Goal: Task Accomplishment & Management: Complete application form

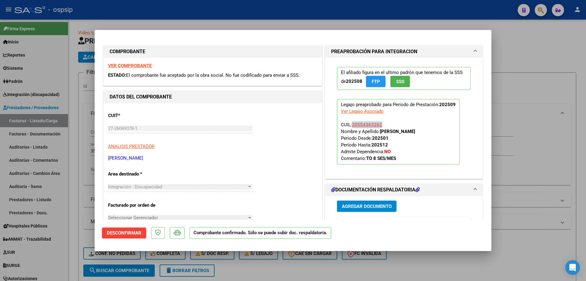
scroll to position [100, 0]
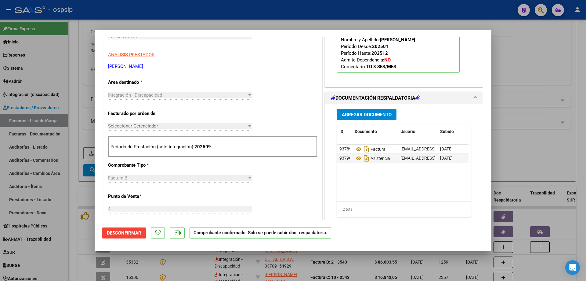
click at [540, 153] on div at bounding box center [293, 140] width 586 height 281
type input "$ 0,00"
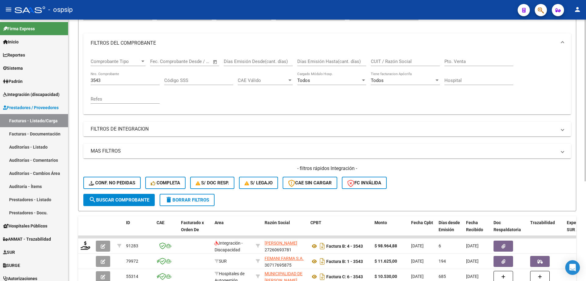
scroll to position [39, 0]
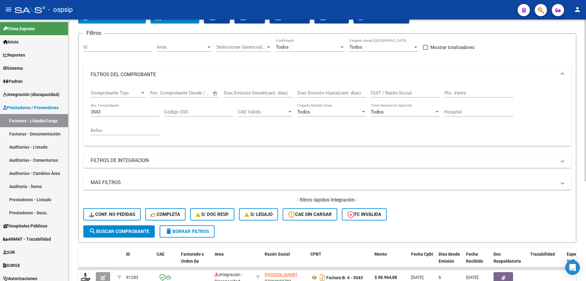
click at [133, 115] on div "3543 Nro. Comprobante" at bounding box center [125, 109] width 69 height 13
type input "3"
click at [128, 110] on input "Nro. Comprobante" at bounding box center [125, 111] width 69 height 5
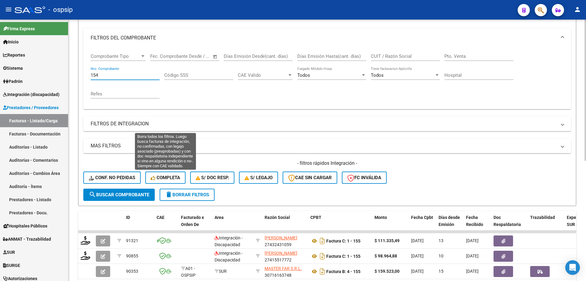
scroll to position [131, 0]
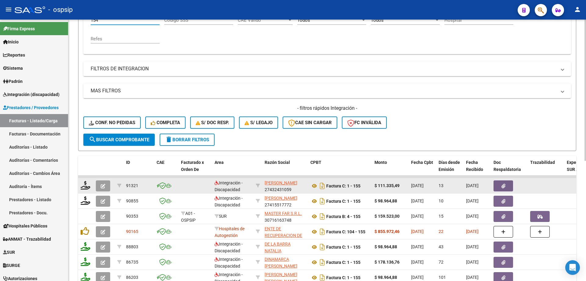
type input "154"
click at [106, 185] on button "button" at bounding box center [103, 185] width 14 height 11
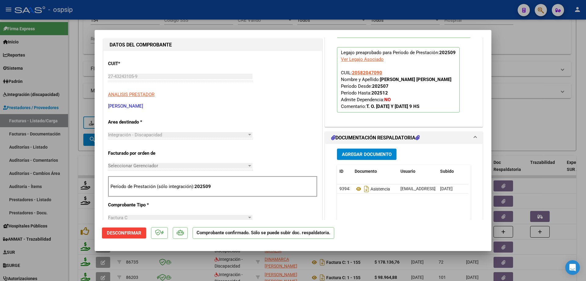
scroll to position [61, 0]
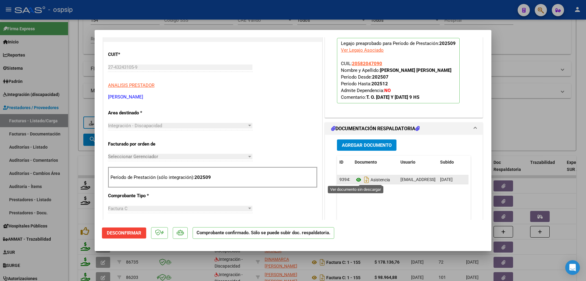
click at [355, 180] on icon at bounding box center [359, 179] width 8 height 7
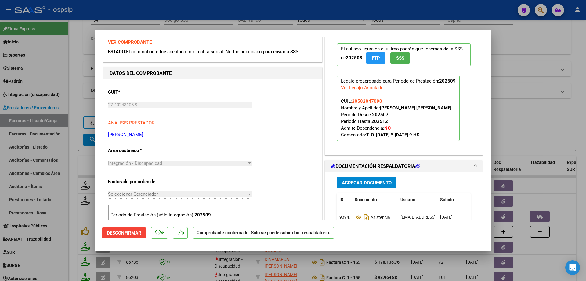
scroll to position [0, 0]
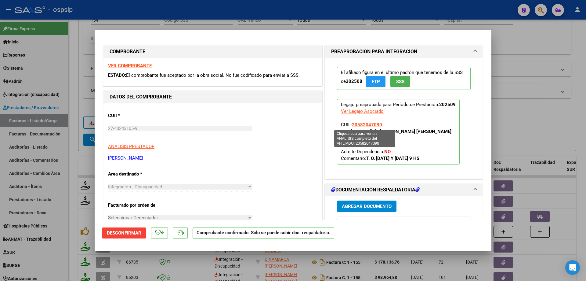
drag, startPoint x: 374, startPoint y: 125, endPoint x: 350, endPoint y: 125, distance: 23.8
click at [350, 125] on p "Legajo preaprobado para Período de Prestación: 202509 Ver Legajo Asociado CUIL:…" at bounding box center [398, 131] width 123 height 65
copy span "20582047090"
click at [525, 74] on div at bounding box center [293, 140] width 586 height 281
type input "$ 0,00"
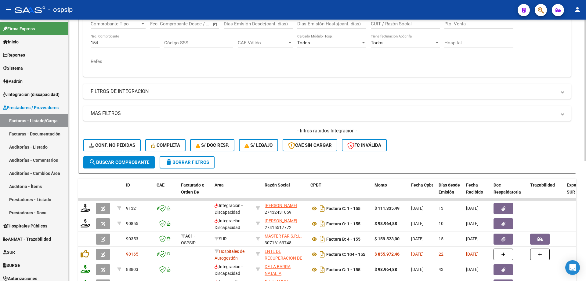
scroll to position [70, 0]
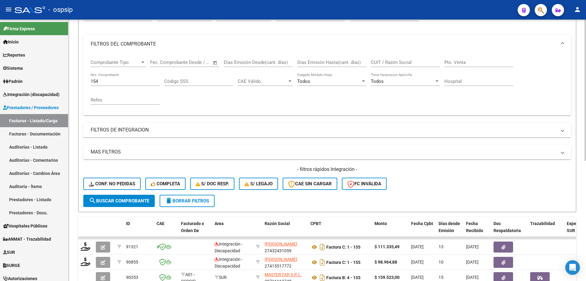
click at [113, 79] on input "154" at bounding box center [125, 80] width 69 height 5
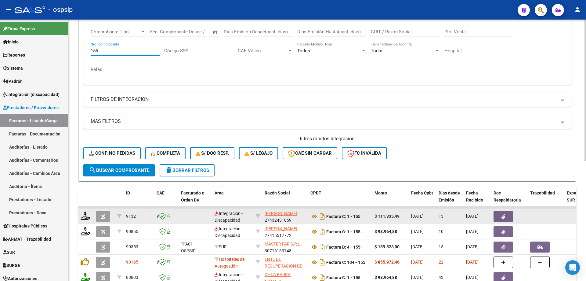
type input "155"
click at [107, 216] on button "button" at bounding box center [103, 216] width 14 height 11
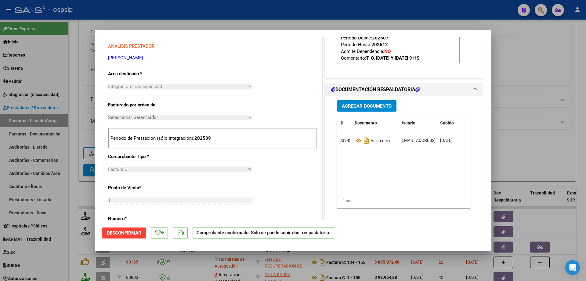
scroll to position [122, 0]
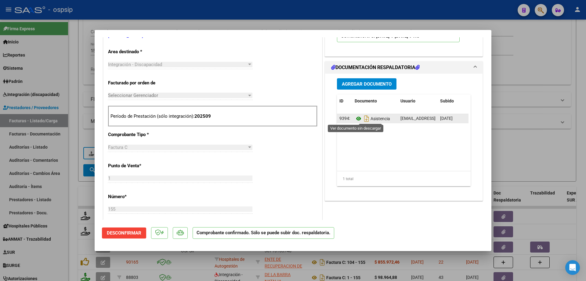
click at [357, 118] on icon at bounding box center [359, 118] width 8 height 7
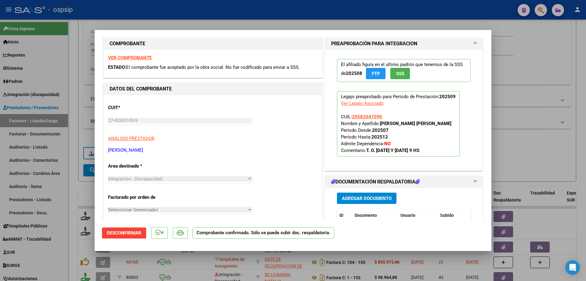
scroll to position [0, 0]
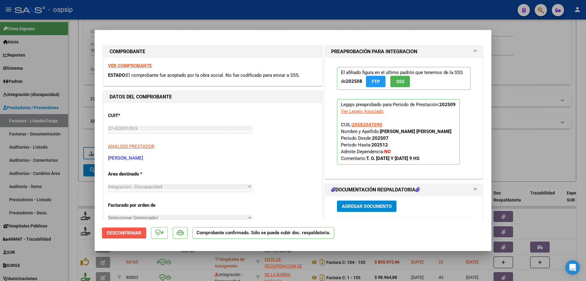
click at [122, 230] on span "Desconfirmar" at bounding box center [124, 232] width 35 height 5
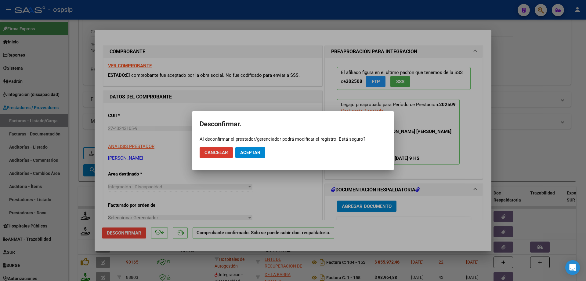
click at [263, 152] on button "Aceptar" at bounding box center [250, 152] width 30 height 11
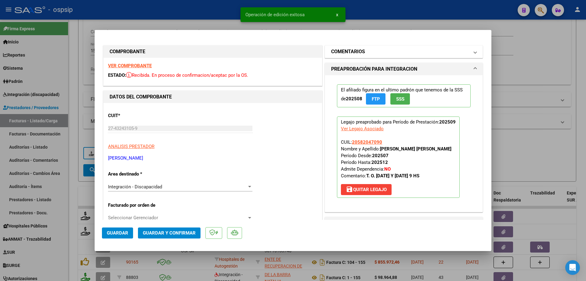
click at [370, 49] on mat-panel-title "COMENTARIOS" at bounding box center [400, 51] width 138 height 7
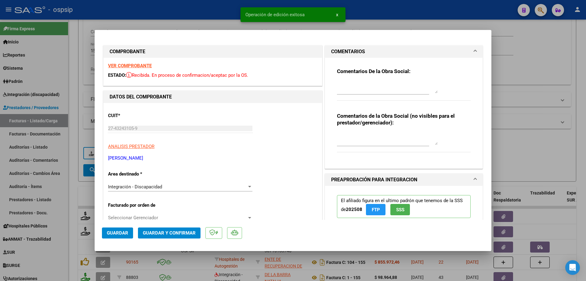
click at [348, 89] on textarea at bounding box center [387, 87] width 101 height 12
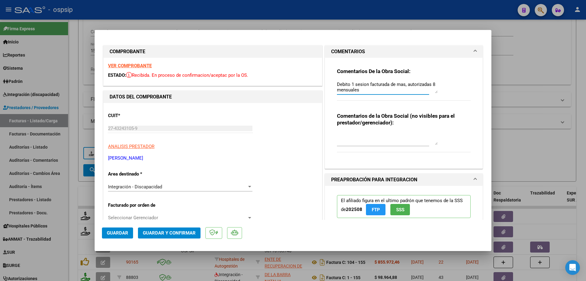
click at [358, 85] on textarea "Debito 1 sesion facturada de mas, autorizadas 8 mensuales" at bounding box center [387, 87] width 101 height 12
click at [358, 89] on textarea "Debito 1 sesión facturada de mas, autorizadas 8 mensuales" at bounding box center [387, 87] width 101 height 12
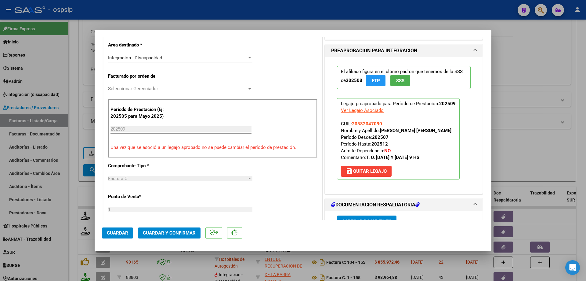
scroll to position [122, 0]
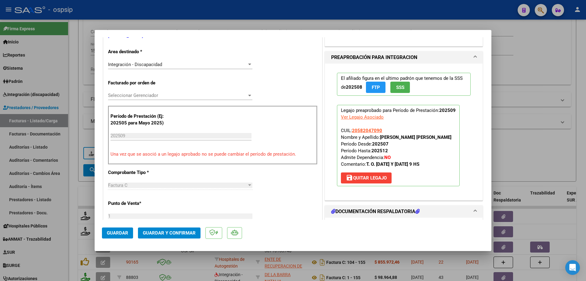
type textarea "Debito 1 sesión facturada de mas, autorizadas 8 mensuales."
click at [188, 233] on span "Guardar y Confirmar" at bounding box center [169, 232] width 53 height 5
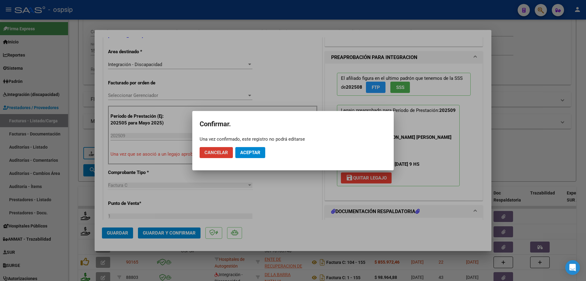
click at [247, 155] on span "Aceptar" at bounding box center [250, 152] width 20 height 5
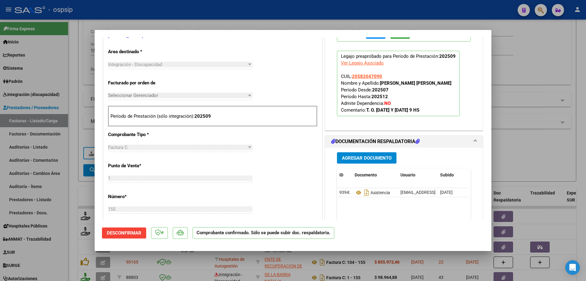
click at [524, 128] on div at bounding box center [293, 140] width 586 height 281
type input "$ 0,00"
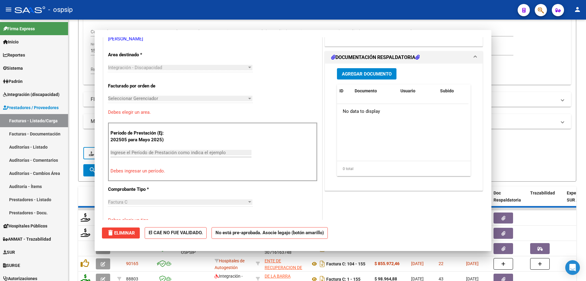
scroll to position [125, 0]
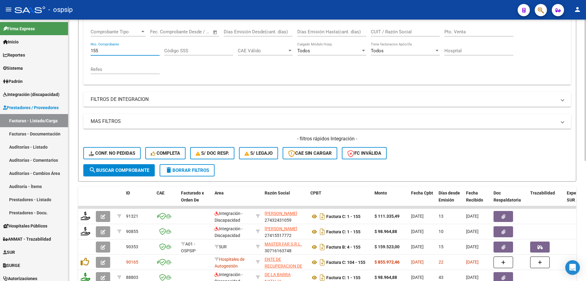
click at [136, 50] on input "155" at bounding box center [125, 50] width 69 height 5
type input "1"
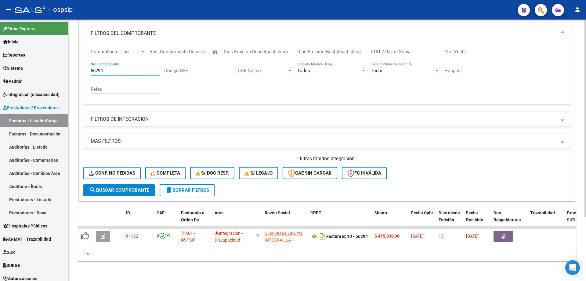
scroll to position [85, 0]
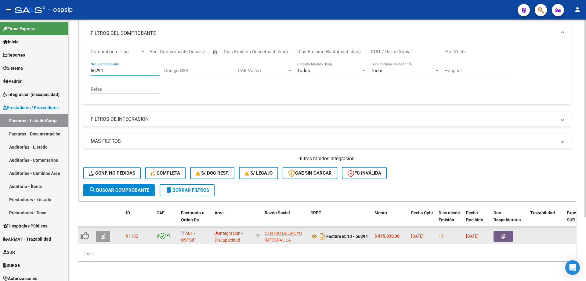
type input "56294"
click at [105, 233] on button "button" at bounding box center [103, 236] width 14 height 11
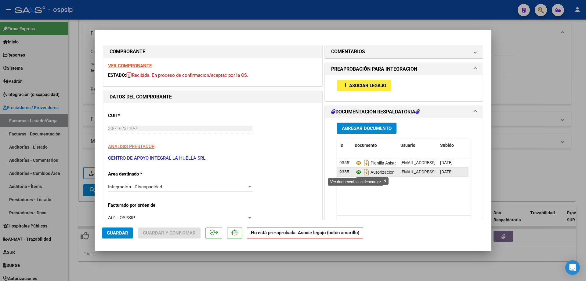
click at [355, 173] on icon at bounding box center [359, 171] width 8 height 7
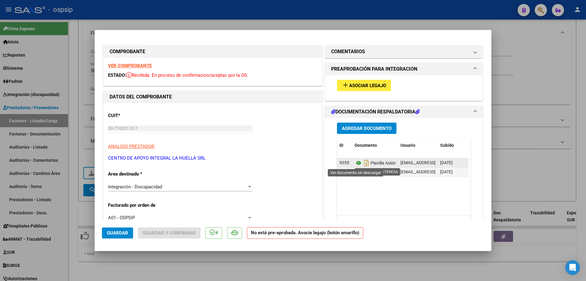
click at [358, 162] on icon at bounding box center [359, 162] width 8 height 7
click at [355, 162] on icon at bounding box center [359, 162] width 8 height 7
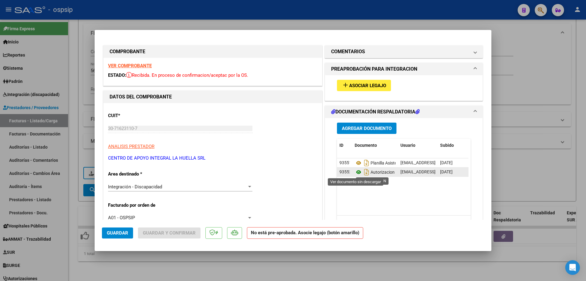
click at [355, 171] on icon at bounding box center [359, 171] width 8 height 7
click at [504, 115] on div at bounding box center [293, 140] width 586 height 281
type input "$ 0,00"
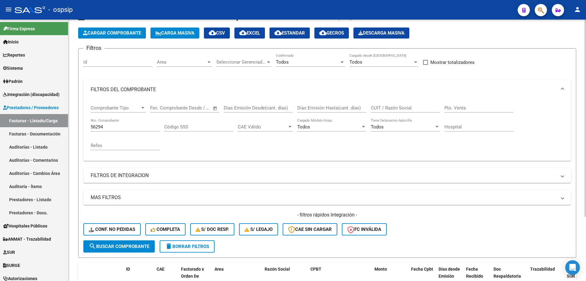
scroll to position [24, 0]
drag, startPoint x: 124, startPoint y: 127, endPoint x: 76, endPoint y: 127, distance: 48.6
click at [76, 127] on div "Video tutorial PRESTADORES -> Listado de CPBTs Emitidos por Prestadores / Prove…" at bounding box center [327, 166] width 518 height 341
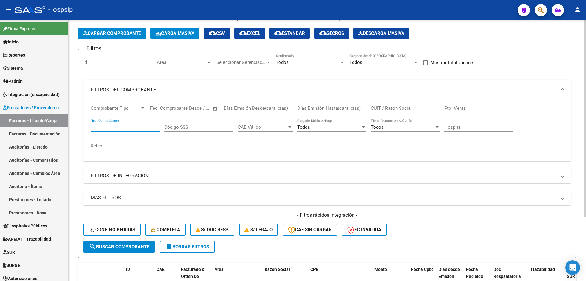
scroll to position [85, 0]
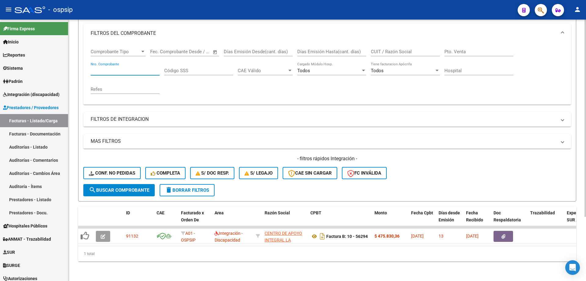
click at [107, 117] on mat-panel-title "FILTROS DE INTEGRACION" at bounding box center [324, 119] width 466 height 7
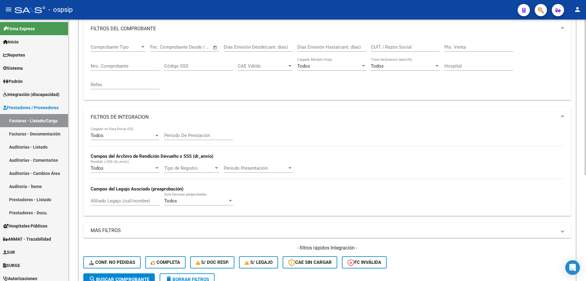
click at [110, 199] on input "Afiliado Legajo (cuil/nombre)" at bounding box center [125, 200] width 69 height 5
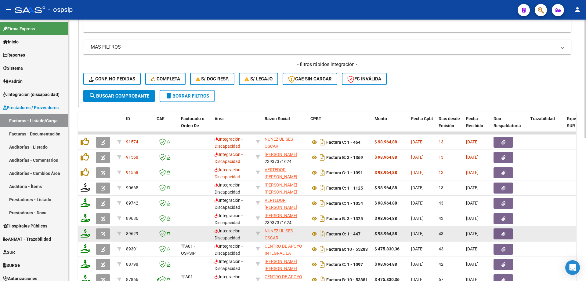
scroll to position [316, 0]
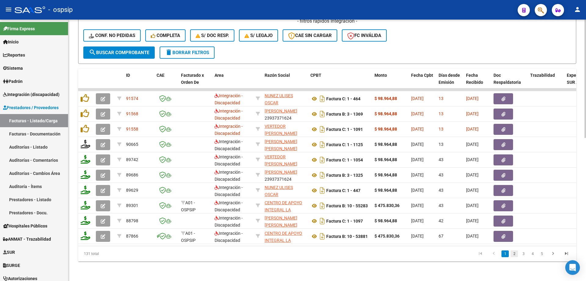
type input "20560405686"
click at [515, 253] on link "2" at bounding box center [514, 253] width 7 height 7
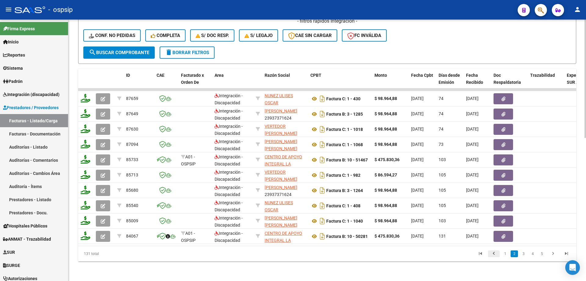
click at [494, 253] on icon "go to previous page" at bounding box center [494, 253] width 8 height 7
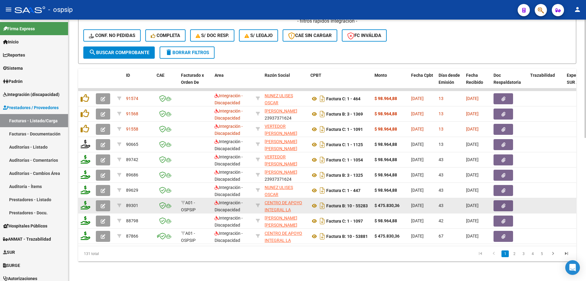
click at [104, 203] on icon "button" at bounding box center [103, 205] width 5 height 5
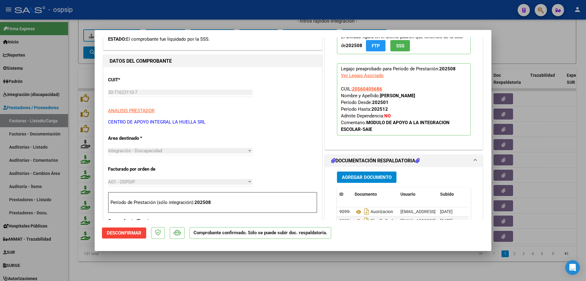
scroll to position [153, 0]
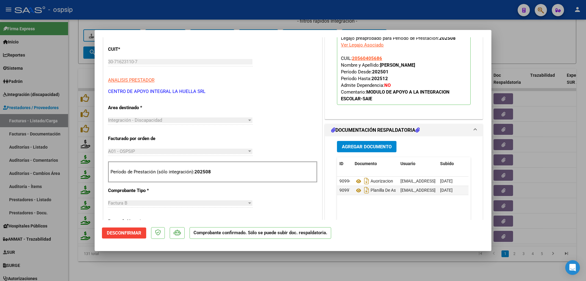
click at [529, 118] on div at bounding box center [293, 140] width 586 height 281
type input "$ 0,00"
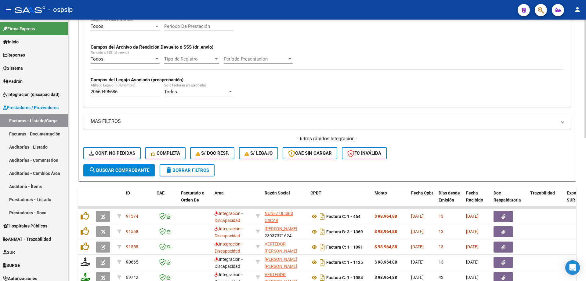
scroll to position [163, 0]
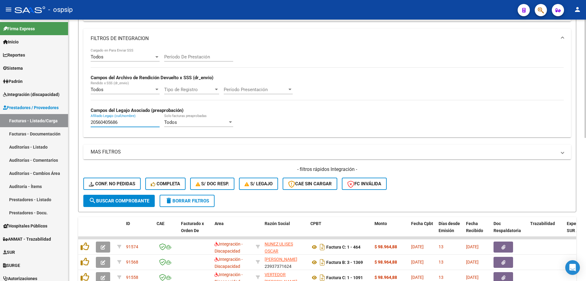
drag, startPoint x: 138, startPoint y: 125, endPoint x: 85, endPoint y: 120, distance: 53.6
click at [85, 120] on div "Todos Cargado en Para Enviar SSS Período De Prestación Campos del Archivo de Re…" at bounding box center [327, 92] width 488 height 89
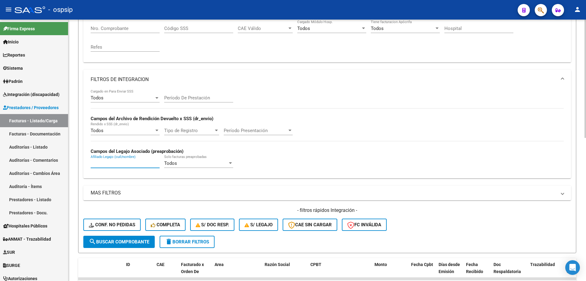
scroll to position [72, 0]
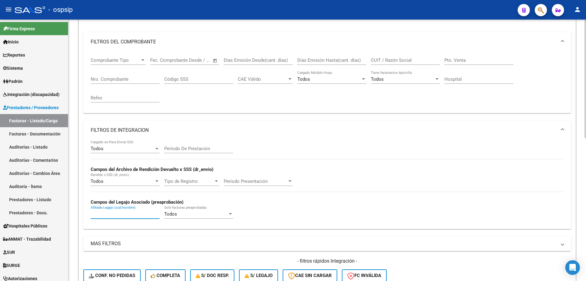
click at [100, 79] on input "Nro. Comprobante" at bounding box center [125, 78] width 69 height 5
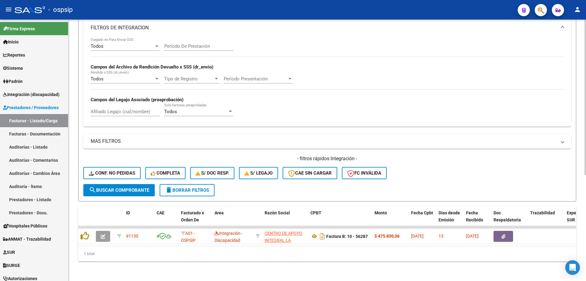
scroll to position [179, 0]
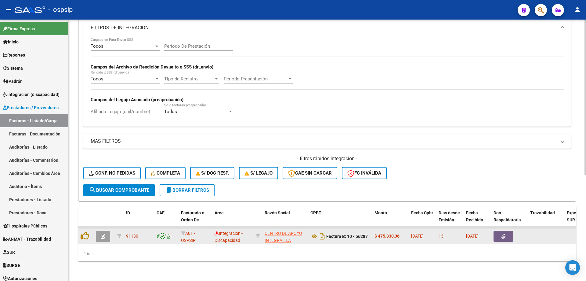
type input "56287"
click at [102, 234] on icon "button" at bounding box center [103, 236] width 5 height 5
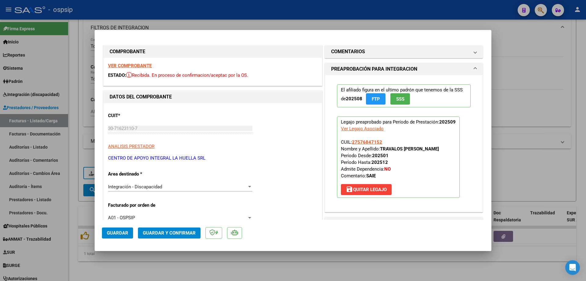
click at [404, 96] on button "SSS" at bounding box center [401, 98] width 20 height 11
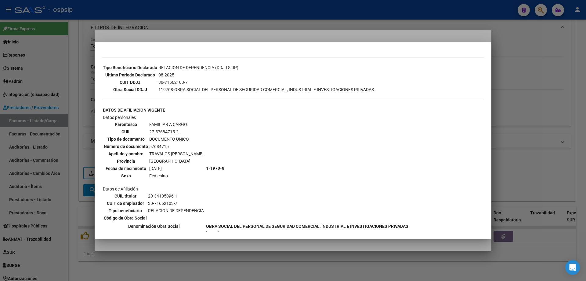
scroll to position [213, 0]
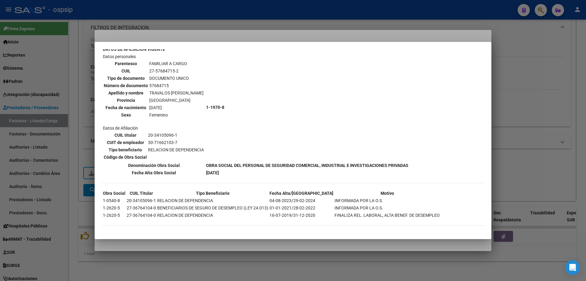
click at [526, 132] on div at bounding box center [293, 140] width 586 height 281
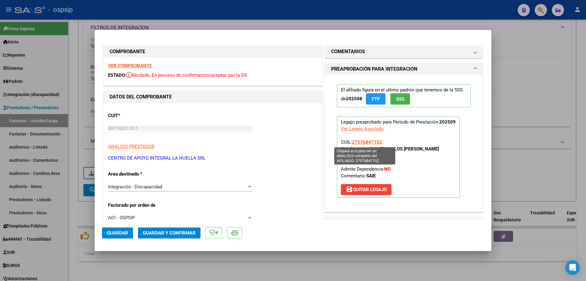
click at [367, 142] on span "27576847152" at bounding box center [367, 141] width 30 height 5
type textarea "27576847152"
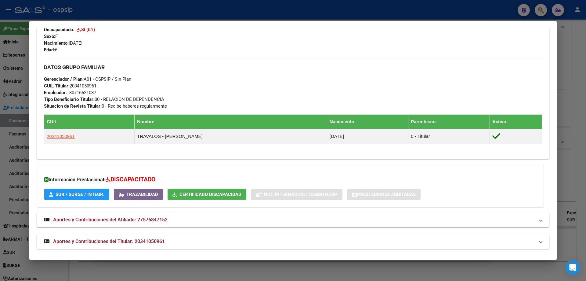
scroll to position [247, 0]
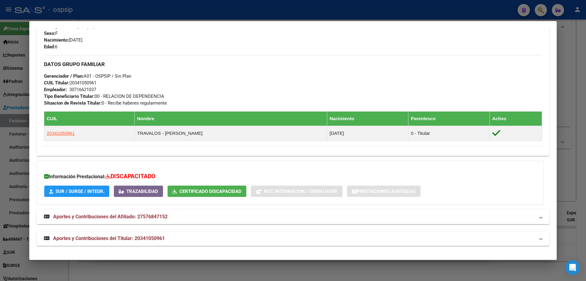
click at [562, 102] on div at bounding box center [293, 140] width 586 height 281
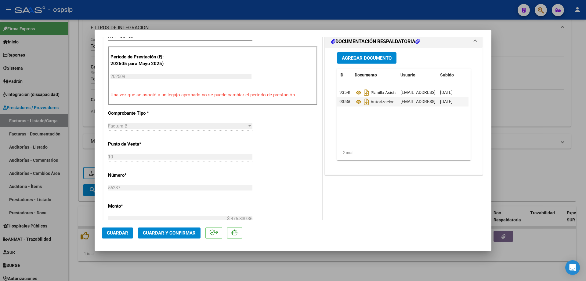
scroll to position [183, 0]
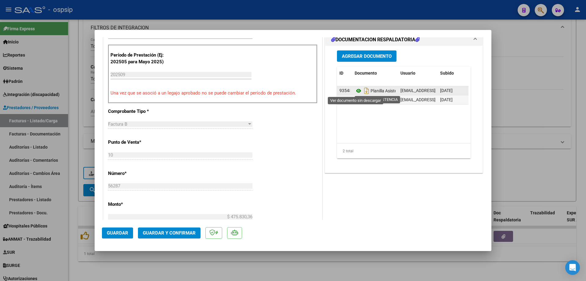
click at [355, 91] on icon at bounding box center [359, 90] width 8 height 7
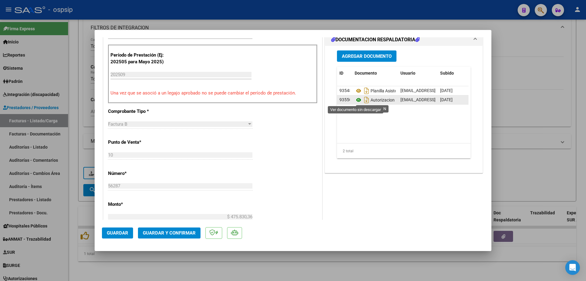
click at [355, 100] on icon at bounding box center [359, 99] width 8 height 7
click at [186, 229] on button "Guardar y Confirmar" at bounding box center [169, 232] width 63 height 11
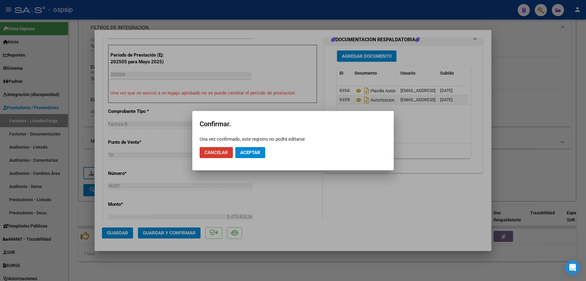
click at [246, 150] on span "Aceptar" at bounding box center [250, 152] width 20 height 5
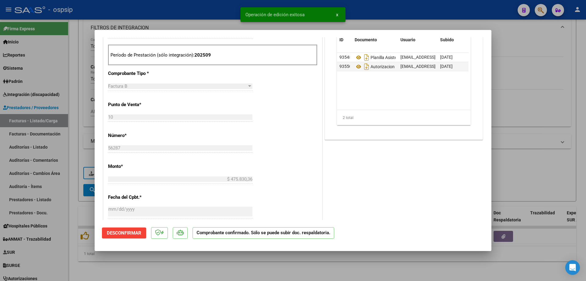
click at [537, 65] on div at bounding box center [293, 140] width 586 height 281
type input "$ 0,00"
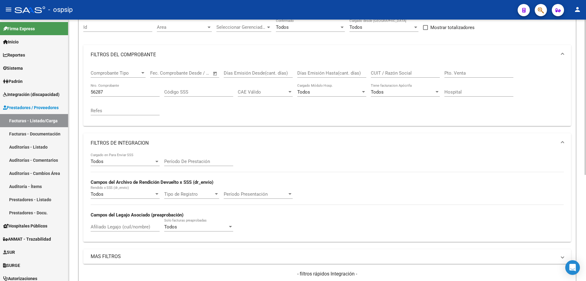
scroll to position [56, 0]
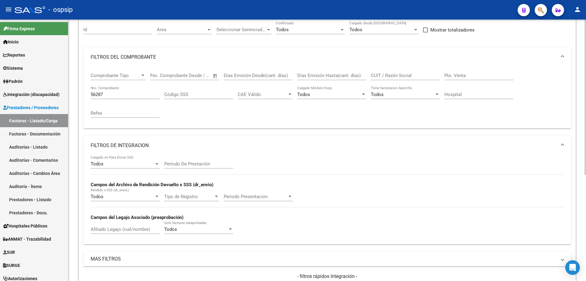
click at [101, 145] on mat-panel-title "FILTROS DE INTEGRACION" at bounding box center [324, 145] width 466 height 7
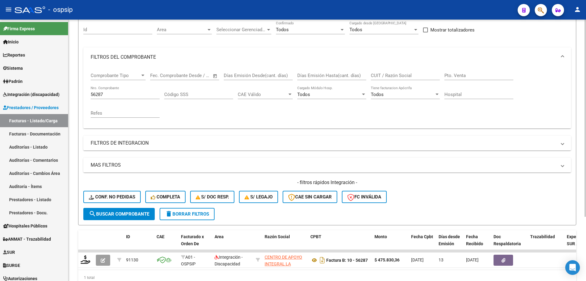
click at [109, 93] on input "56287" at bounding box center [125, 94] width 69 height 5
type input "5"
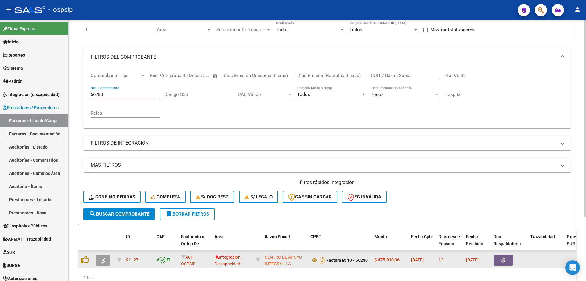
type input "56280"
click at [106, 264] on button "button" at bounding box center [103, 259] width 14 height 11
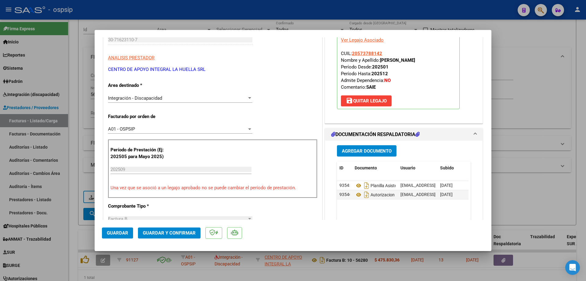
scroll to position [92, 0]
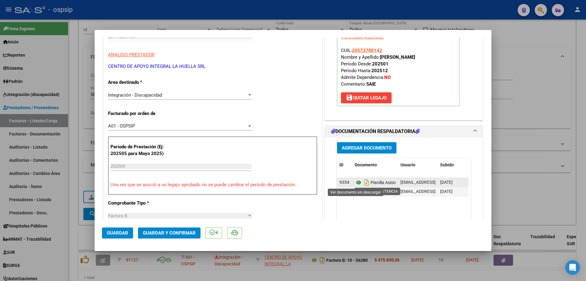
click at [356, 184] on icon at bounding box center [359, 182] width 8 height 7
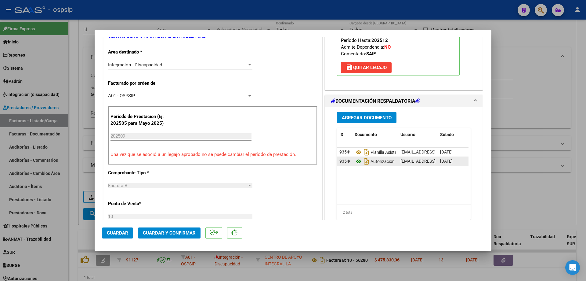
scroll to position [122, 0]
click at [357, 161] on icon at bounding box center [359, 160] width 8 height 7
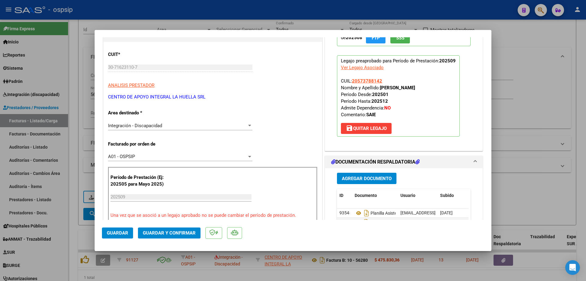
click at [164, 232] on span "Guardar y Confirmar" at bounding box center [169, 232] width 53 height 5
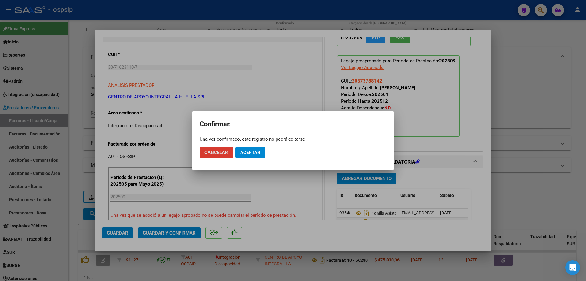
click at [253, 154] on span "Aceptar" at bounding box center [250, 152] width 20 height 5
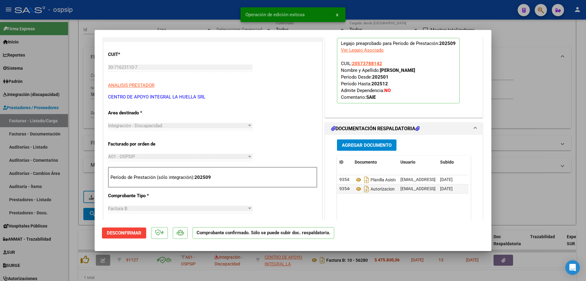
click at [539, 90] on div at bounding box center [293, 140] width 586 height 281
type input "$ 0,00"
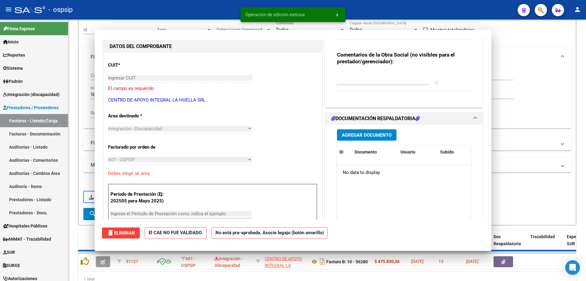
scroll to position [0, 0]
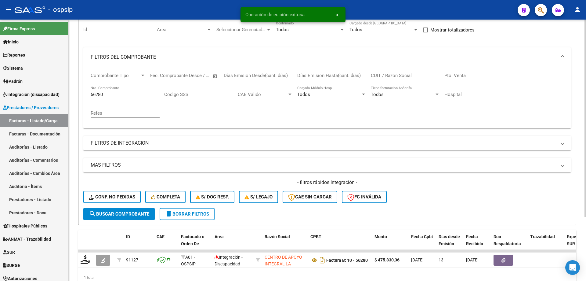
click at [121, 97] on div "56280 Nro. Comprobante" at bounding box center [125, 92] width 69 height 13
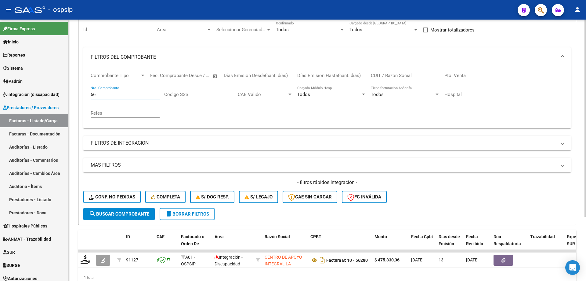
type input "5"
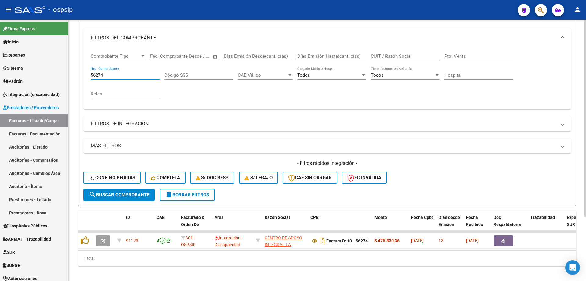
scroll to position [85, 0]
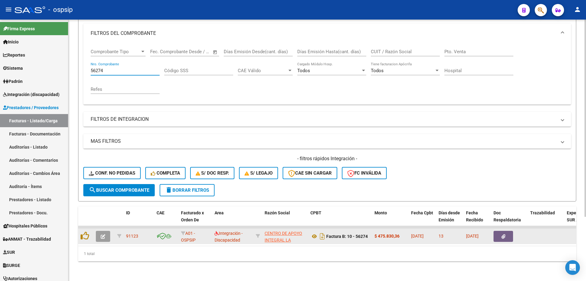
type input "56274"
click at [104, 234] on icon "button" at bounding box center [103, 236] width 5 height 5
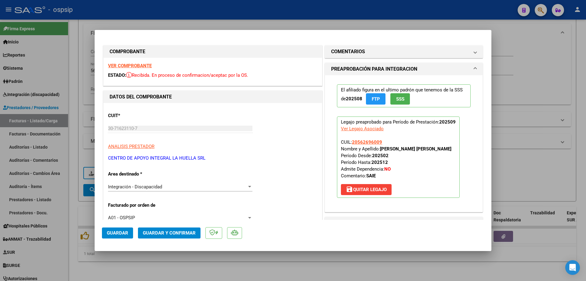
click at [404, 101] on button "SSS" at bounding box center [401, 98] width 20 height 11
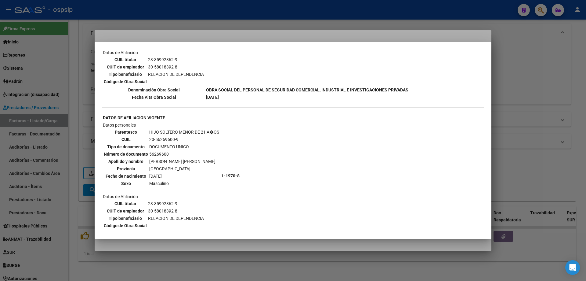
scroll to position [343, 0]
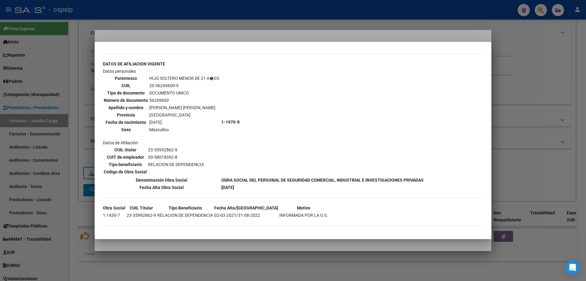
click at [531, 105] on div at bounding box center [293, 140] width 586 height 281
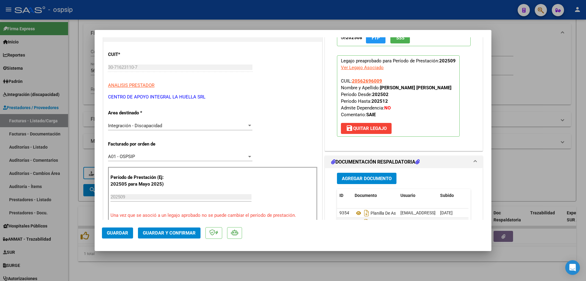
scroll to position [92, 0]
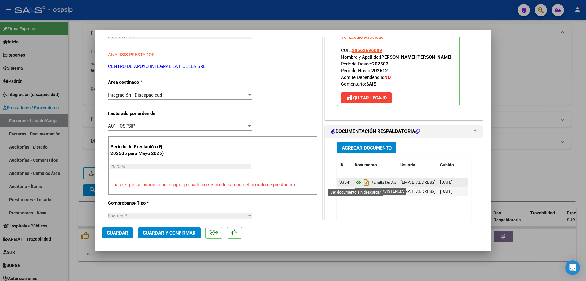
click at [355, 183] on icon at bounding box center [359, 182] width 8 height 7
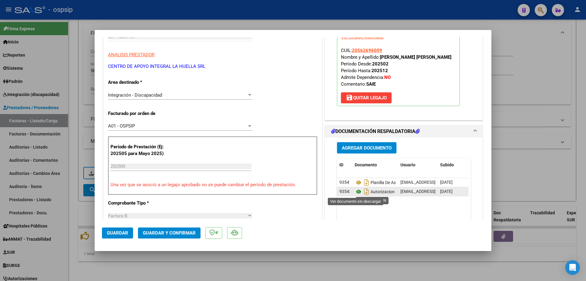
click at [355, 193] on icon at bounding box center [359, 191] width 8 height 7
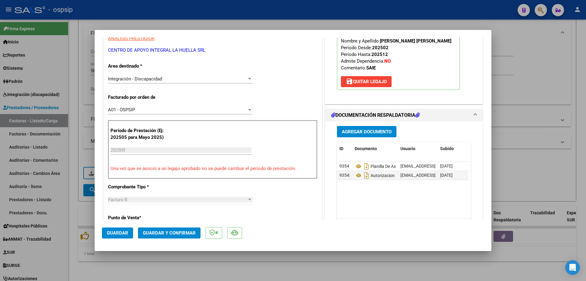
scroll to position [153, 0]
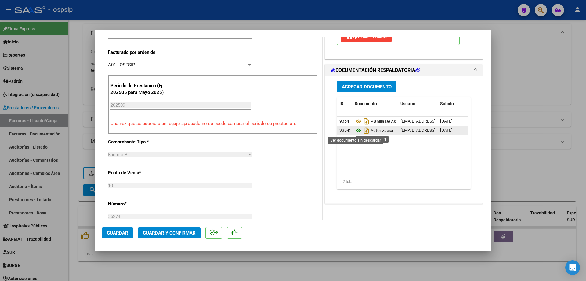
click at [356, 131] on icon at bounding box center [359, 130] width 8 height 7
click at [165, 233] on span "Guardar y Confirmar" at bounding box center [169, 232] width 53 height 5
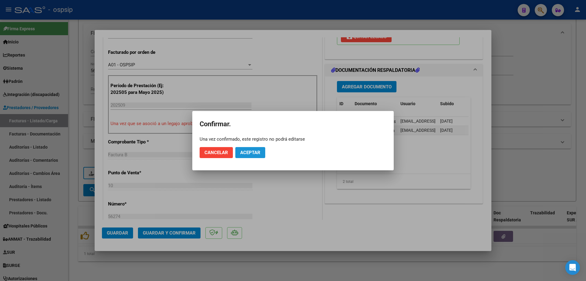
click at [256, 148] on button "Aceptar" at bounding box center [250, 152] width 30 height 11
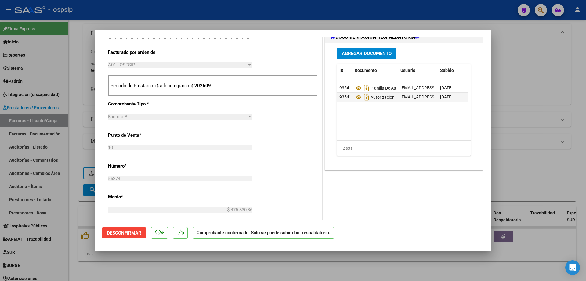
click at [548, 76] on div at bounding box center [293, 140] width 586 height 281
type input "$ 0,00"
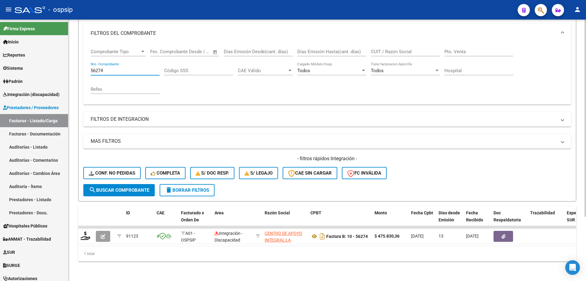
click at [117, 68] on input "56274" at bounding box center [125, 70] width 69 height 5
type input "5"
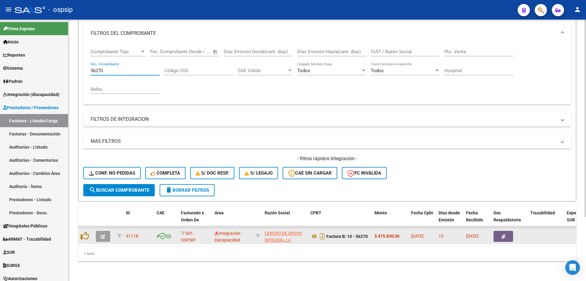
type input "56270"
click at [102, 234] on icon "button" at bounding box center [103, 236] width 5 height 5
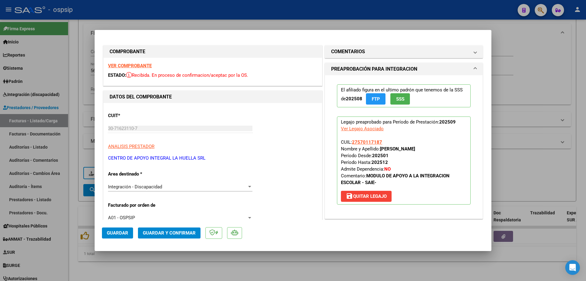
click at [397, 100] on span "SSS" at bounding box center [400, 98] width 8 height 5
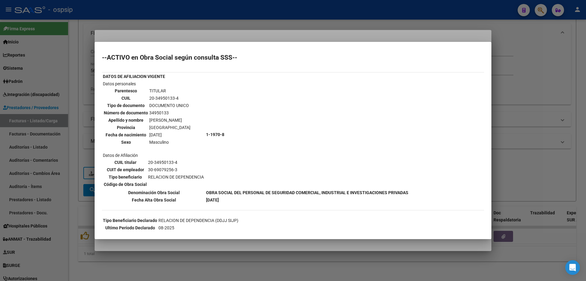
click at [569, 83] on div at bounding box center [293, 140] width 586 height 281
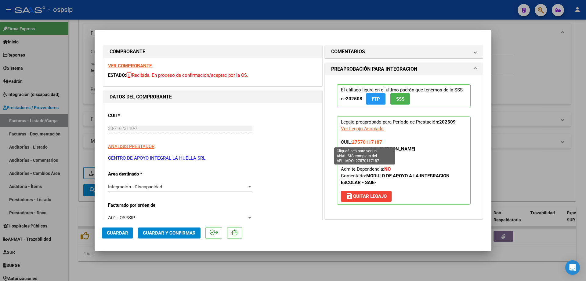
click at [365, 142] on span "27570117187" at bounding box center [367, 141] width 30 height 5
type textarea "27570117187"
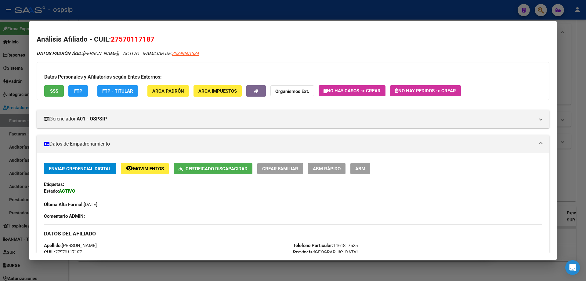
click at [568, 93] on div at bounding box center [293, 140] width 586 height 281
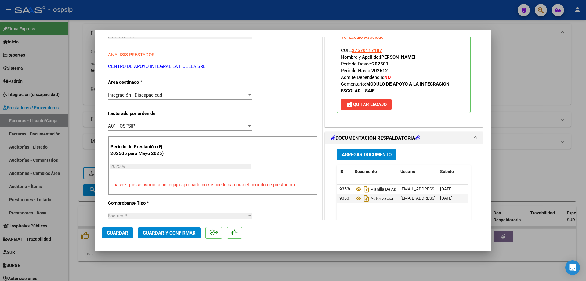
scroll to position [122, 0]
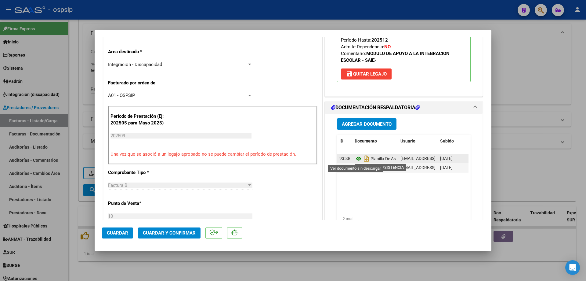
click at [355, 157] on icon at bounding box center [359, 158] width 8 height 7
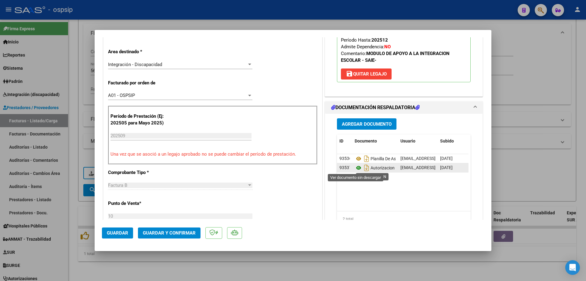
click at [358, 167] on icon at bounding box center [359, 167] width 8 height 7
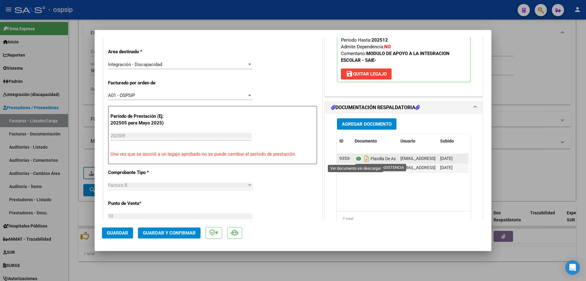
click at [356, 159] on icon at bounding box center [359, 158] width 8 height 7
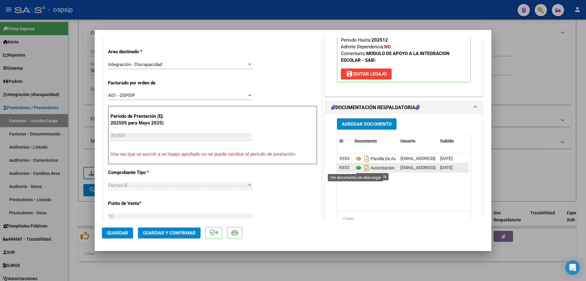
click at [355, 169] on icon at bounding box center [359, 167] width 8 height 7
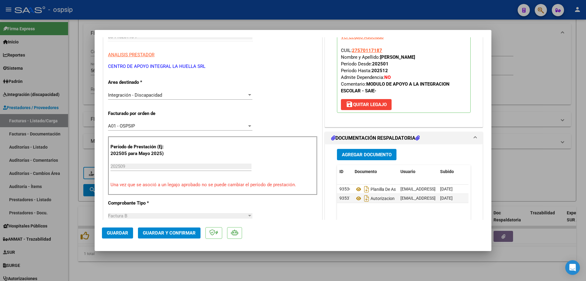
click at [175, 231] on span "Guardar y Confirmar" at bounding box center [169, 232] width 53 height 5
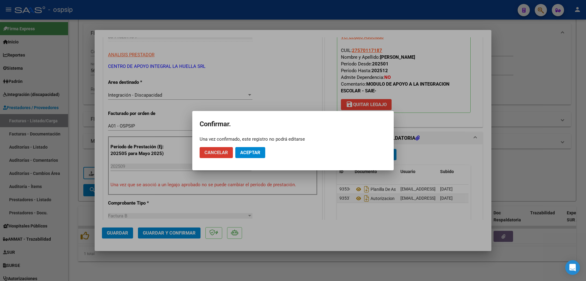
click at [243, 155] on span "Aceptar" at bounding box center [250, 152] width 20 height 5
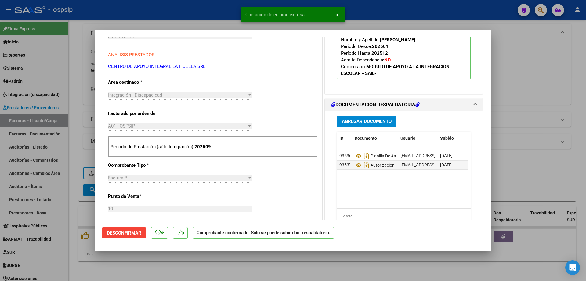
click at [535, 75] on div at bounding box center [293, 140] width 586 height 281
type input "$ 0,00"
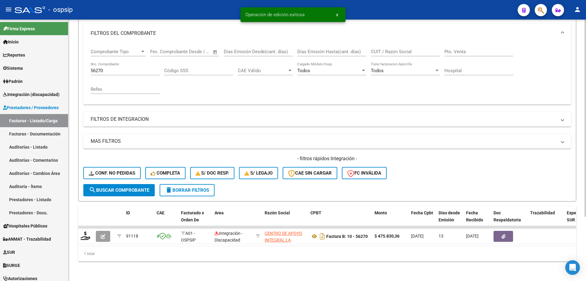
click at [128, 63] on div "56270 Nro. Comprobante" at bounding box center [125, 68] width 69 height 13
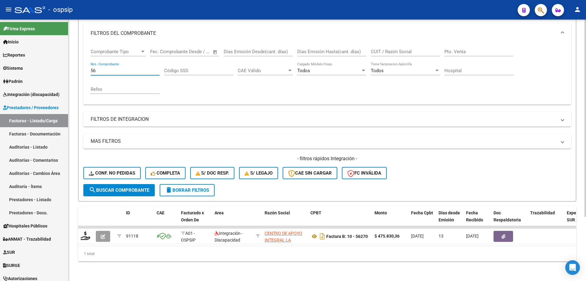
type input "5"
type input "6"
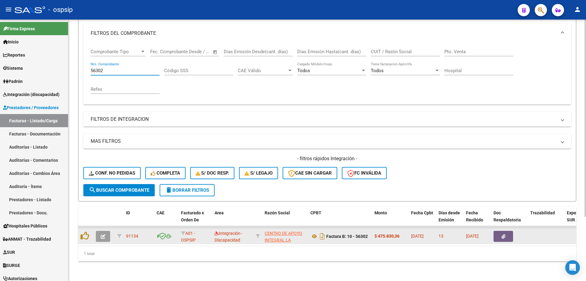
type input "56302"
click at [101, 234] on icon "button" at bounding box center [103, 236] width 5 height 5
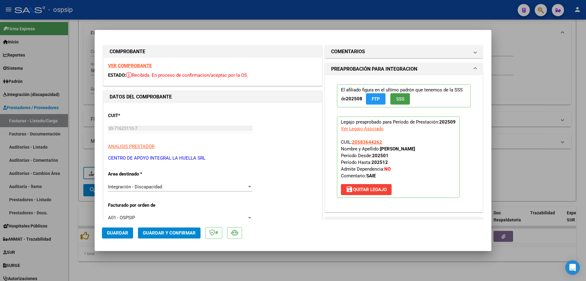
click at [402, 98] on span "SSS" at bounding box center [400, 98] width 8 height 5
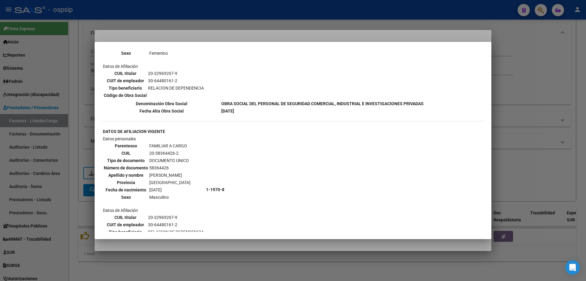
scroll to position [427, 0]
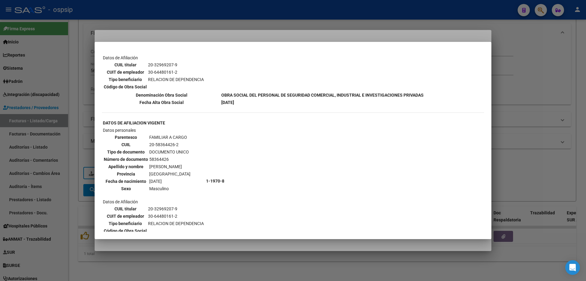
click at [524, 103] on div at bounding box center [293, 140] width 586 height 281
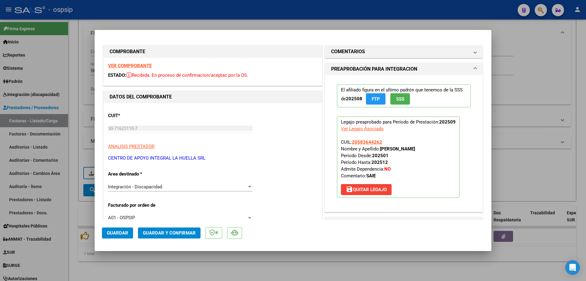
scroll to position [92, 0]
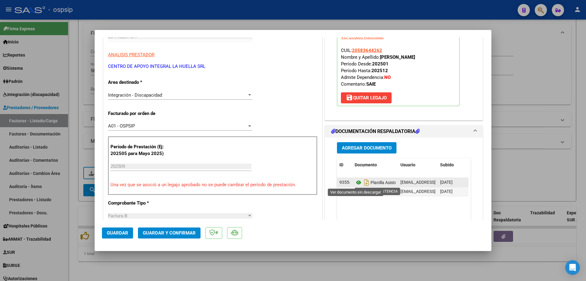
click at [356, 182] on icon at bounding box center [359, 182] width 8 height 7
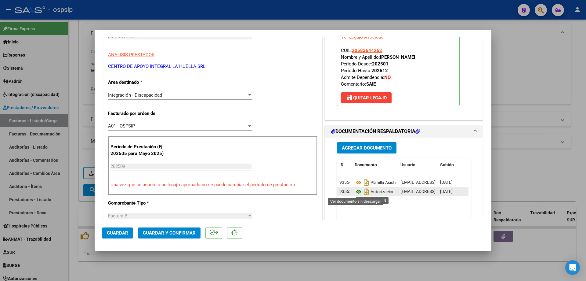
click at [355, 193] on icon at bounding box center [359, 191] width 8 height 7
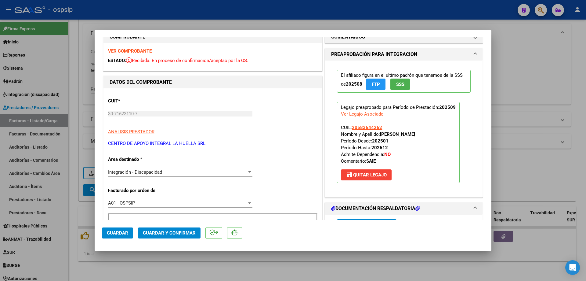
scroll to position [0, 0]
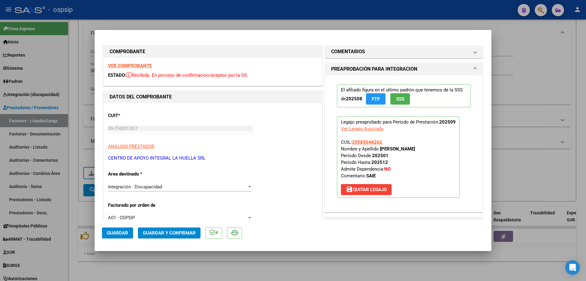
click at [563, 77] on div at bounding box center [293, 140] width 586 height 281
type input "$ 0,00"
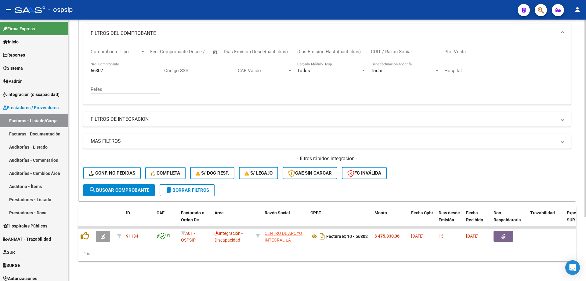
click at [128, 112] on mat-expansion-panel-header "FILTROS DE INTEGRACION" at bounding box center [327, 119] width 488 height 15
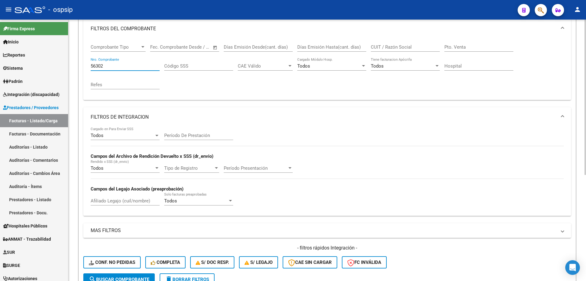
drag, startPoint x: 120, startPoint y: 67, endPoint x: 78, endPoint y: 64, distance: 42.6
click at [78, 64] on div "Video tutorial PRESTADORES -> Listado de CPBTs Emitidos por Prestadores / Prove…" at bounding box center [327, 152] width 518 height 435
click at [103, 201] on input "Afiliado Legajo (cuil/nombre)" at bounding box center [125, 200] width 69 height 5
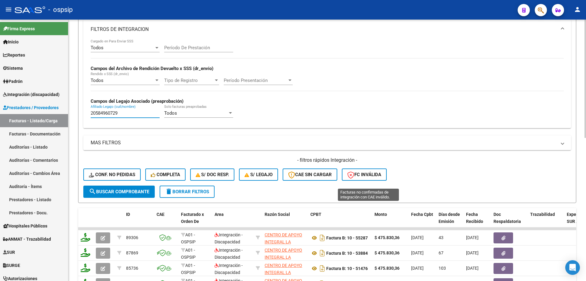
scroll to position [207, 0]
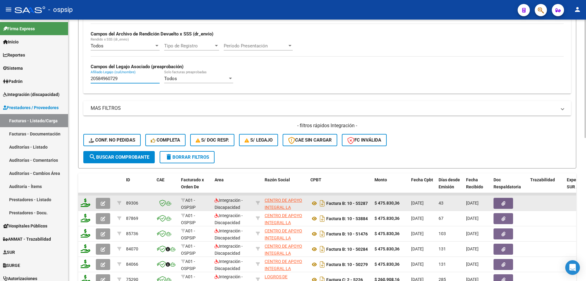
type input "20584960729"
click at [102, 201] on icon "button" at bounding box center [103, 203] width 5 height 5
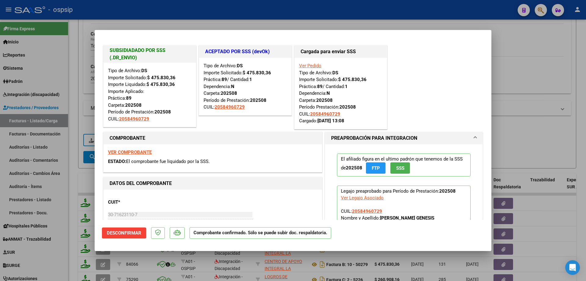
click at [527, 142] on div at bounding box center [293, 140] width 586 height 281
type input "$ 0,00"
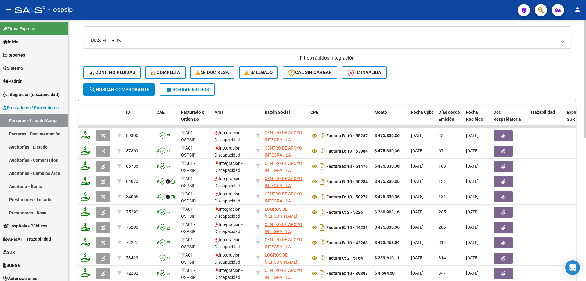
scroll to position [275, 0]
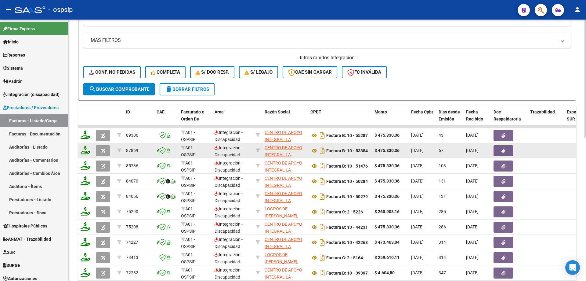
click at [103, 151] on icon "button" at bounding box center [103, 150] width 5 height 5
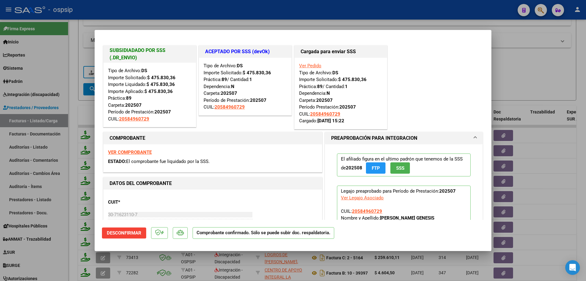
click at [542, 87] on div at bounding box center [293, 140] width 586 height 281
type input "$ 0,00"
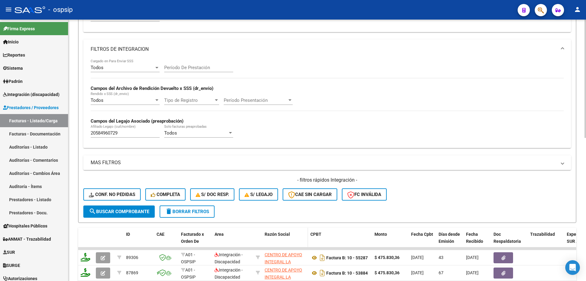
scroll to position [61, 0]
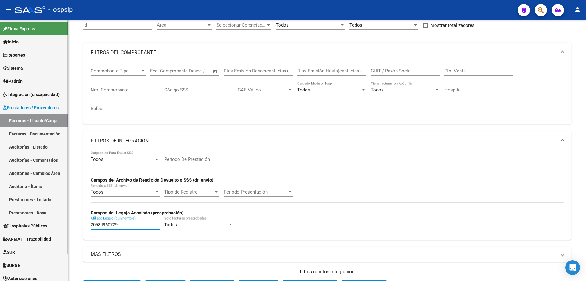
drag, startPoint x: 123, startPoint y: 222, endPoint x: 67, endPoint y: 222, distance: 55.6
click at [67, 222] on mat-sidenav-container "Firma Express Inicio Calendario SSS Instructivos Contacto OS Reportes SUR Exped…" at bounding box center [293, 150] width 586 height 261
click at [130, 92] on input "Nro. Comprobante" at bounding box center [125, 89] width 69 height 5
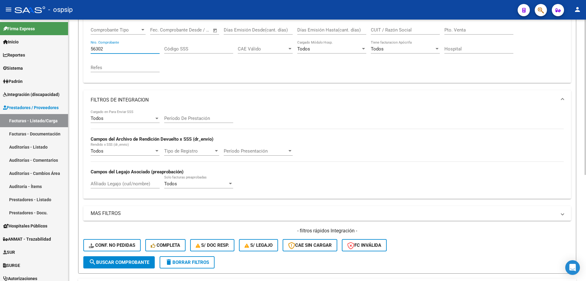
scroll to position [179, 0]
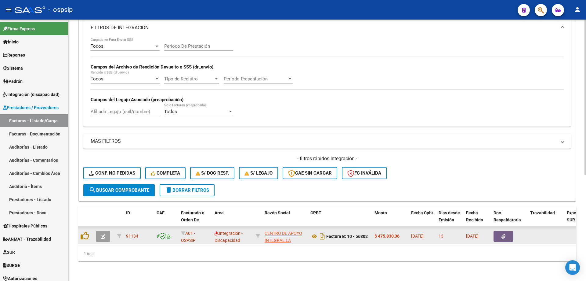
type input "56302"
click at [100, 232] on button "button" at bounding box center [103, 236] width 14 height 11
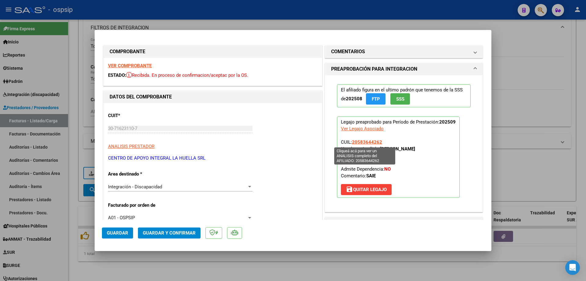
drag, startPoint x: 381, startPoint y: 142, endPoint x: 351, endPoint y: 141, distance: 29.9
click at [351, 141] on p "Legajo preaprobado para Período de Prestación: 202509 Ver Legajo Asociado CUIL:…" at bounding box center [398, 156] width 123 height 81
copy span "20583644262"
click at [547, 56] on div at bounding box center [293, 140] width 586 height 281
type input "$ 0,00"
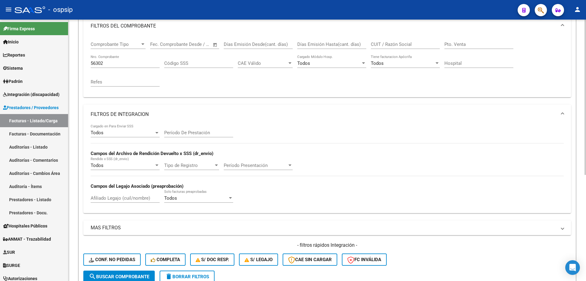
scroll to position [87, 0]
drag, startPoint x: 123, startPoint y: 67, endPoint x: 89, endPoint y: 63, distance: 33.8
click at [89, 63] on div "Comprobante Tipo Comprobante Tipo Fecha inicio – Fecha fin Fec. Comprobante Des…" at bounding box center [327, 66] width 488 height 61
click at [113, 63] on input "56302" at bounding box center [125, 63] width 69 height 5
type input "5"
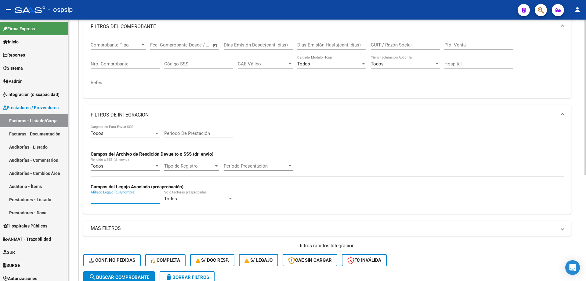
paste input "20583644262"
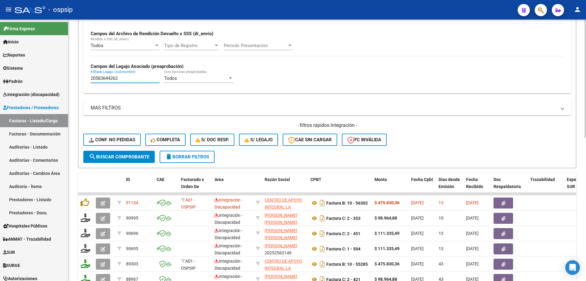
scroll to position [209, 0]
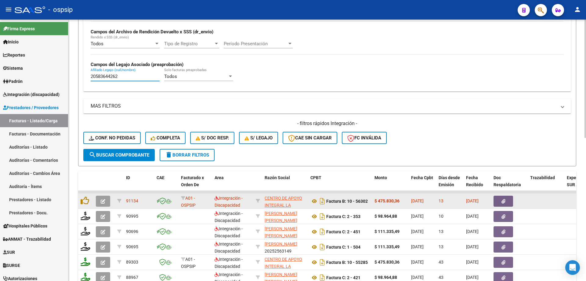
type input "20583644262"
click at [105, 202] on icon "button" at bounding box center [103, 201] width 5 height 5
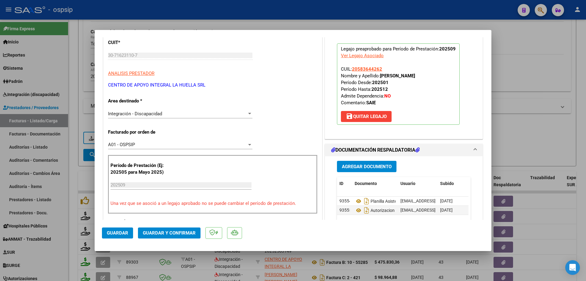
scroll to position [92, 0]
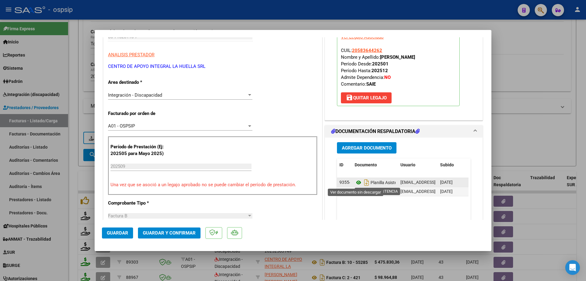
click at [356, 181] on icon at bounding box center [359, 182] width 8 height 7
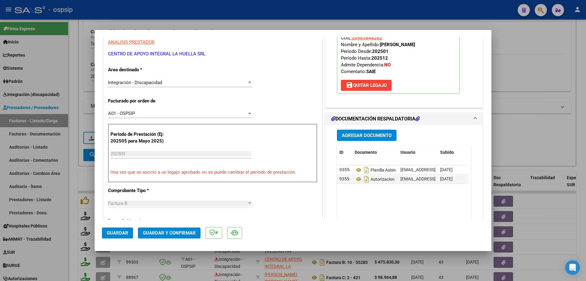
scroll to position [122, 0]
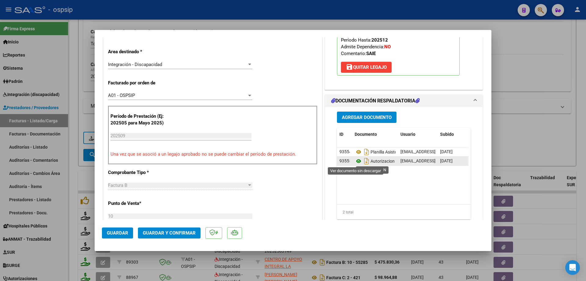
click at [356, 161] on icon at bounding box center [359, 160] width 8 height 7
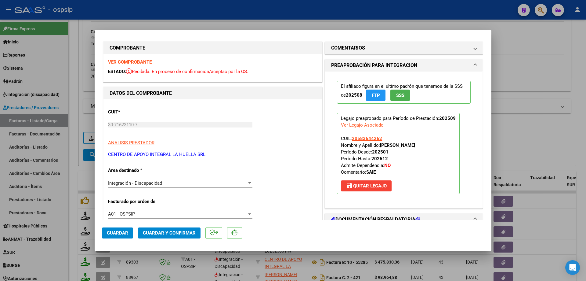
scroll to position [0, 0]
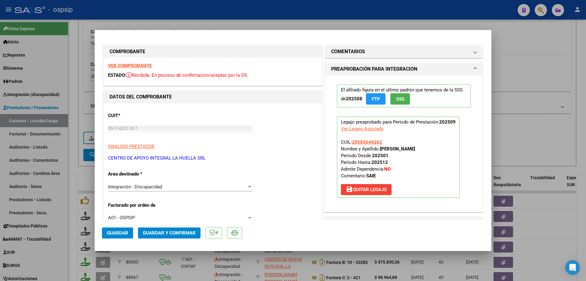
click at [401, 99] on span "SSS" at bounding box center [400, 98] width 8 height 5
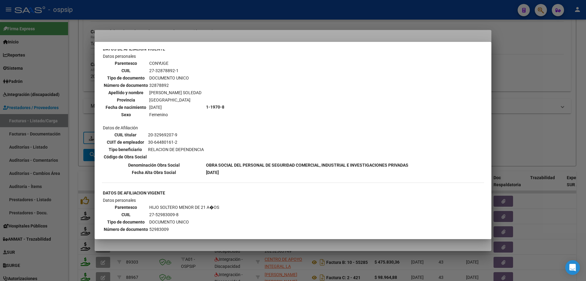
scroll to position [336, 0]
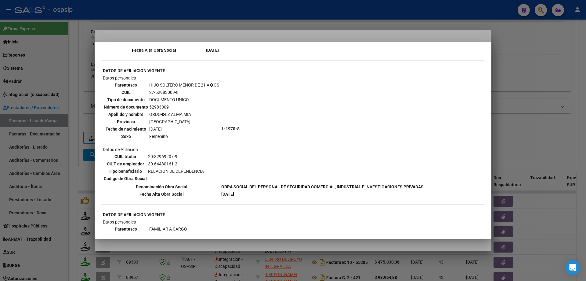
click at [563, 118] on div at bounding box center [293, 140] width 586 height 281
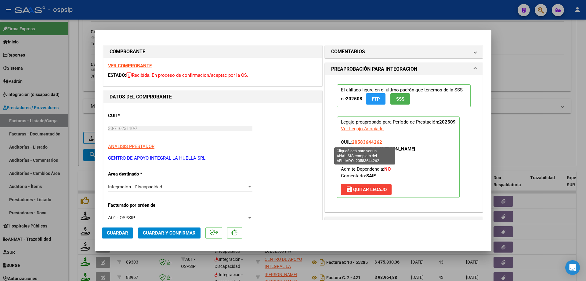
click at [372, 143] on span "20583644262" at bounding box center [367, 141] width 30 height 5
type textarea "20583644262"
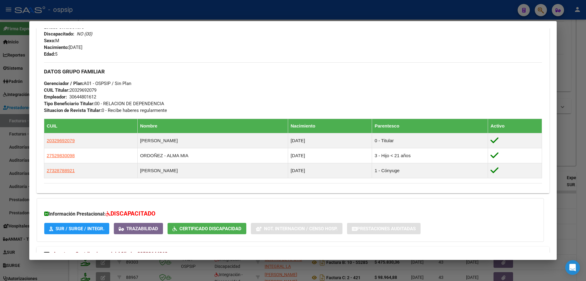
scroll to position [192, 0]
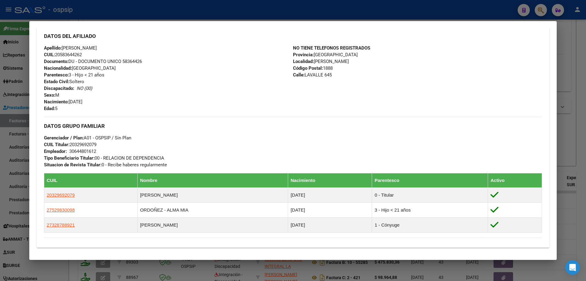
click at [578, 119] on div at bounding box center [293, 140] width 586 height 281
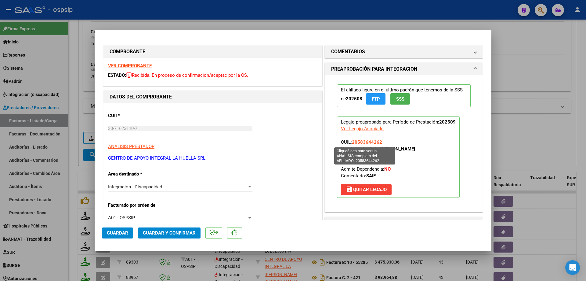
click at [362, 143] on span "20583644262" at bounding box center [367, 141] width 30 height 5
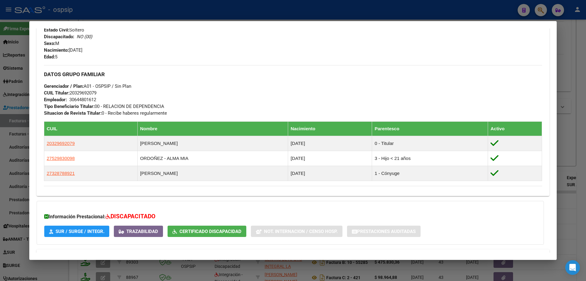
scroll to position [284, 0]
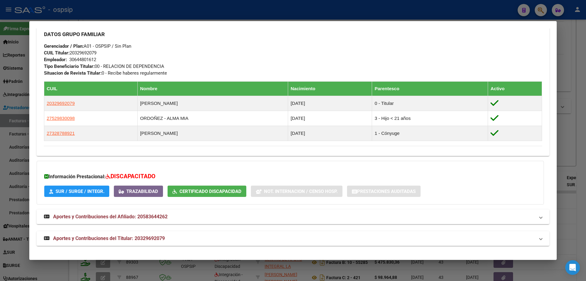
click at [574, 124] on div at bounding box center [293, 140] width 586 height 281
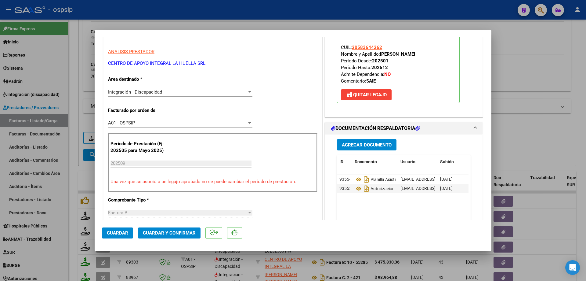
scroll to position [122, 0]
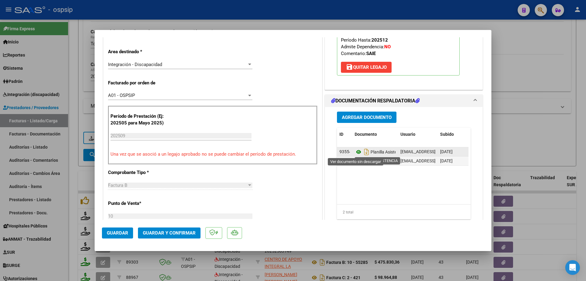
click at [355, 152] on icon at bounding box center [359, 151] width 8 height 7
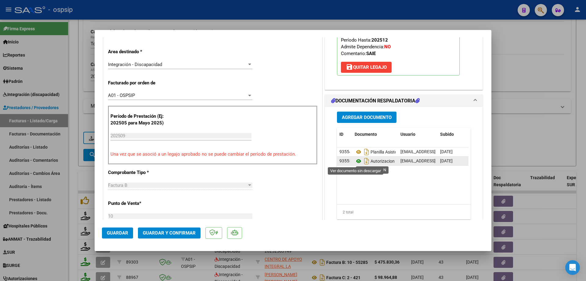
click at [356, 161] on icon at bounding box center [359, 160] width 8 height 7
click at [534, 41] on div at bounding box center [293, 140] width 586 height 281
type input "$ 0,00"
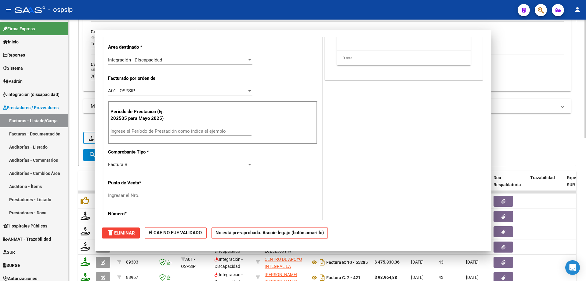
scroll to position [0, 0]
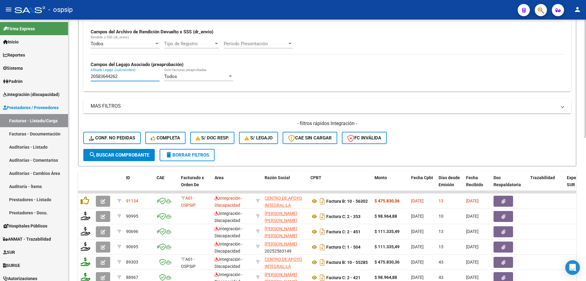
drag, startPoint x: 125, startPoint y: 75, endPoint x: 72, endPoint y: 74, distance: 52.8
click at [72, 74] on div "Video tutorial PRESTADORES -> Listado de CPBTs Emitidos por Prestadores / Prove…" at bounding box center [327, 96] width 518 height 573
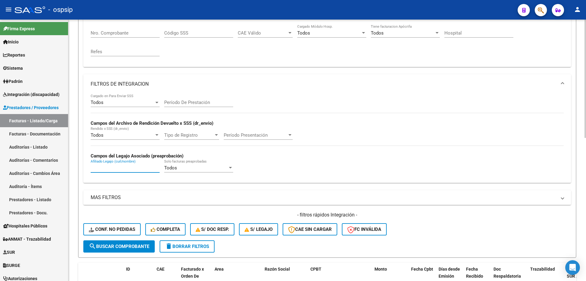
scroll to position [118, 0]
click at [111, 82] on mat-panel-title "FILTROS DE INTEGRACION" at bounding box center [324, 84] width 466 height 7
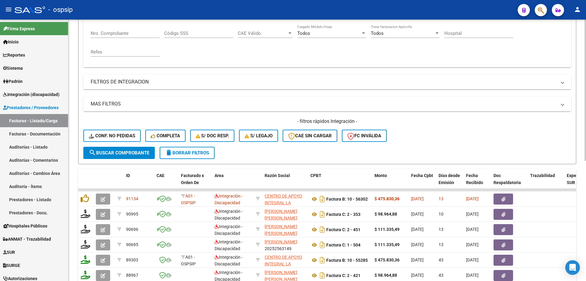
click at [113, 35] on input "Nro. Comprobante" at bounding box center [125, 33] width 69 height 5
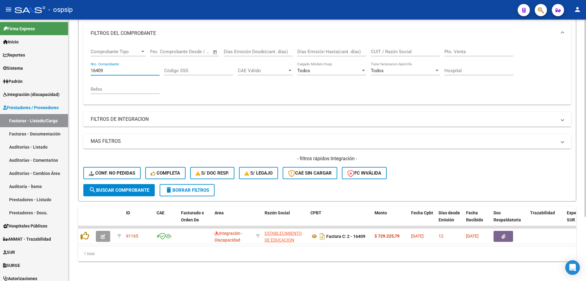
scroll to position [85, 0]
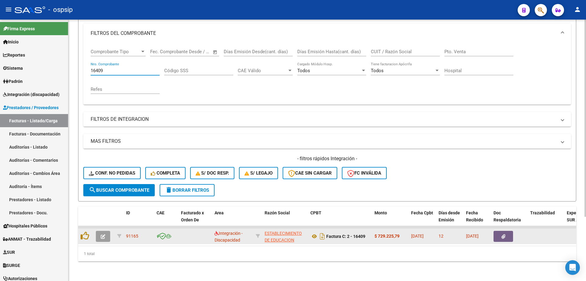
type input "16409"
click at [101, 234] on icon "button" at bounding box center [103, 236] width 5 height 5
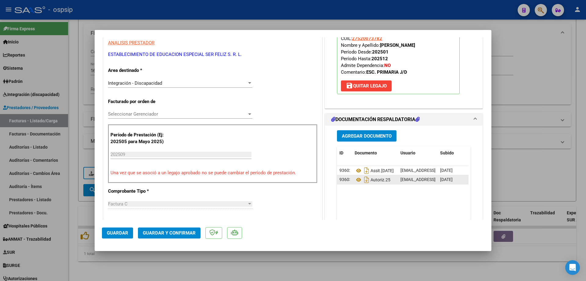
scroll to position [122, 0]
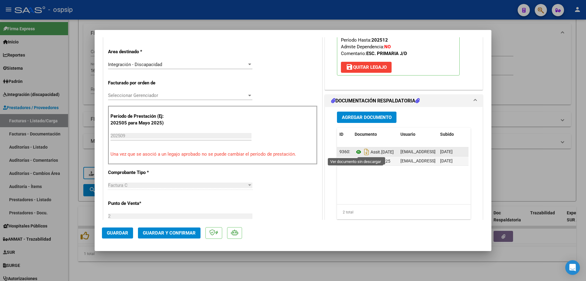
click at [358, 150] on icon at bounding box center [359, 151] width 8 height 7
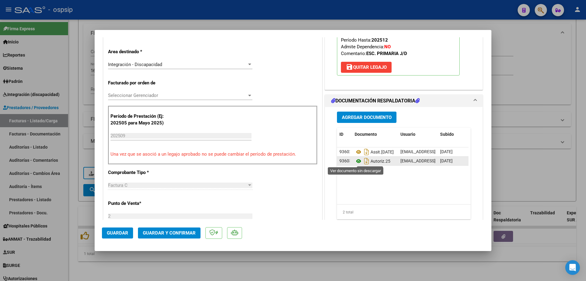
click at [357, 161] on icon at bounding box center [359, 160] width 8 height 7
click at [183, 234] on span "Guardar y Confirmar" at bounding box center [169, 232] width 53 height 5
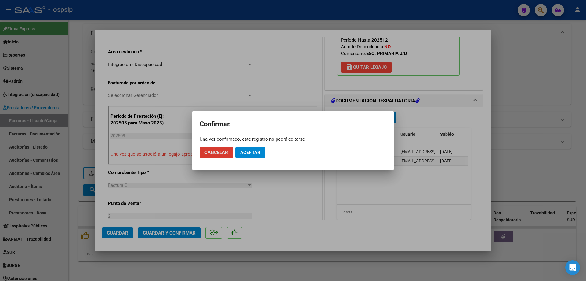
click at [250, 154] on span "Aceptar" at bounding box center [250, 152] width 20 height 5
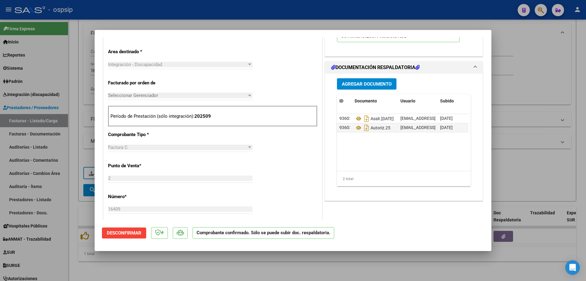
click at [532, 89] on div at bounding box center [293, 140] width 586 height 281
type input "$ 0,00"
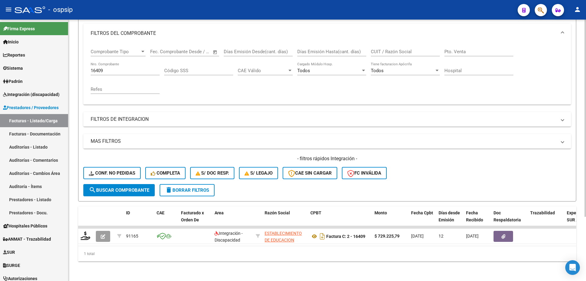
click at [115, 68] on input "16409" at bounding box center [125, 70] width 69 height 5
type input "1"
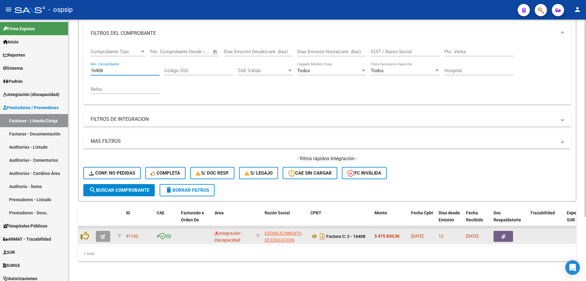
type input "16408"
click at [105, 234] on icon "button" at bounding box center [103, 236] width 5 height 5
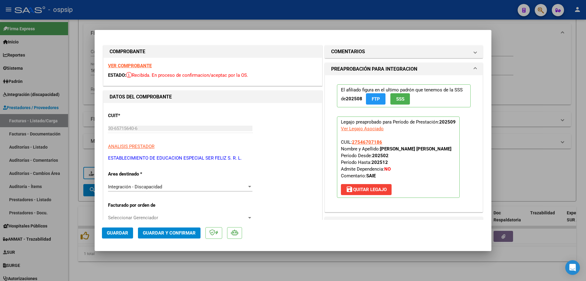
click at [402, 98] on span "SSS" at bounding box center [400, 98] width 8 height 5
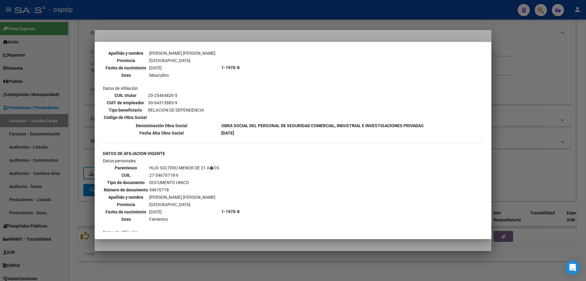
scroll to position [494, 0]
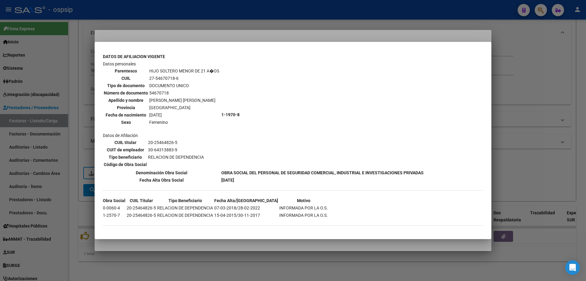
click at [536, 116] on div at bounding box center [293, 140] width 586 height 281
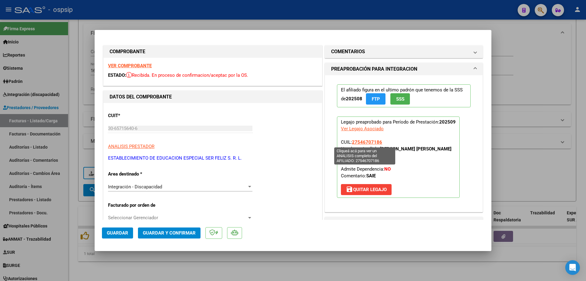
click at [369, 144] on span "27546707186" at bounding box center [367, 141] width 30 height 5
type textarea "27546707186"
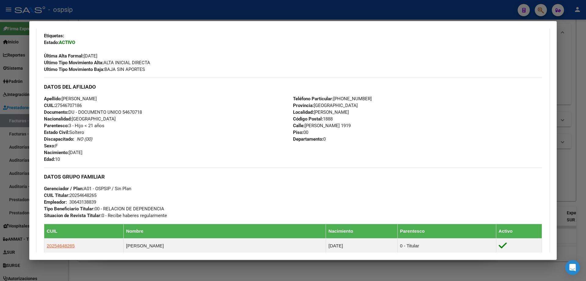
scroll to position [138, 0]
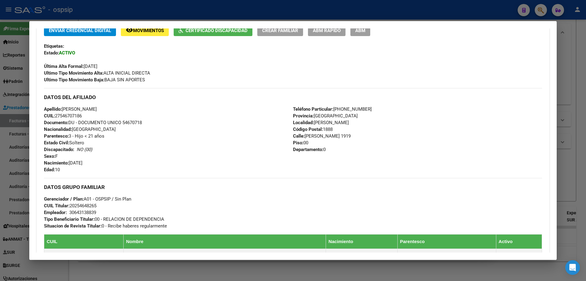
click at [581, 140] on div at bounding box center [293, 140] width 586 height 281
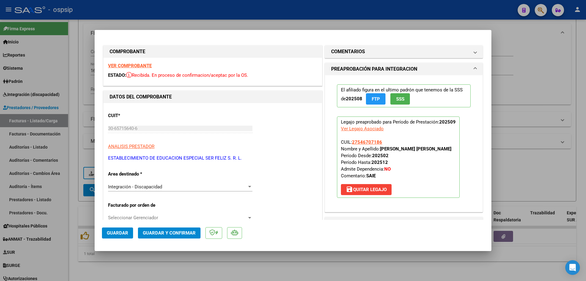
click at [392, 96] on button "SSS" at bounding box center [401, 98] width 20 height 11
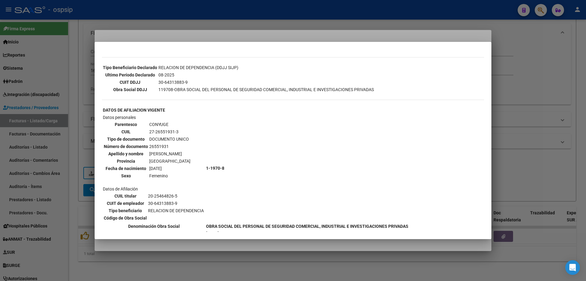
scroll to position [275, 0]
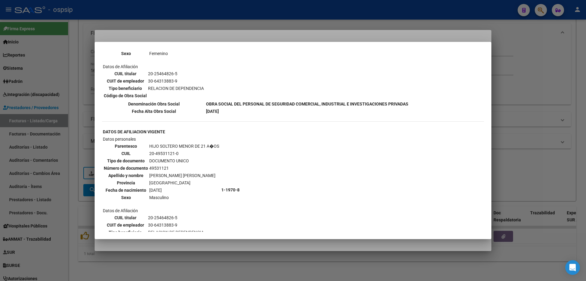
click at [537, 94] on div at bounding box center [293, 140] width 586 height 281
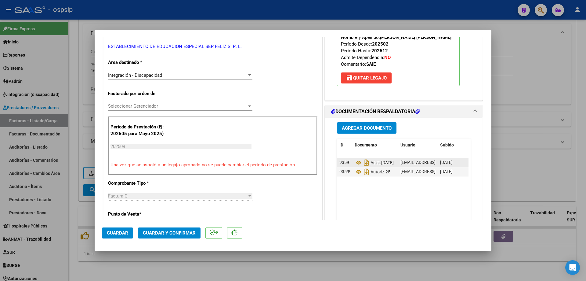
scroll to position [122, 0]
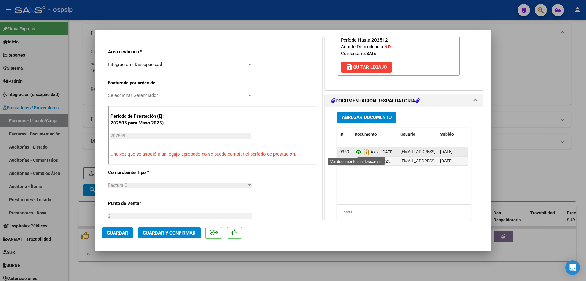
click at [356, 151] on icon at bounding box center [359, 151] width 8 height 7
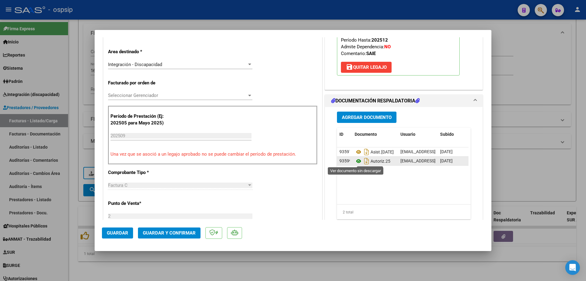
click at [355, 160] on icon at bounding box center [359, 160] width 8 height 7
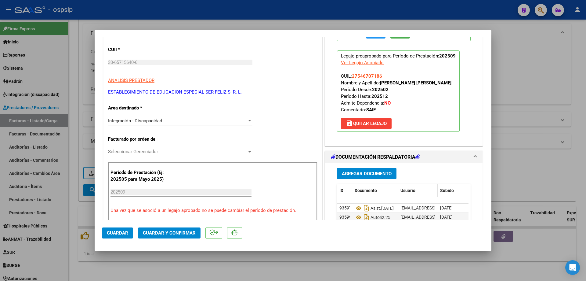
scroll to position [61, 0]
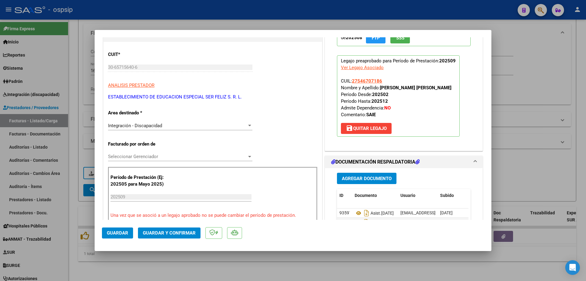
click at [170, 234] on span "Guardar y Confirmar" at bounding box center [169, 232] width 53 height 5
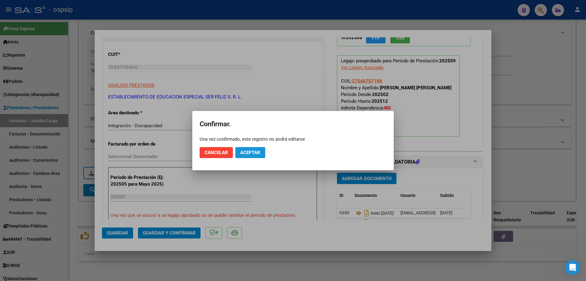
click at [258, 148] on button "Aceptar" at bounding box center [250, 152] width 30 height 11
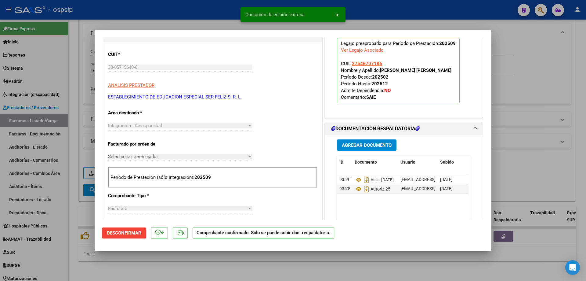
click at [498, 66] on div at bounding box center [293, 140] width 586 height 281
type input "$ 0,00"
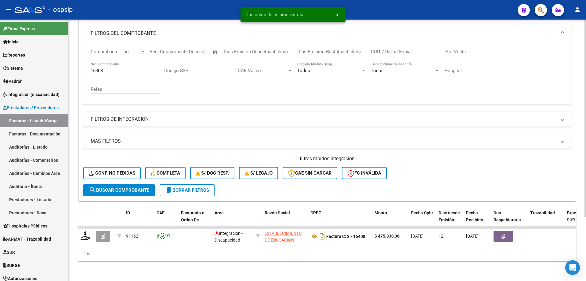
click at [118, 68] on input "16408" at bounding box center [125, 70] width 69 height 5
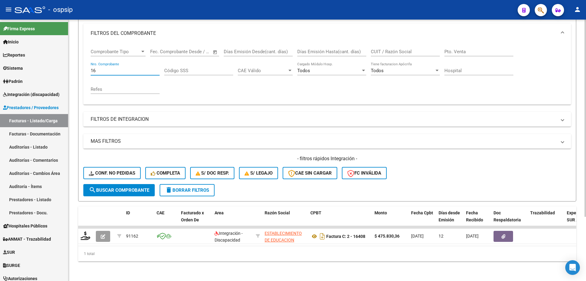
type input "1"
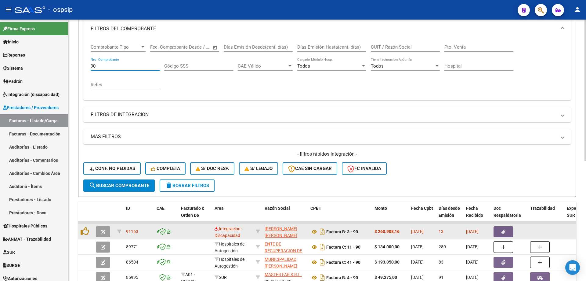
type input "90"
click at [105, 233] on button "button" at bounding box center [103, 231] width 14 height 11
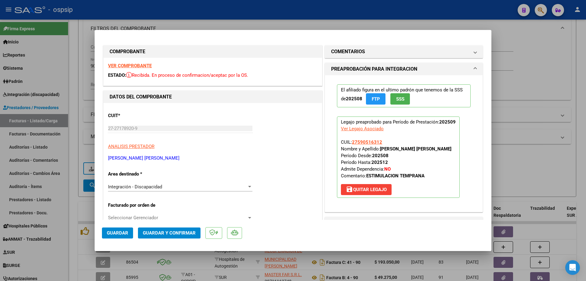
click at [396, 96] on span "SSS" at bounding box center [400, 98] width 8 height 5
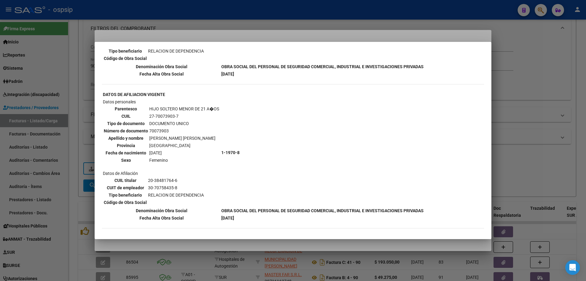
scroll to position [315, 0]
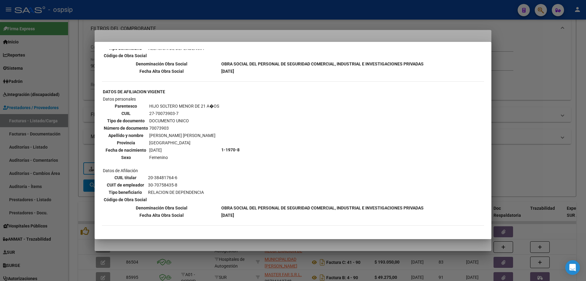
click at [539, 113] on div at bounding box center [293, 140] width 586 height 281
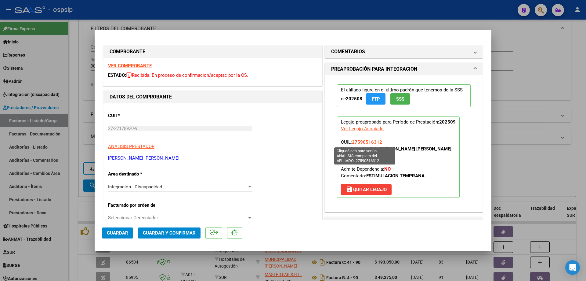
click at [369, 143] on span "27590516312" at bounding box center [367, 141] width 30 height 5
type textarea "27590516312"
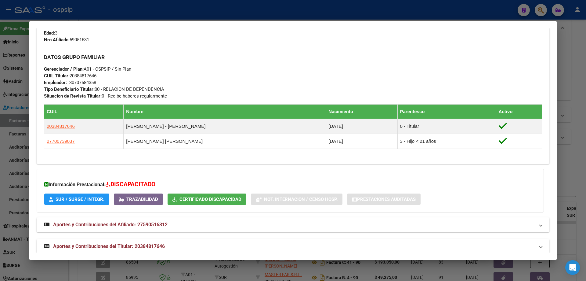
scroll to position [269, 0]
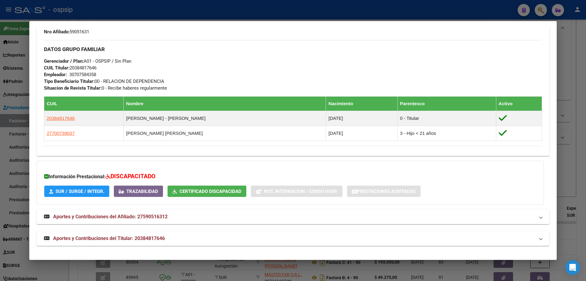
click at [565, 144] on div at bounding box center [293, 140] width 586 height 281
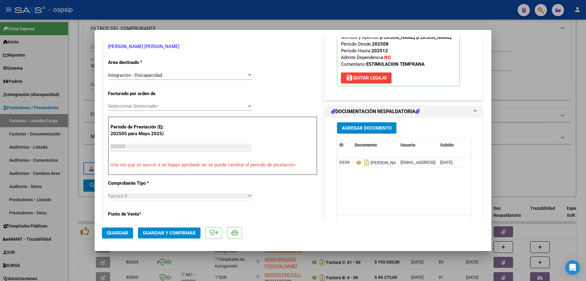
scroll to position [122, 0]
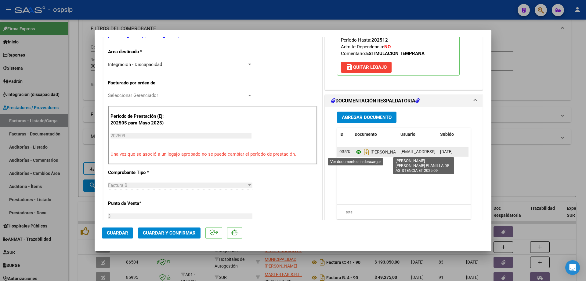
click at [356, 153] on icon at bounding box center [359, 151] width 8 height 7
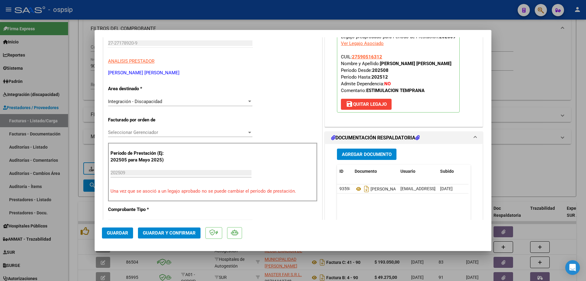
scroll to position [61, 0]
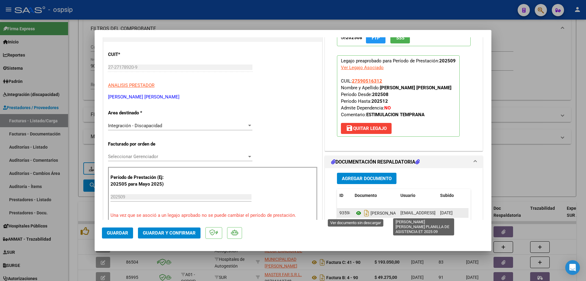
click at [357, 211] on icon at bounding box center [359, 212] width 8 height 7
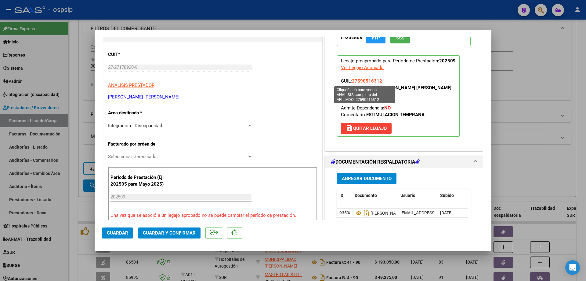
drag, startPoint x: 382, startPoint y: 81, endPoint x: 351, endPoint y: 81, distance: 31.1
click at [351, 81] on p "Legajo preaprobado para Período de Prestación: 202509 Ver Legajo Asociado CUIL:…" at bounding box center [398, 95] width 123 height 81
copy span "27590516312"
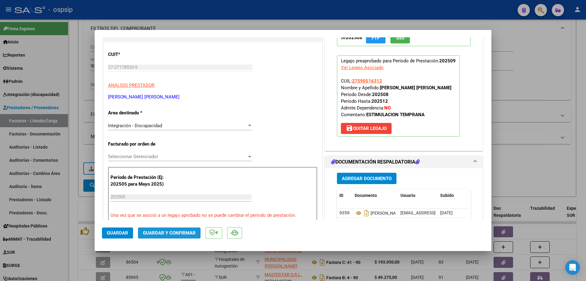
click at [175, 236] on button "Guardar y Confirmar" at bounding box center [169, 232] width 63 height 11
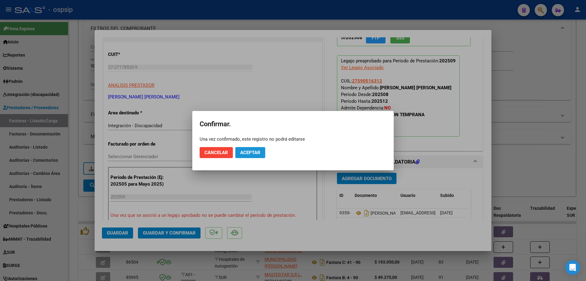
click at [256, 150] on span "Aceptar" at bounding box center [250, 152] width 20 height 5
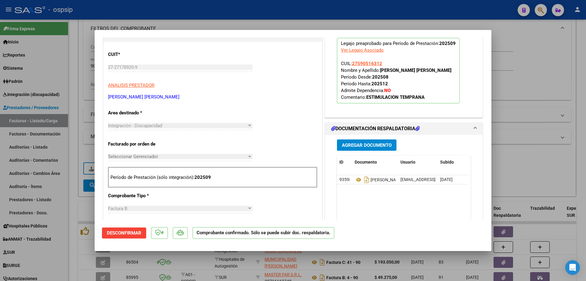
click at [545, 161] on div at bounding box center [293, 140] width 586 height 281
type input "$ 0,00"
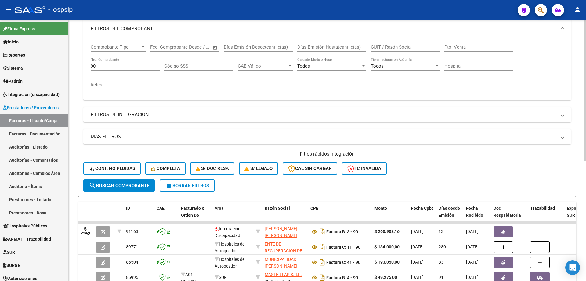
click at [119, 64] on input "90" at bounding box center [125, 65] width 69 height 5
type input "9"
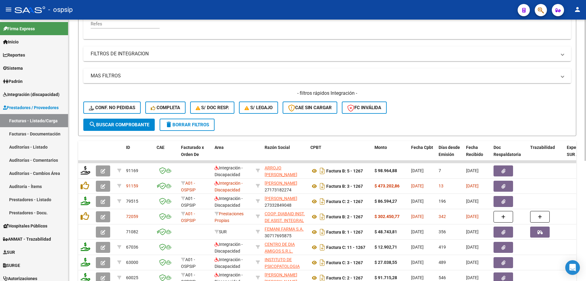
scroll to position [146, 0]
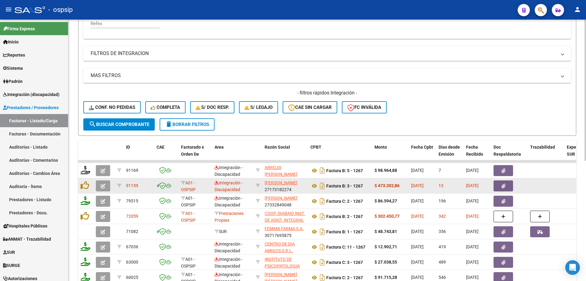
type input "1267"
click at [105, 187] on button "button" at bounding box center [103, 185] width 14 height 11
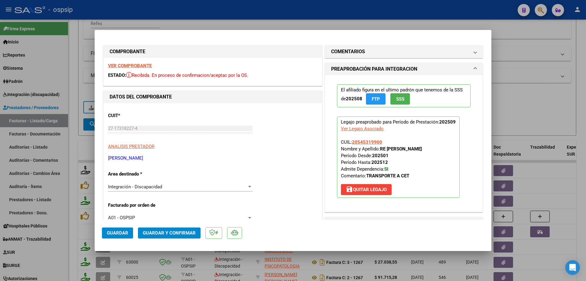
click at [396, 97] on span "SSS" at bounding box center [400, 98] width 8 height 5
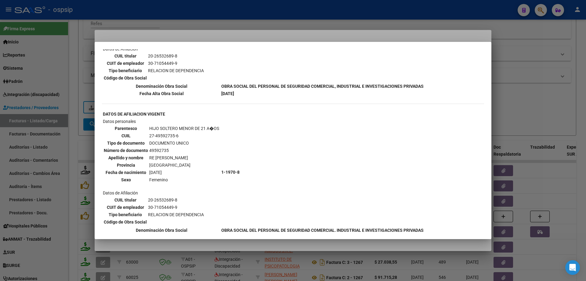
scroll to position [602, 0]
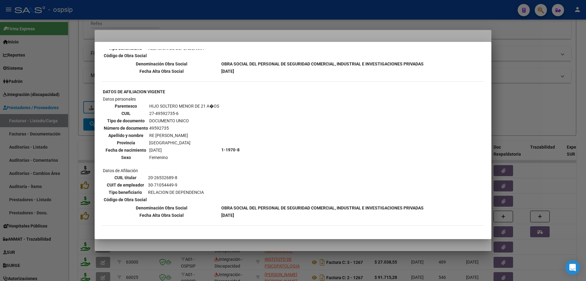
click at [542, 94] on div at bounding box center [293, 140] width 586 height 281
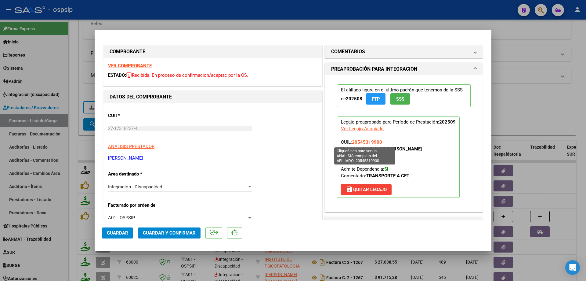
click at [358, 142] on span "20545319900" at bounding box center [367, 141] width 30 height 5
type textarea "20545319900"
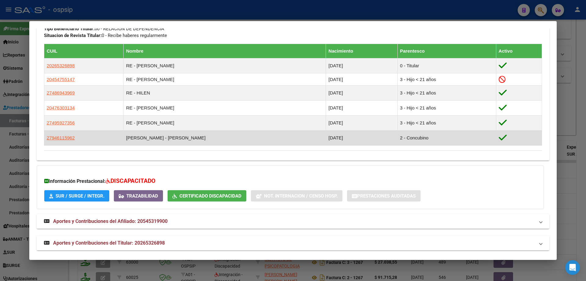
scroll to position [319, 0]
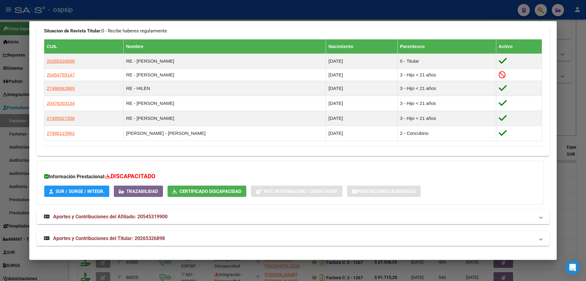
click at [561, 104] on div at bounding box center [293, 140] width 586 height 281
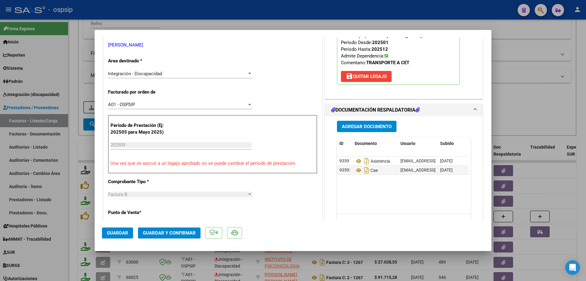
scroll to position [153, 0]
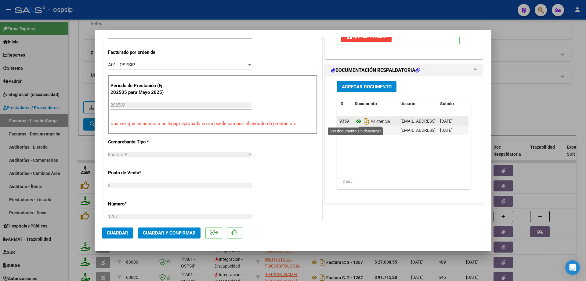
click at [355, 121] on icon at bounding box center [359, 121] width 8 height 7
click at [356, 131] on icon at bounding box center [359, 130] width 8 height 7
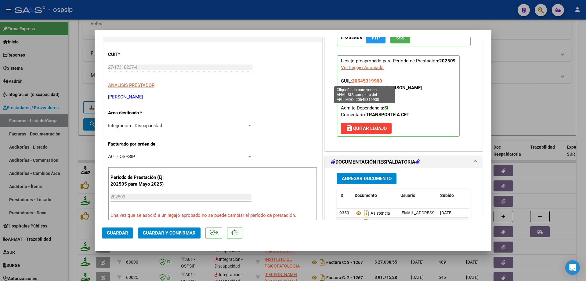
drag, startPoint x: 384, startPoint y: 79, endPoint x: 351, endPoint y: 83, distance: 33.0
click at [351, 83] on p "Legajo preaprobado para Período de Prestación: 202509 Ver Legajo Asociado CUIL:…" at bounding box center [398, 95] width 123 height 81
copy span "20545319900"
drag, startPoint x: 549, startPoint y: 64, endPoint x: 533, endPoint y: 62, distance: 15.3
click at [548, 64] on div at bounding box center [293, 140] width 586 height 281
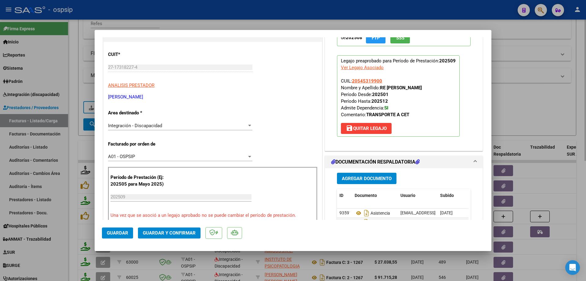
type input "$ 0,00"
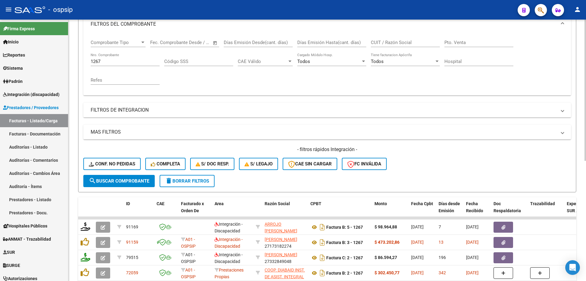
scroll to position [54, 0]
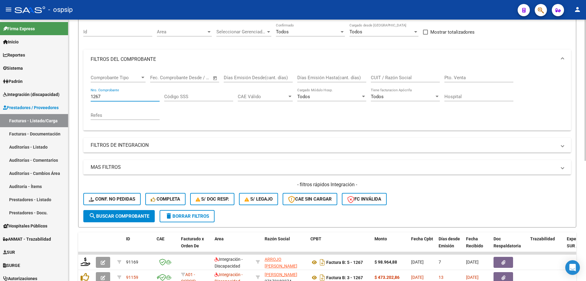
click at [118, 94] on input "1267" at bounding box center [125, 96] width 69 height 5
type input "1"
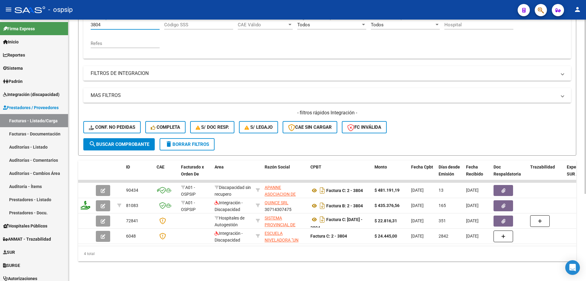
scroll to position [131, 0]
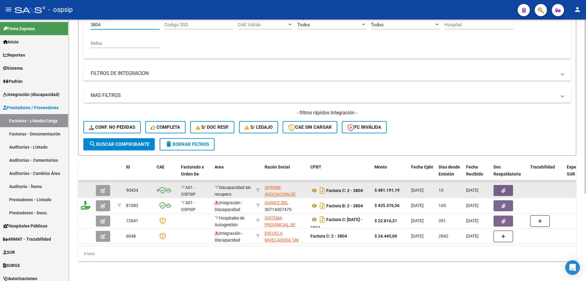
type input "3804"
click at [104, 188] on icon "button" at bounding box center [103, 190] width 5 height 5
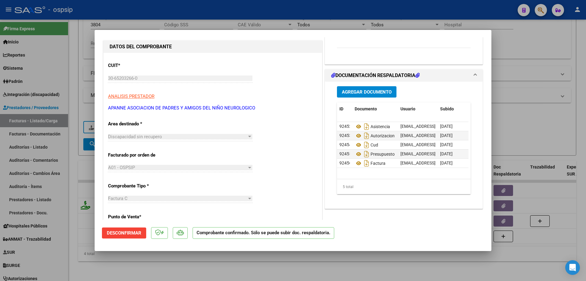
scroll to position [61, 0]
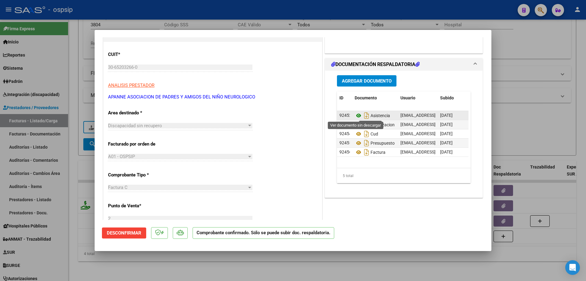
click at [356, 116] on icon at bounding box center [359, 115] width 8 height 7
click at [583, 59] on div at bounding box center [293, 140] width 586 height 281
type input "$ 0,00"
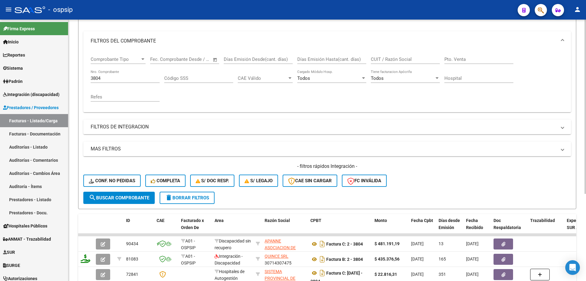
scroll to position [70, 0]
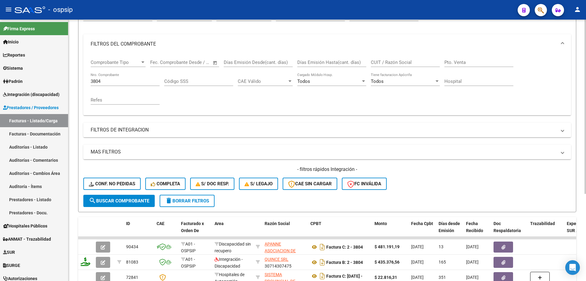
click at [115, 81] on input "3804" at bounding box center [125, 80] width 69 height 5
type input "3"
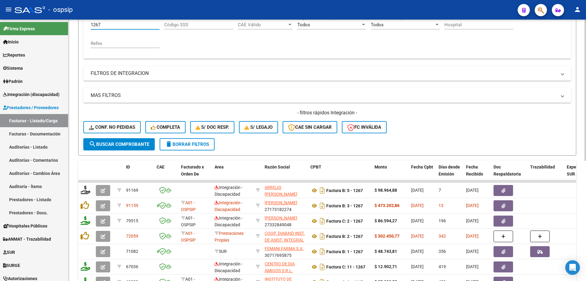
scroll to position [131, 0]
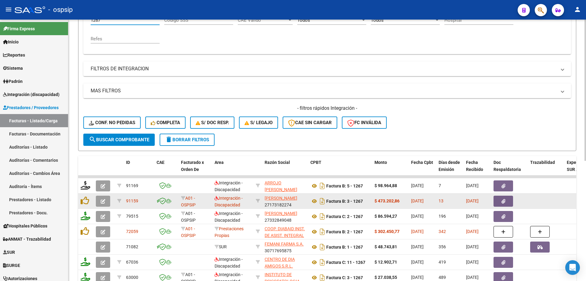
type input "1267"
click at [106, 202] on button "button" at bounding box center [103, 200] width 14 height 11
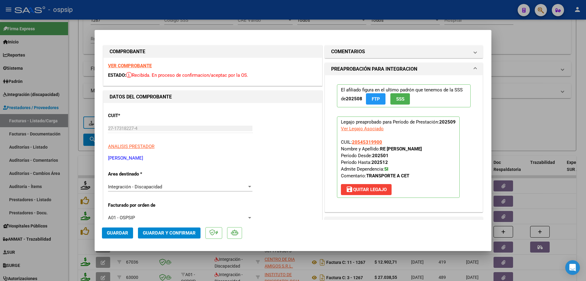
click at [402, 100] on span "SSS" at bounding box center [400, 98] width 8 height 5
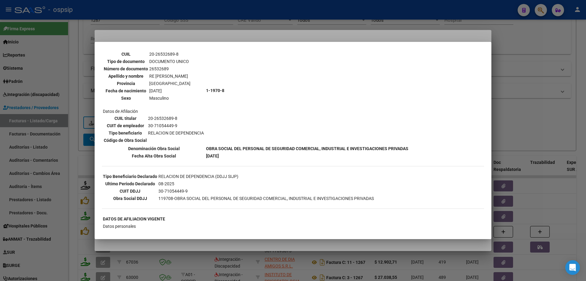
scroll to position [122, 0]
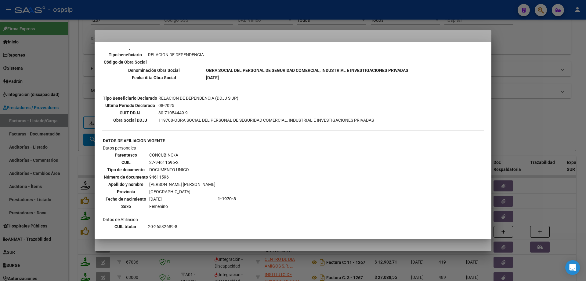
click at [561, 99] on div at bounding box center [293, 140] width 586 height 281
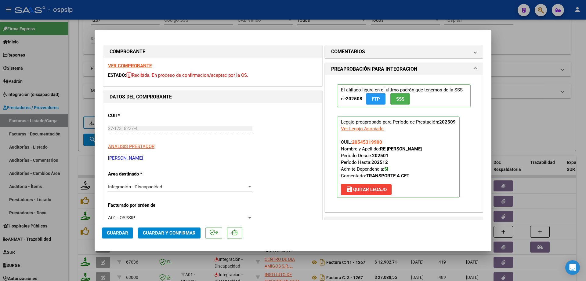
scroll to position [31, 0]
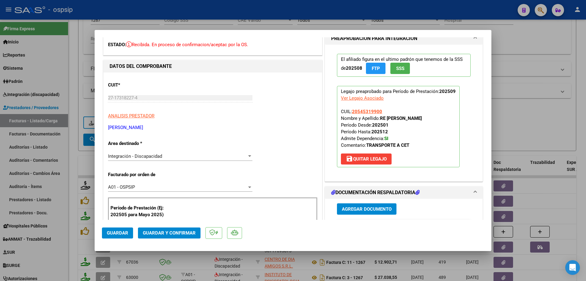
click at [161, 236] on button "Guardar y Confirmar" at bounding box center [169, 232] width 63 height 11
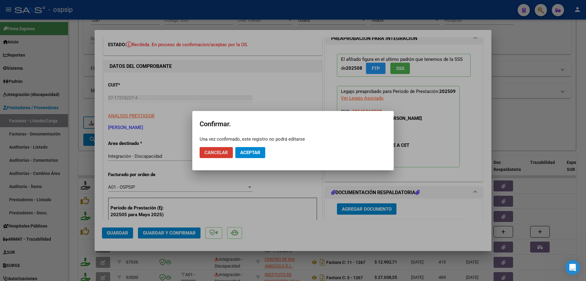
click at [256, 153] on span "Aceptar" at bounding box center [250, 152] width 20 height 5
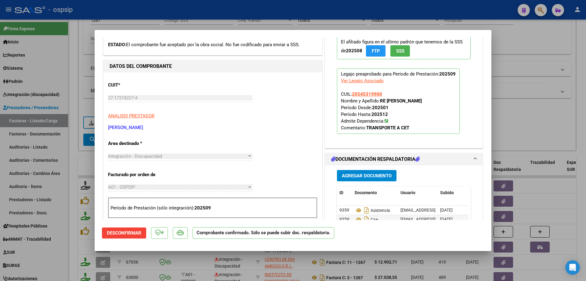
click at [570, 115] on div at bounding box center [293, 140] width 586 height 281
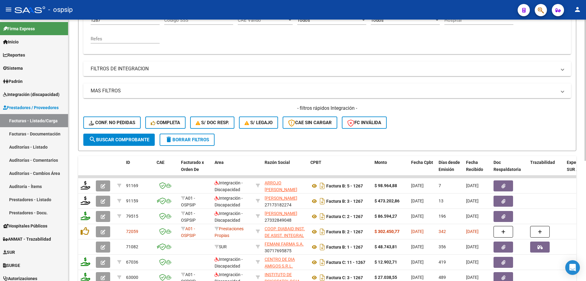
scroll to position [100, 0]
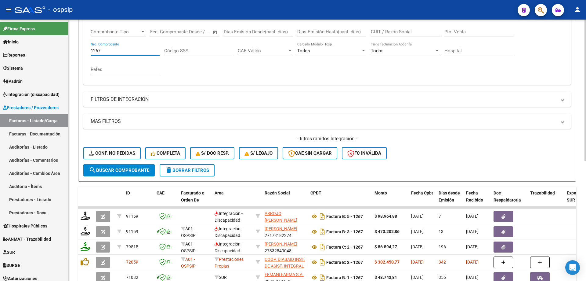
click at [115, 52] on input "1267" at bounding box center [125, 50] width 69 height 5
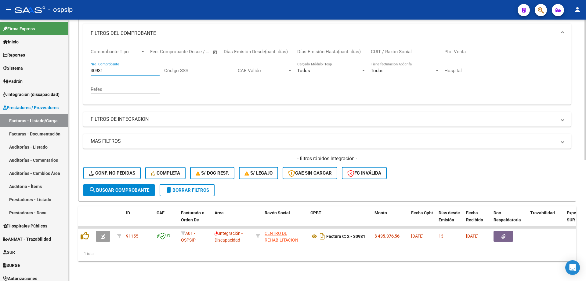
scroll to position [85, 0]
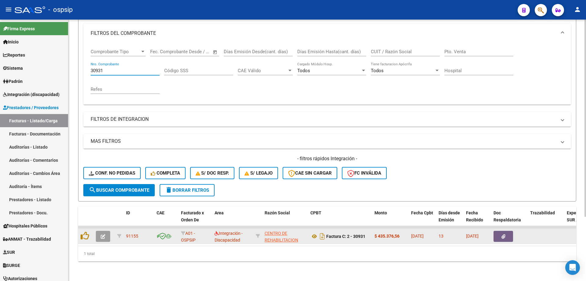
click at [103, 234] on icon "button" at bounding box center [103, 236] width 5 height 5
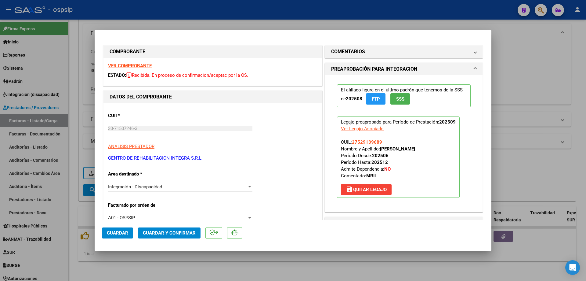
click at [400, 98] on span "SSS" at bounding box center [400, 98] width 8 height 5
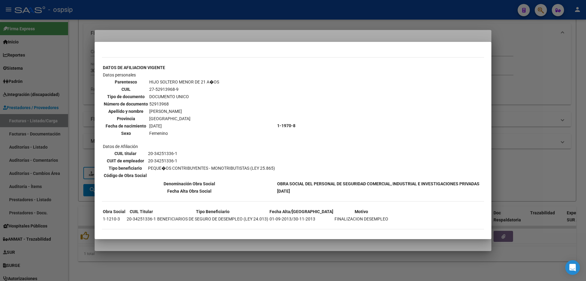
scroll to position [193, 0]
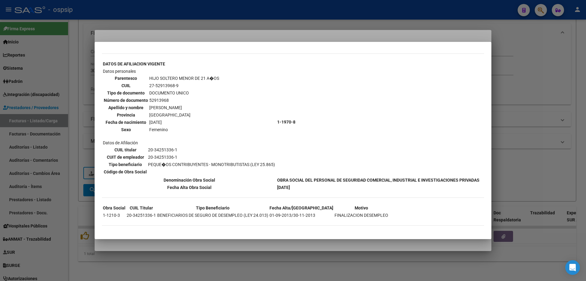
click at [538, 78] on div at bounding box center [293, 140] width 586 height 281
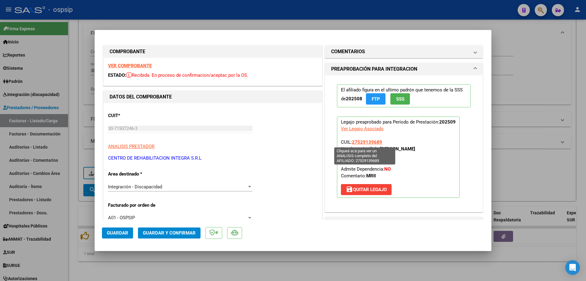
click at [366, 144] on span "27529139689" at bounding box center [367, 141] width 30 height 5
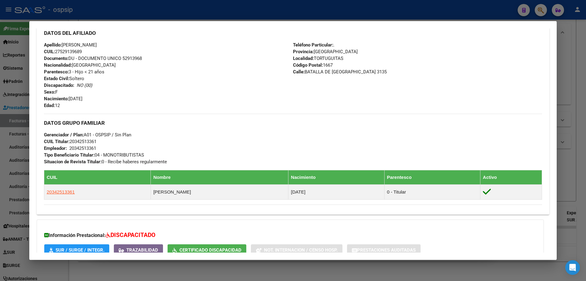
scroll to position [272, 0]
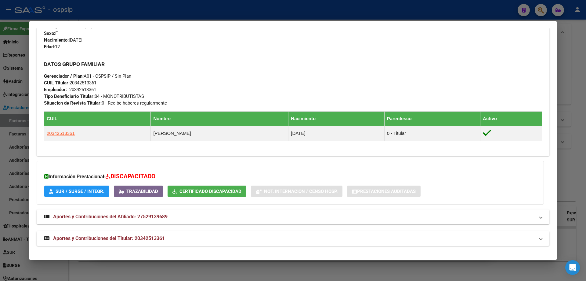
click at [584, 163] on div at bounding box center [293, 140] width 586 height 281
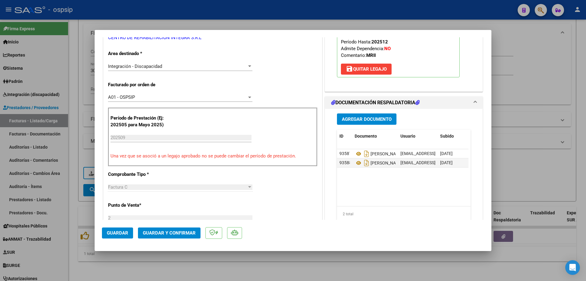
scroll to position [122, 0]
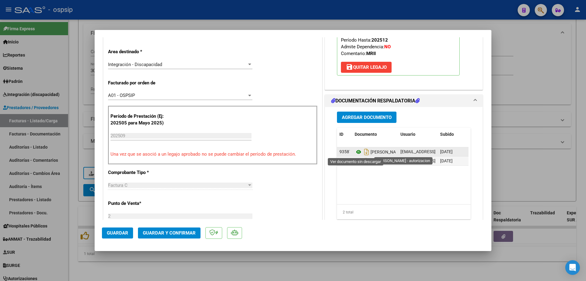
click at [356, 150] on icon at bounding box center [359, 151] width 8 height 7
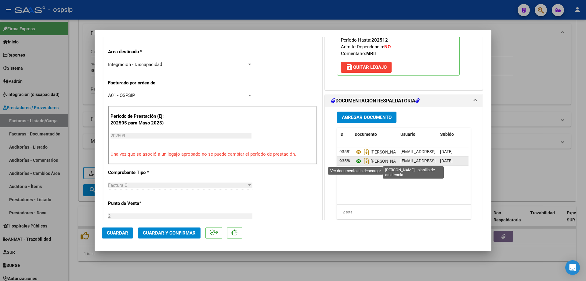
click at [355, 161] on icon at bounding box center [359, 160] width 8 height 7
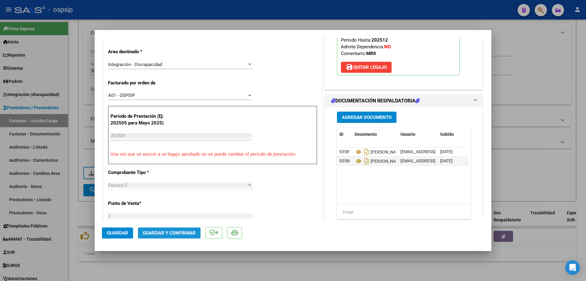
click at [181, 233] on span "Guardar y Confirmar" at bounding box center [169, 232] width 53 height 5
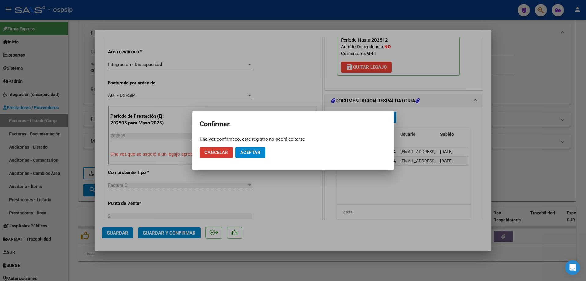
click at [262, 150] on button "Aceptar" at bounding box center [250, 152] width 30 height 11
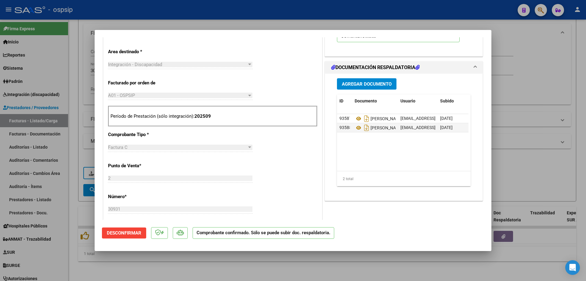
click at [518, 49] on div at bounding box center [293, 140] width 586 height 281
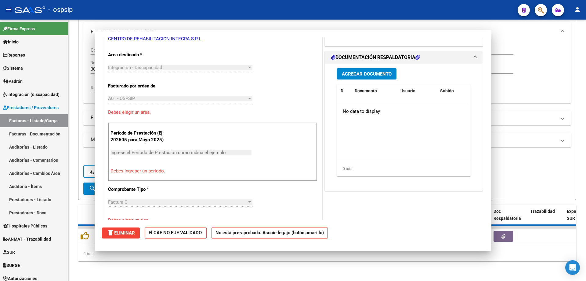
scroll to position [0, 0]
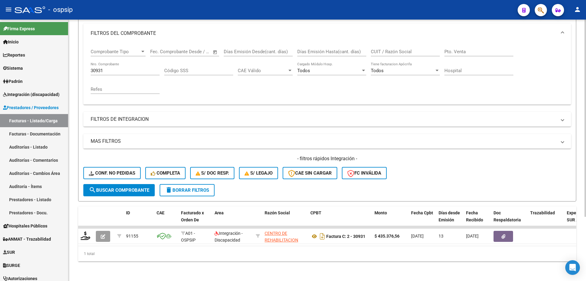
click at [141, 68] on input "30931" at bounding box center [125, 70] width 69 height 5
click at [141, 68] on input "Nro. Comprobante" at bounding box center [125, 70] width 69 height 5
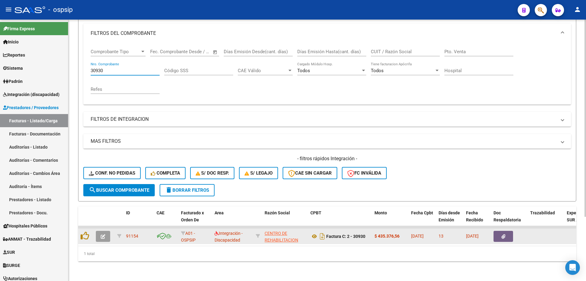
click at [104, 234] on icon "button" at bounding box center [103, 236] width 5 height 5
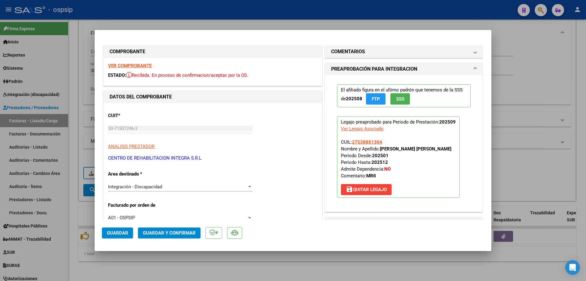
click at [400, 100] on span "SSS" at bounding box center [400, 98] width 8 height 5
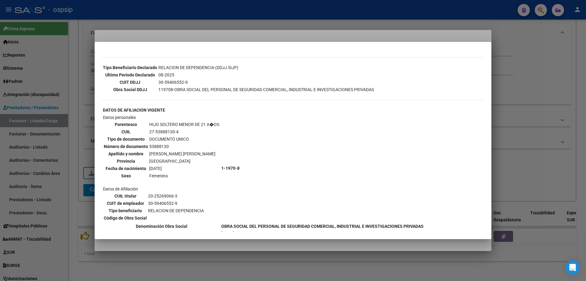
scroll to position [305, 0]
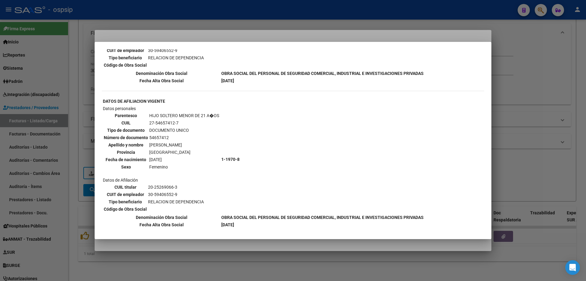
click at [563, 110] on div at bounding box center [293, 140] width 586 height 281
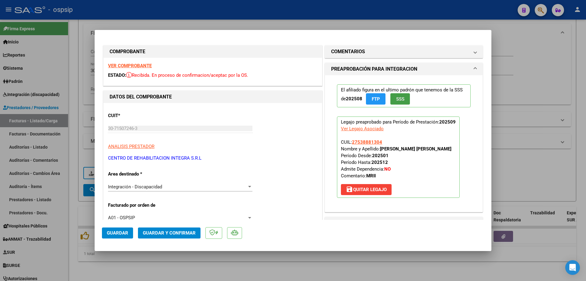
click at [393, 97] on button "SSS" at bounding box center [401, 98] width 20 height 11
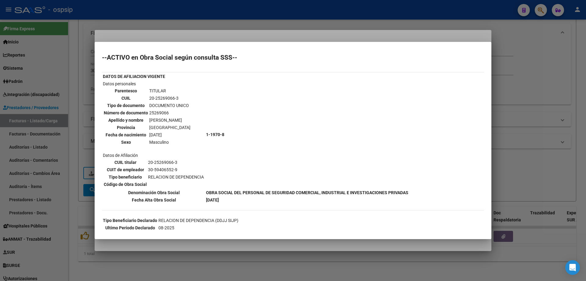
click at [586, 83] on div at bounding box center [293, 140] width 586 height 281
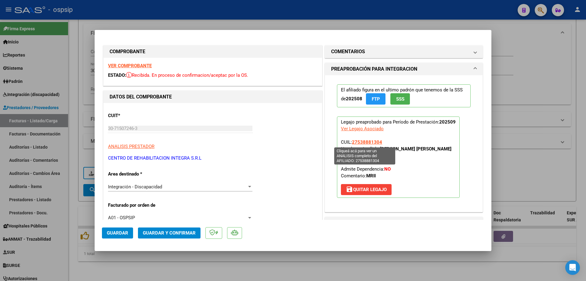
click at [356, 140] on span "27538881304" at bounding box center [367, 141] width 30 height 5
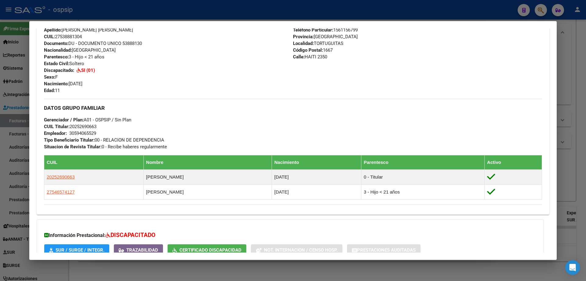
scroll to position [262, 0]
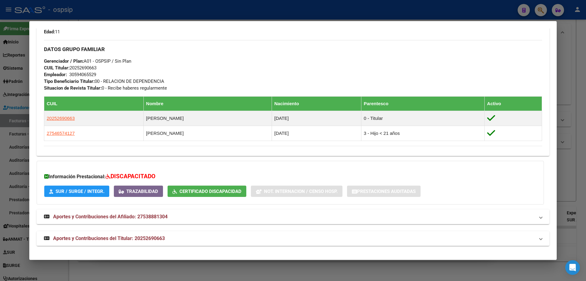
click at [572, 95] on div at bounding box center [293, 140] width 586 height 281
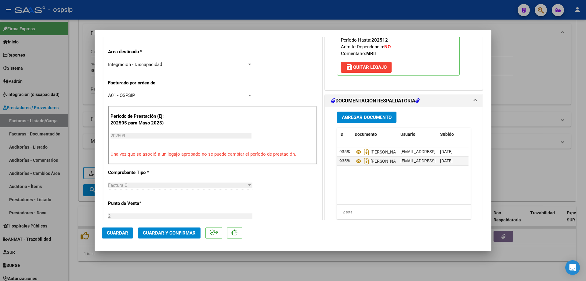
scroll to position [183, 0]
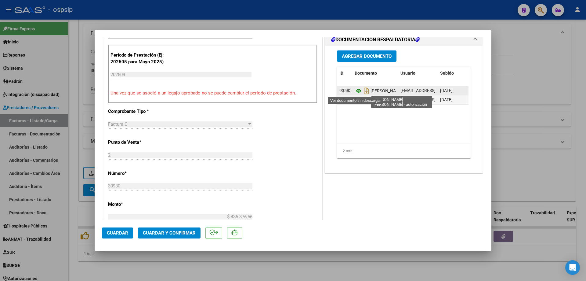
click at [355, 91] on icon at bounding box center [359, 90] width 8 height 7
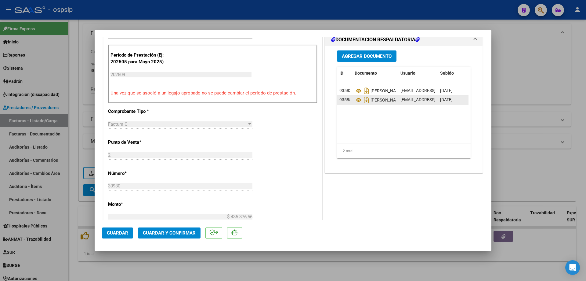
click at [355, 104] on div "[PERSON_NAME] [PERSON_NAME] - Planilla De Asistencia" at bounding box center [375, 100] width 41 height 10
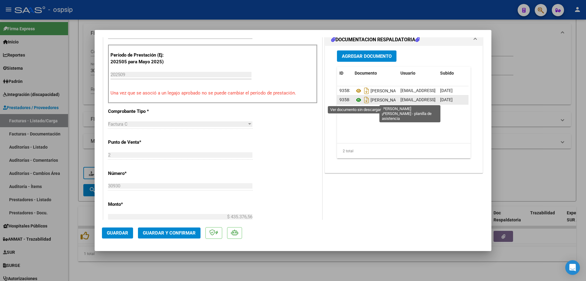
click at [356, 100] on icon at bounding box center [359, 99] width 8 height 7
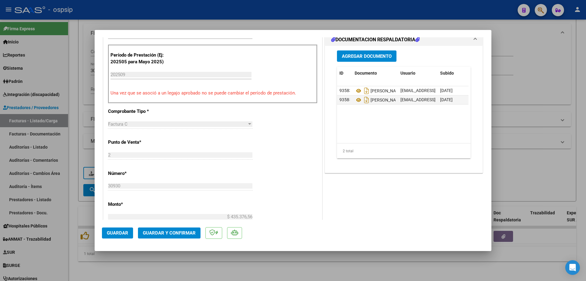
click at [169, 234] on span "Guardar y Confirmar" at bounding box center [169, 232] width 53 height 5
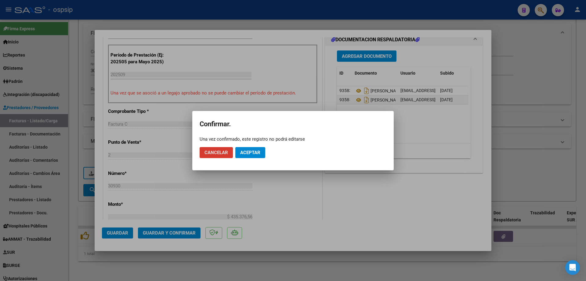
click at [251, 149] on button "Aceptar" at bounding box center [250, 152] width 30 height 11
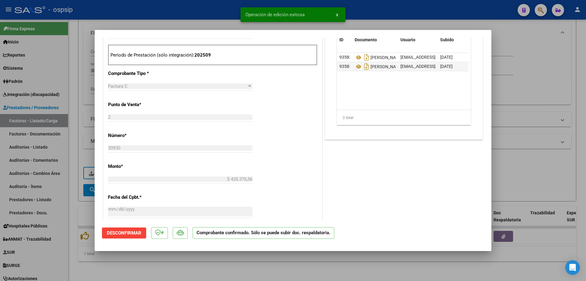
drag, startPoint x: 530, startPoint y: 93, endPoint x: 400, endPoint y: 85, distance: 130.6
click at [530, 93] on div at bounding box center [293, 140] width 586 height 281
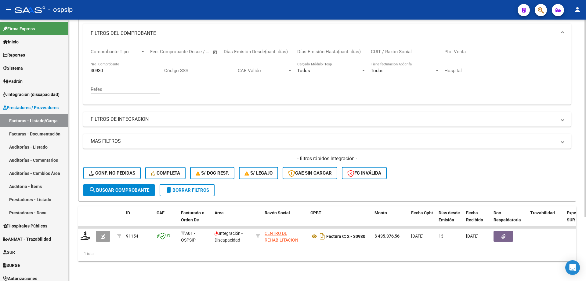
click at [107, 68] on input "30930" at bounding box center [125, 70] width 69 height 5
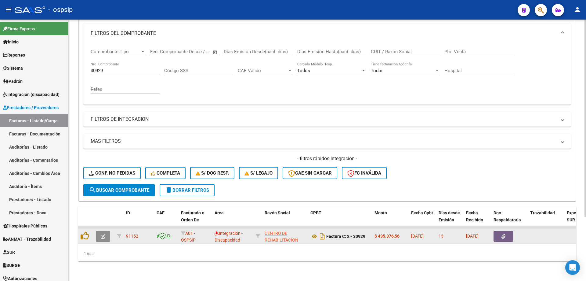
click at [105, 235] on button "button" at bounding box center [103, 236] width 14 height 11
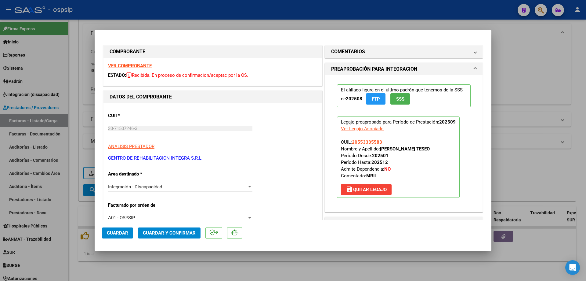
click at [400, 96] on span "SSS" at bounding box center [400, 98] width 8 height 5
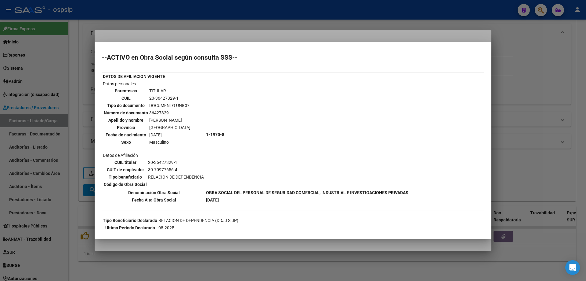
click at [571, 81] on div at bounding box center [293, 140] width 586 height 281
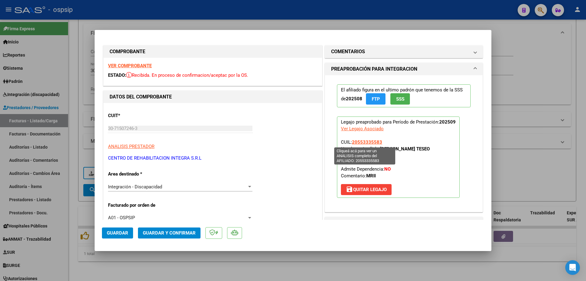
click at [362, 143] on span "20553335583" at bounding box center [367, 141] width 30 height 5
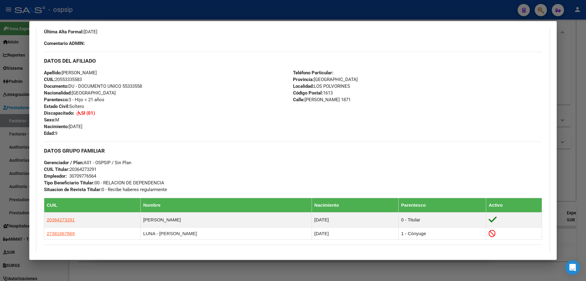
scroll to position [244, 0]
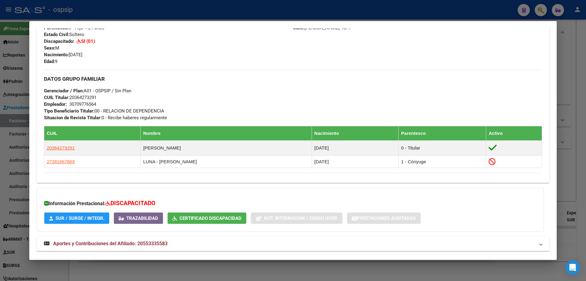
click at [568, 102] on div at bounding box center [293, 140] width 586 height 281
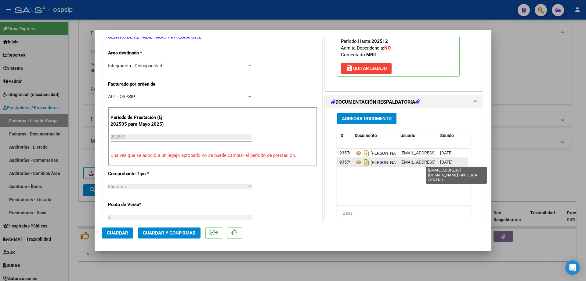
scroll to position [122, 0]
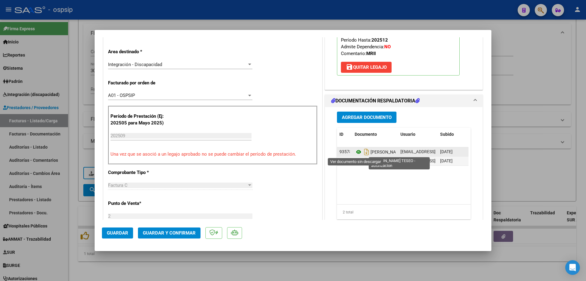
click at [356, 153] on icon at bounding box center [359, 151] width 8 height 7
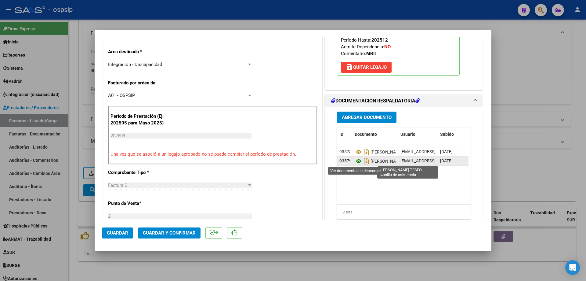
click at [355, 163] on icon at bounding box center [359, 160] width 8 height 7
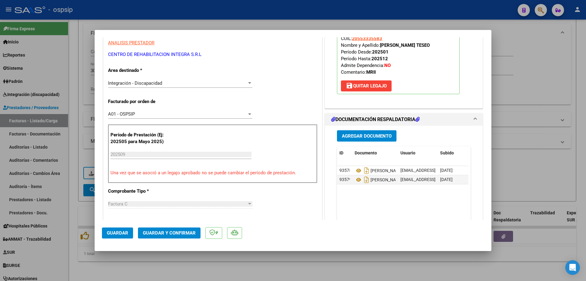
scroll to position [61, 0]
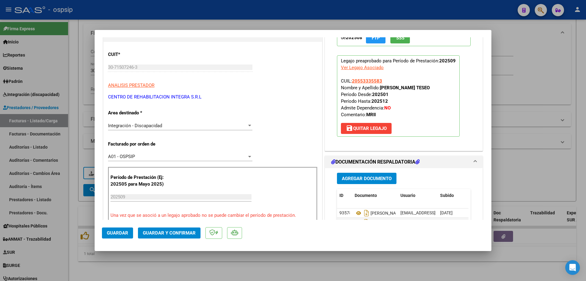
click at [179, 233] on span "Guardar y Confirmar" at bounding box center [169, 232] width 53 height 5
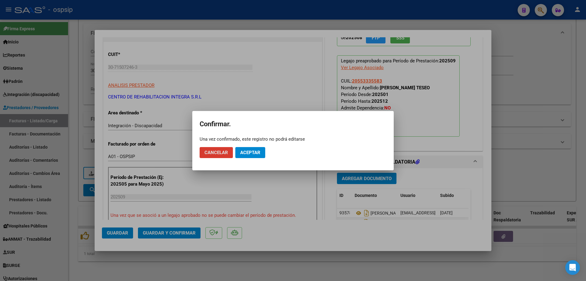
click at [259, 151] on span "Aceptar" at bounding box center [250, 152] width 20 height 5
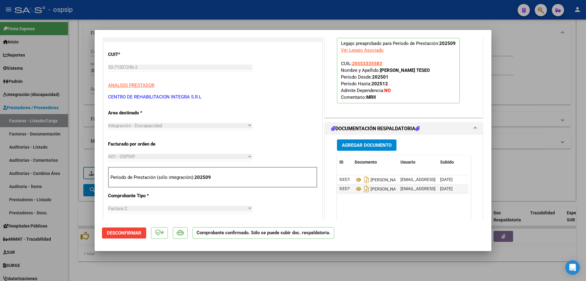
click at [537, 90] on div at bounding box center [293, 140] width 586 height 281
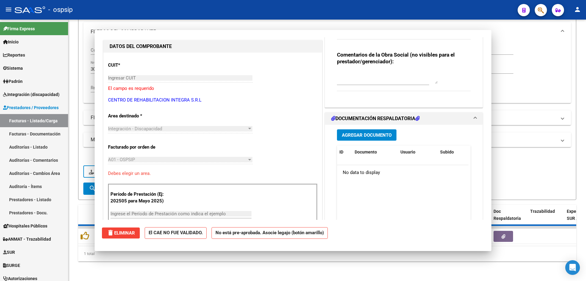
scroll to position [0, 0]
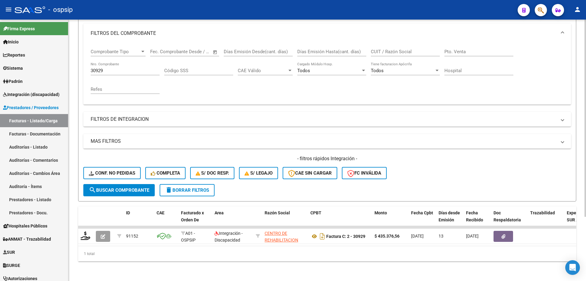
click at [126, 68] on input "30929" at bounding box center [125, 70] width 69 height 5
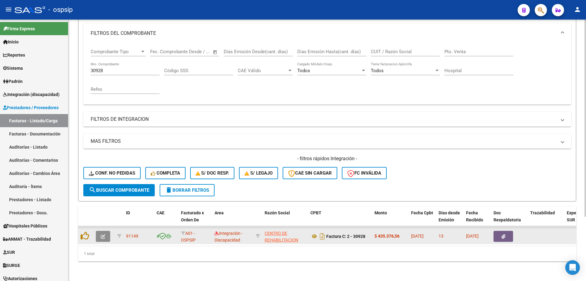
click at [99, 231] on button "button" at bounding box center [103, 236] width 14 height 11
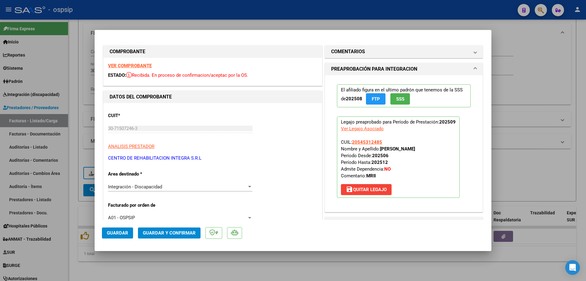
click at [401, 102] on span "SSS" at bounding box center [400, 98] width 8 height 5
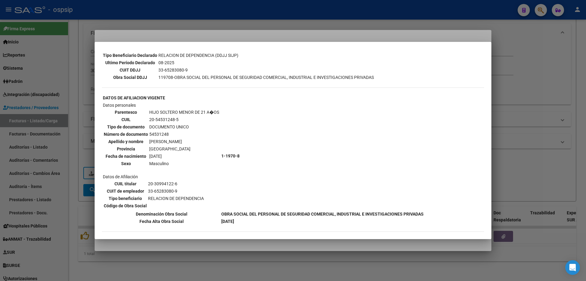
scroll to position [171, 0]
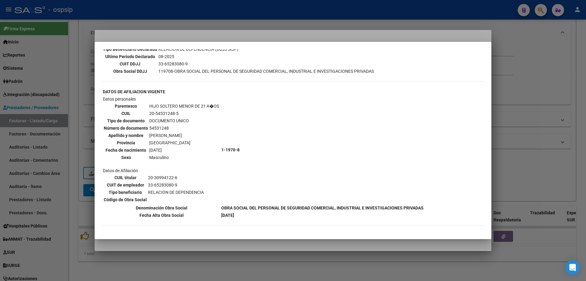
click at [536, 116] on div at bounding box center [293, 140] width 586 height 281
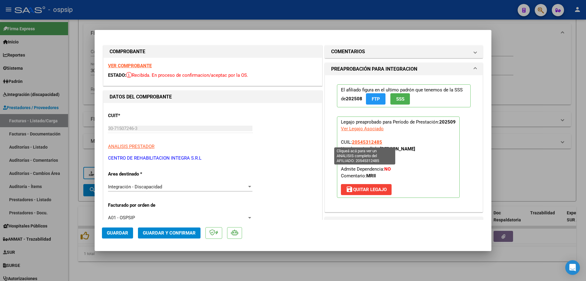
click at [368, 141] on span "20545312485" at bounding box center [367, 141] width 30 height 5
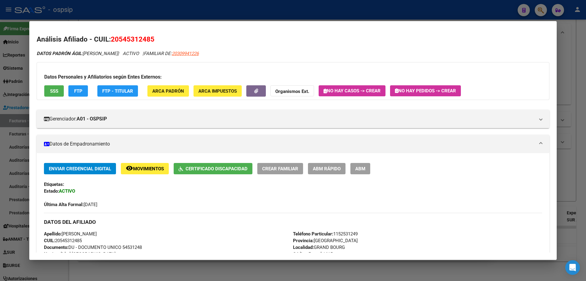
scroll to position [153, 0]
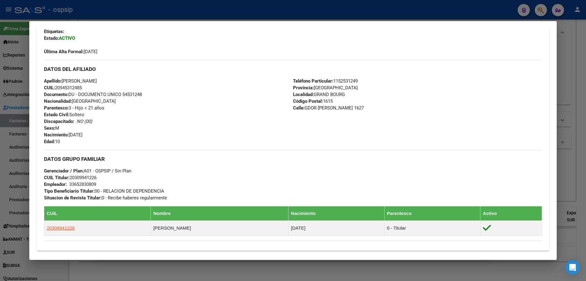
click at [575, 134] on div at bounding box center [293, 140] width 586 height 281
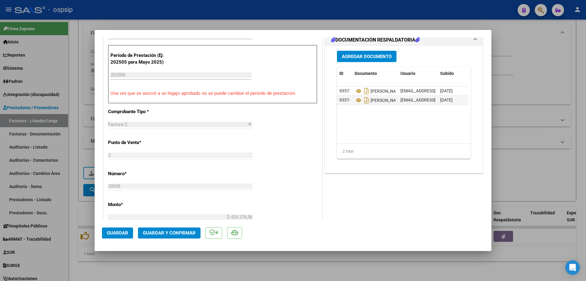
scroll to position [183, 0]
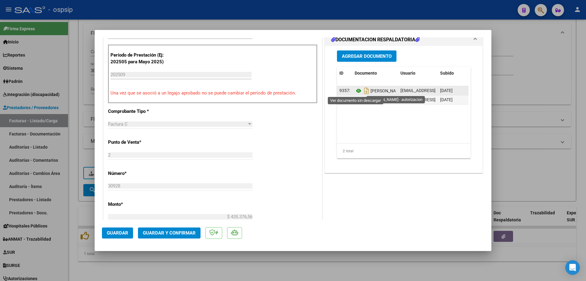
click at [356, 90] on icon at bounding box center [359, 90] width 8 height 7
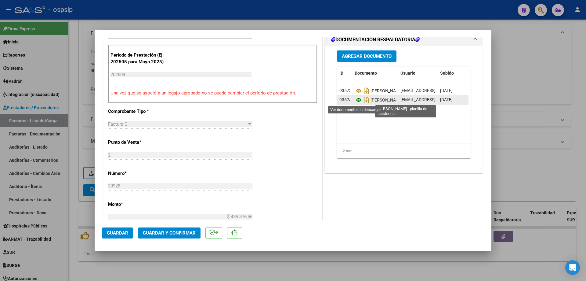
click at [355, 101] on icon at bounding box center [359, 99] width 8 height 7
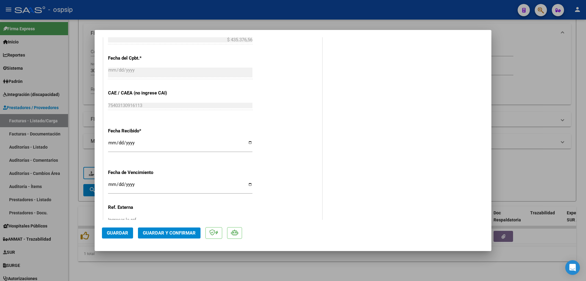
scroll to position [366, 0]
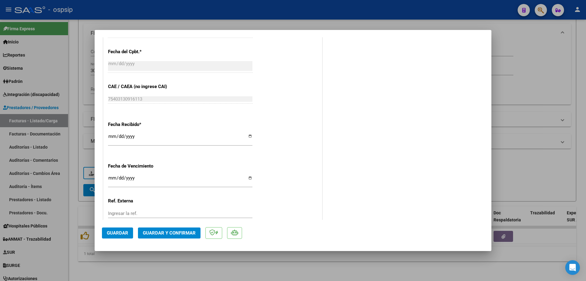
click at [167, 236] on button "Guardar y Confirmar" at bounding box center [169, 232] width 63 height 11
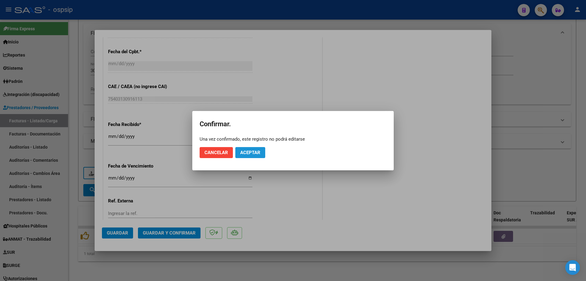
click at [252, 151] on span "Aceptar" at bounding box center [250, 152] width 20 height 5
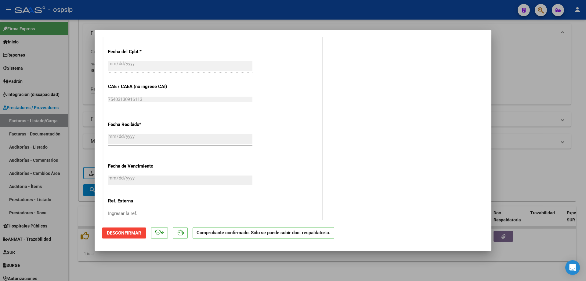
click at [559, 63] on div at bounding box center [293, 140] width 586 height 281
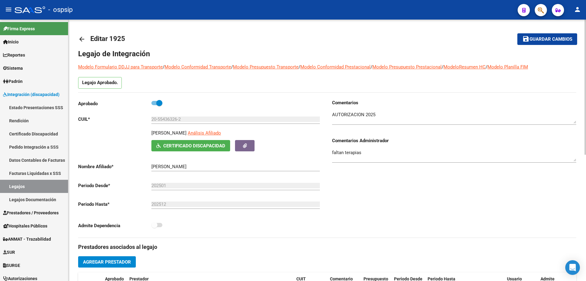
click at [85, 35] on mat-icon "arrow_back" at bounding box center [81, 38] width 7 height 7
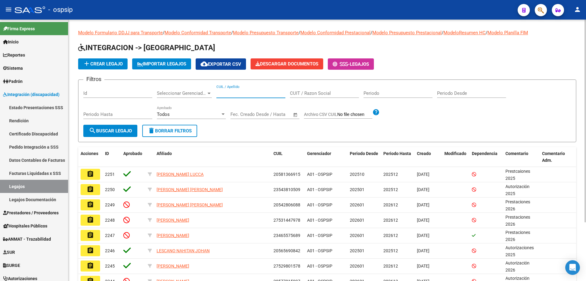
paste input "20582047090"
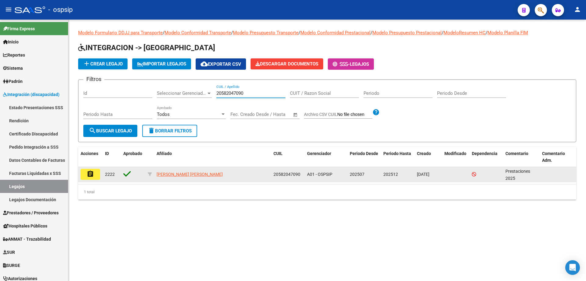
type input "20582047090"
click at [86, 173] on button "assignment" at bounding box center [91, 174] width 20 height 11
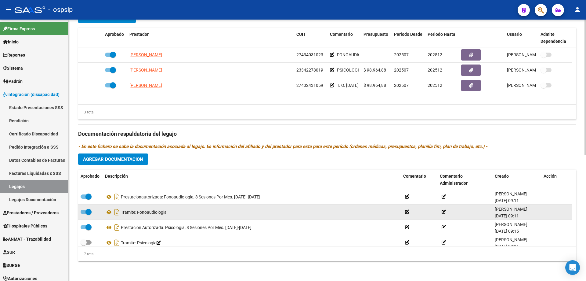
scroll to position [31, 0]
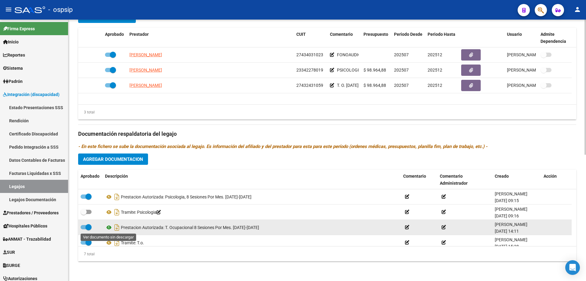
click at [108, 227] on icon at bounding box center [109, 227] width 8 height 7
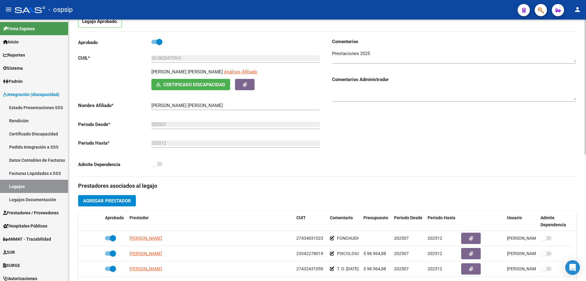
scroll to position [0, 0]
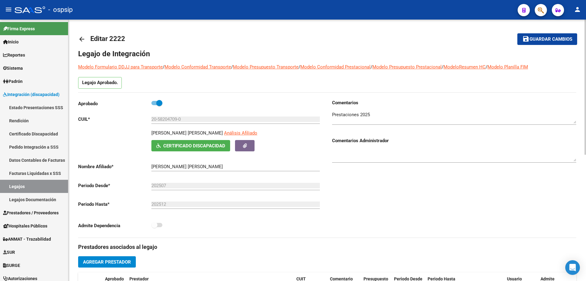
click at [84, 40] on mat-icon "arrow_back" at bounding box center [81, 38] width 7 height 7
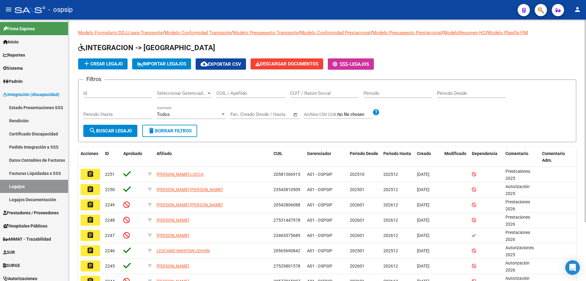
click at [239, 92] on input "CUIL / Apellido" at bounding box center [250, 92] width 69 height 5
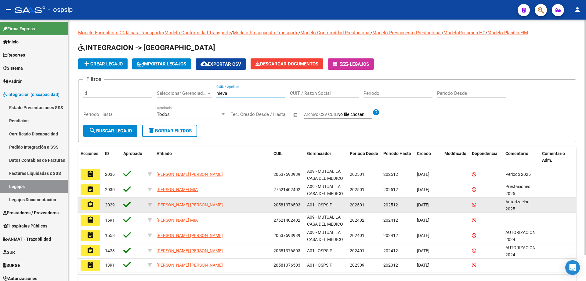
type input "nieva"
click at [86, 207] on button "assignment" at bounding box center [91, 204] width 20 height 11
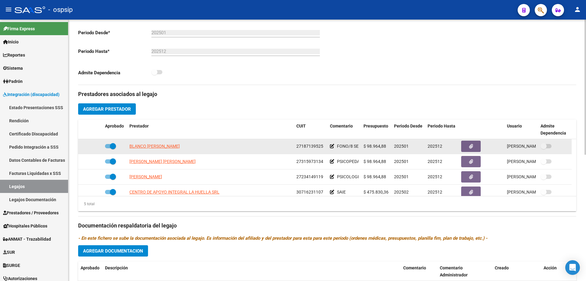
scroll to position [21, 0]
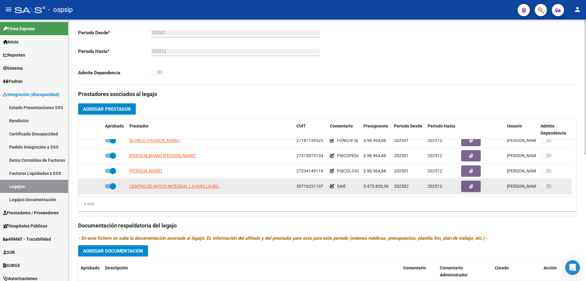
click at [201, 182] on datatable-body-cell "CENTRO DE APOYO INTEGRAL LA HUELLA SRL" at bounding box center [210, 186] width 167 height 15
click at [198, 186] on span "CENTRO DE APOYO INTEGRAL LA HUELLA SRL" at bounding box center [174, 186] width 90 height 5
type textarea "30716231107"
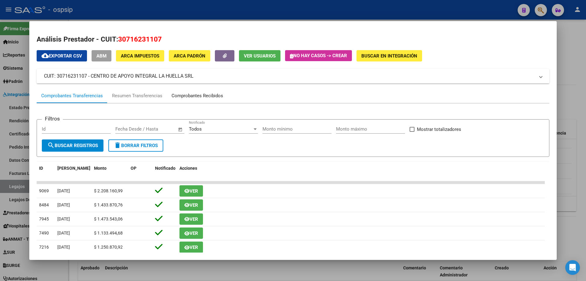
click at [197, 95] on div "Comprobantes Recibidos" at bounding box center [198, 95] width 52 height 7
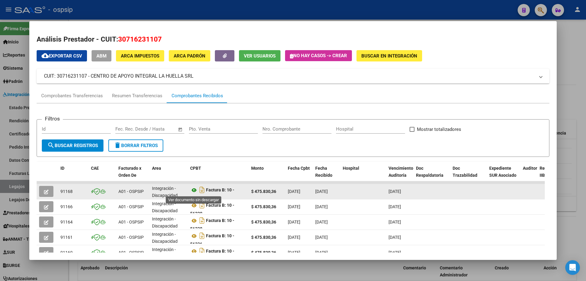
click at [193, 191] on icon at bounding box center [194, 189] width 8 height 7
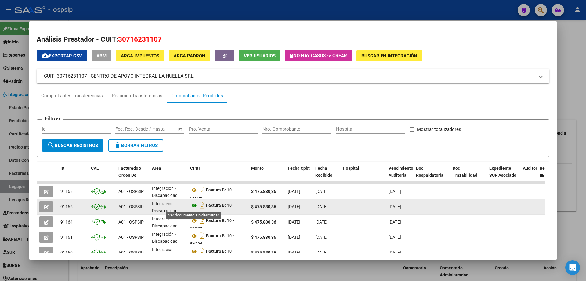
click at [197, 206] on icon at bounding box center [194, 205] width 8 height 7
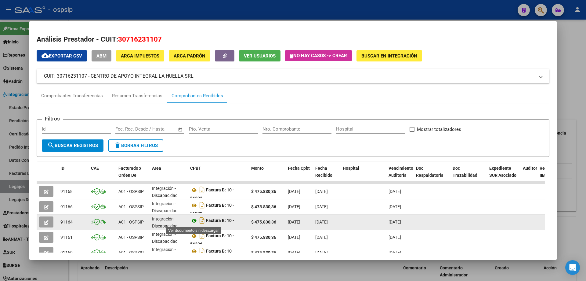
click at [194, 222] on icon at bounding box center [194, 220] width 8 height 7
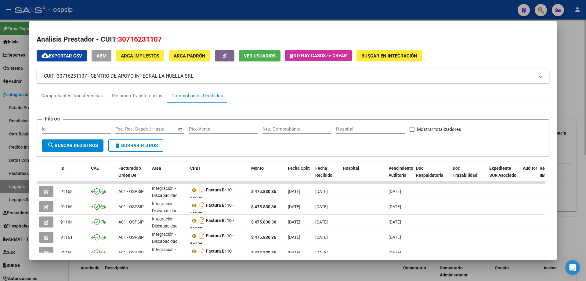
click at [567, 103] on div at bounding box center [293, 140] width 586 height 281
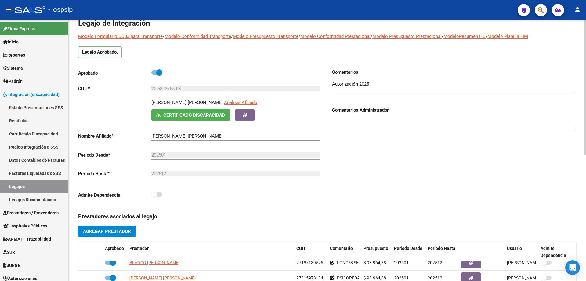
scroll to position [0, 0]
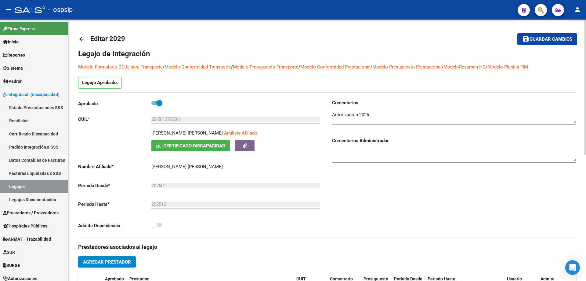
click at [80, 39] on mat-icon "arrow_back" at bounding box center [81, 38] width 7 height 7
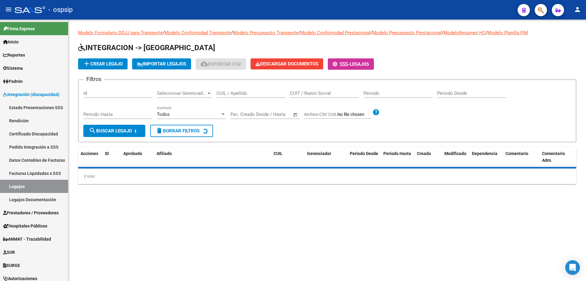
click at [238, 92] on input "CUIL / Apellido" at bounding box center [250, 92] width 69 height 5
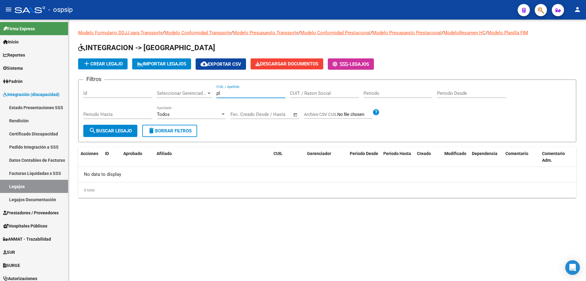
type input "p"
click at [245, 96] on div "CUIL / Apellido" at bounding box center [250, 91] width 69 height 13
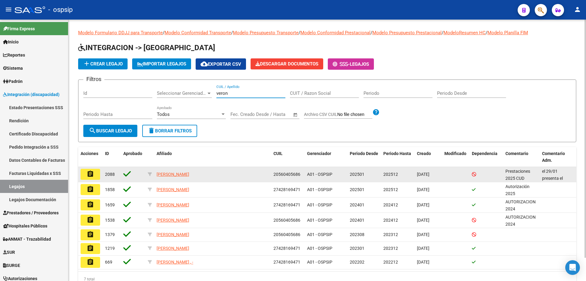
type input "veron"
click at [95, 174] on button "assignment" at bounding box center [91, 174] width 20 height 11
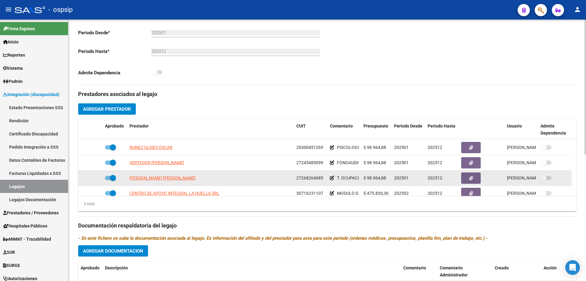
scroll to position [21, 0]
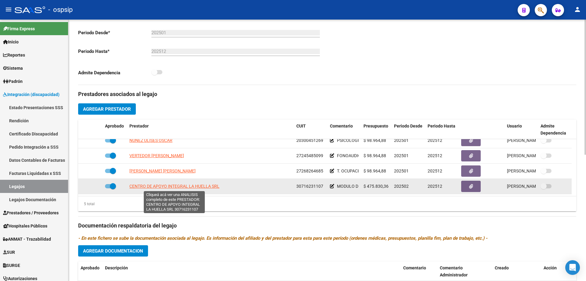
click at [201, 187] on span "CENTRO DE APOYO INTEGRAL LA HUELLA SRL" at bounding box center [174, 186] width 90 height 5
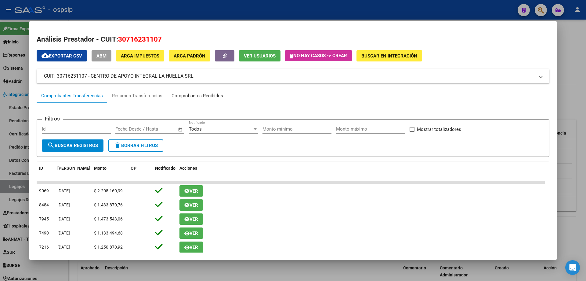
click at [206, 97] on div "Comprobantes Recibidos" at bounding box center [198, 95] width 52 height 7
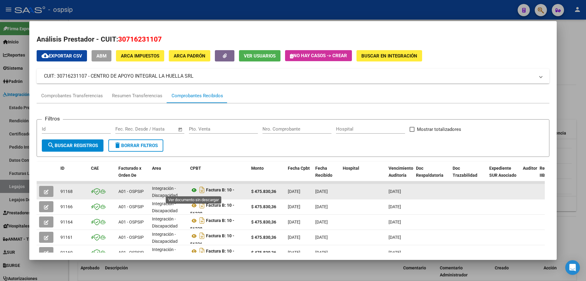
click at [195, 187] on icon at bounding box center [194, 189] width 8 height 7
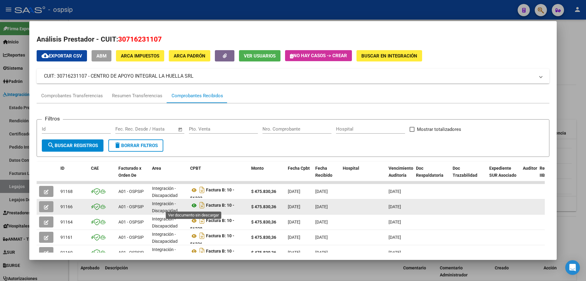
click at [195, 207] on icon at bounding box center [194, 205] width 8 height 7
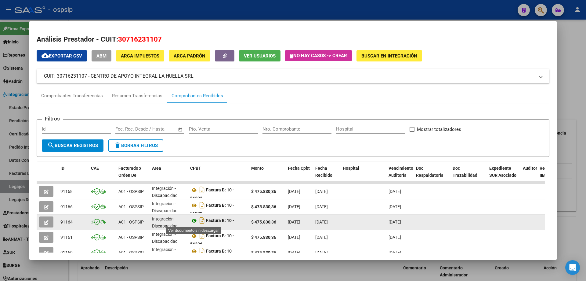
click at [195, 220] on icon at bounding box center [194, 220] width 8 height 7
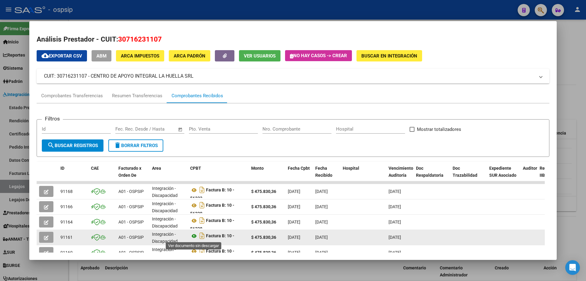
click at [192, 235] on icon at bounding box center [194, 235] width 8 height 7
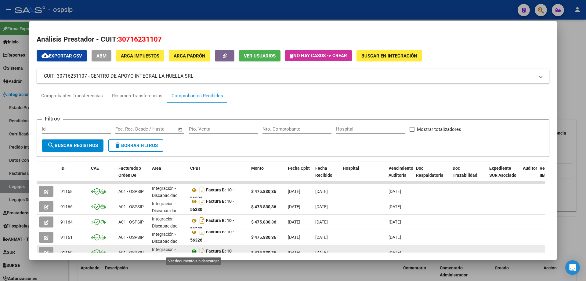
click at [194, 249] on icon at bounding box center [194, 250] width 8 height 7
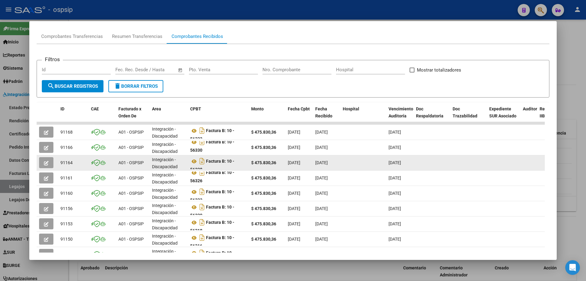
scroll to position [61, 0]
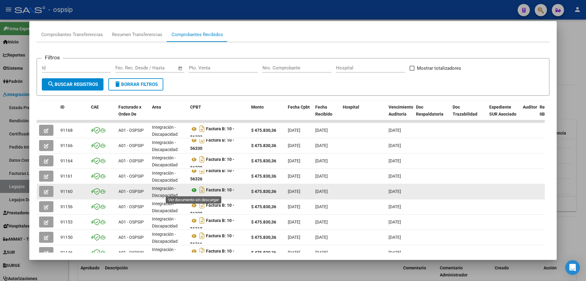
click at [195, 190] on icon at bounding box center [194, 189] width 8 height 7
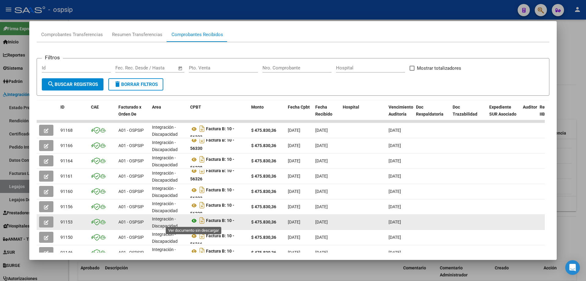
click at [193, 220] on icon at bounding box center [194, 220] width 8 height 7
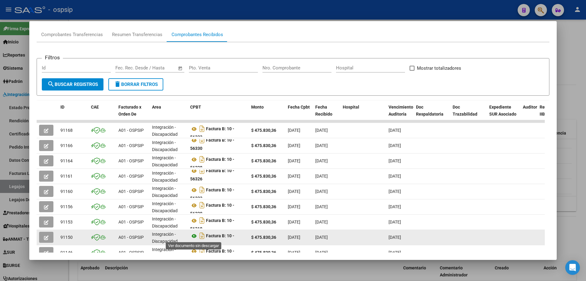
click at [192, 236] on icon at bounding box center [194, 235] width 8 height 7
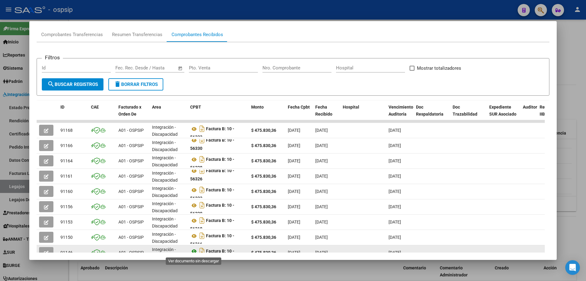
click at [195, 248] on icon at bounding box center [194, 250] width 8 height 7
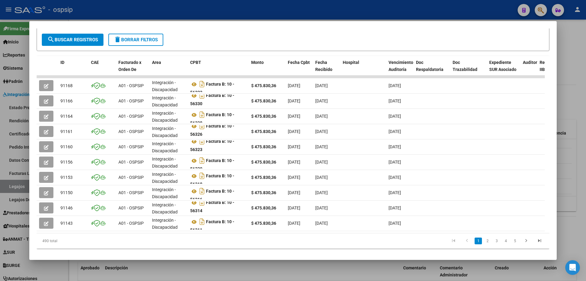
scroll to position [118, 0]
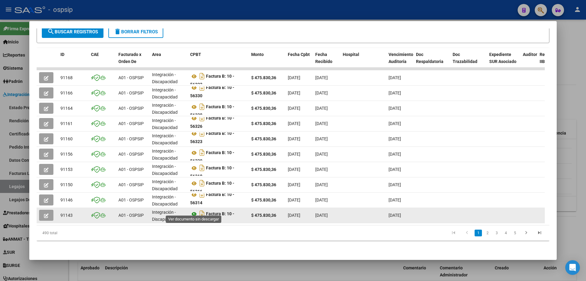
click at [193, 210] on icon at bounding box center [194, 213] width 8 height 7
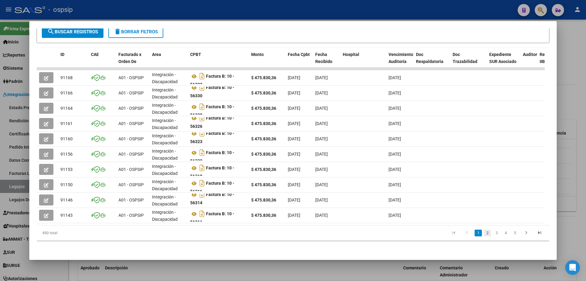
click at [484, 233] on link "2" at bounding box center [487, 232] width 7 height 7
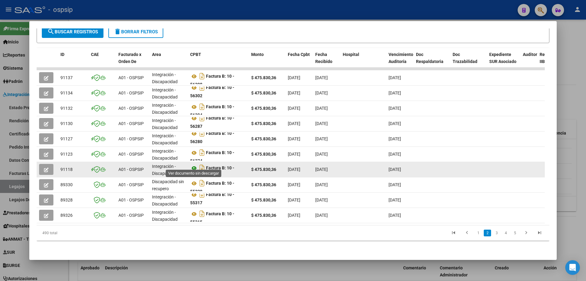
click at [192, 164] on icon at bounding box center [194, 167] width 8 height 7
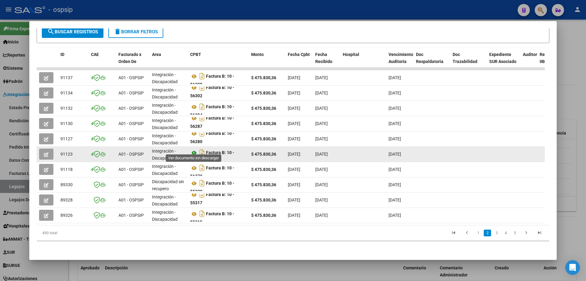
click at [192, 149] on icon at bounding box center [194, 152] width 8 height 7
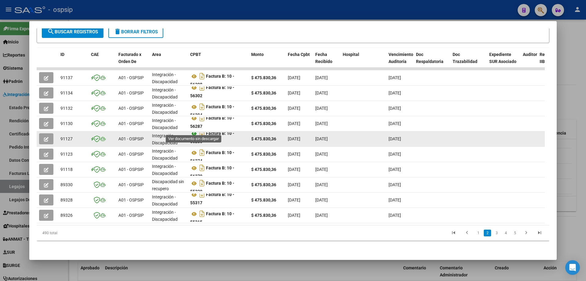
click at [194, 130] on icon at bounding box center [194, 133] width 8 height 7
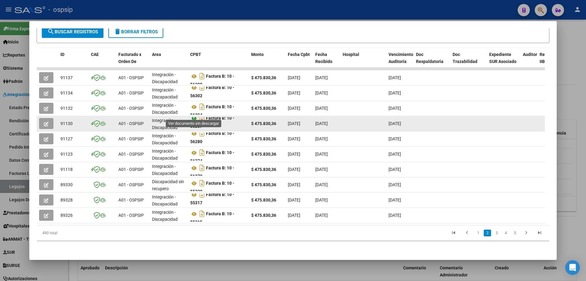
click at [193, 115] on icon at bounding box center [194, 118] width 8 height 7
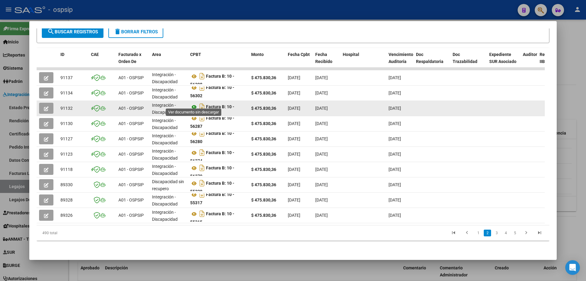
click at [191, 104] on icon at bounding box center [194, 106] width 8 height 7
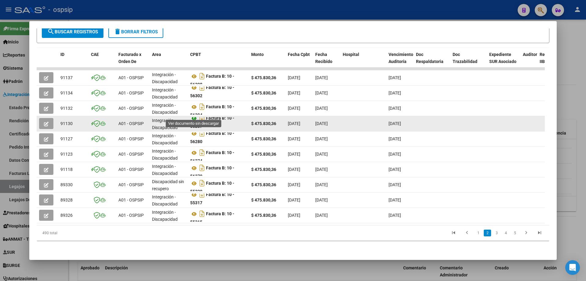
click at [194, 115] on icon at bounding box center [194, 118] width 8 height 7
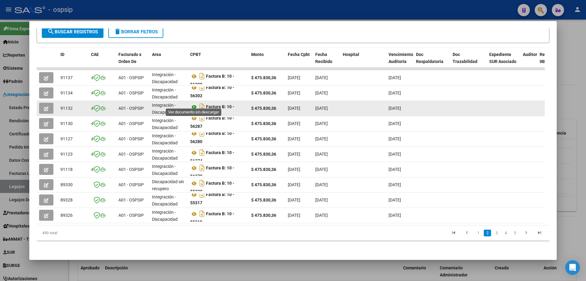
click at [194, 103] on icon at bounding box center [194, 106] width 8 height 7
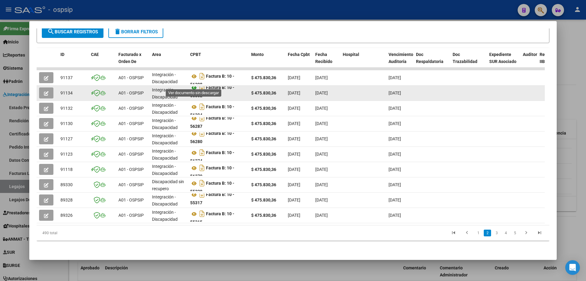
click at [193, 84] on icon at bounding box center [194, 87] width 8 height 7
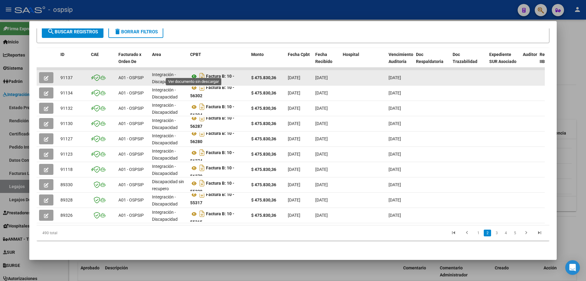
click at [196, 73] on icon at bounding box center [194, 76] width 8 height 7
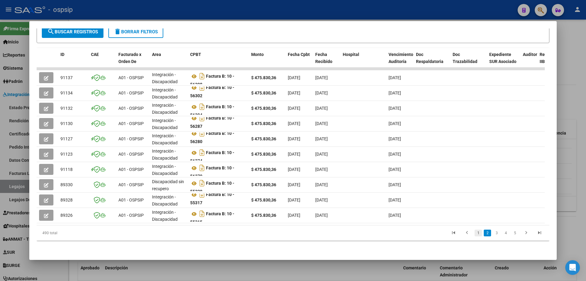
click at [475, 234] on link "1" at bounding box center [478, 232] width 7 height 7
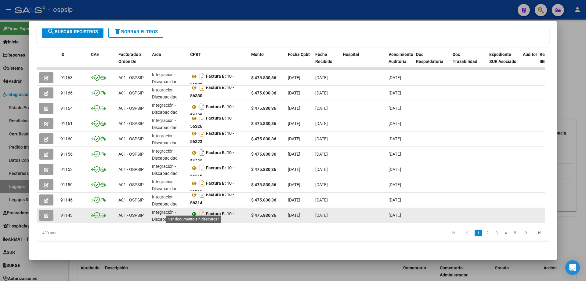
click at [191, 210] on icon at bounding box center [194, 213] width 8 height 7
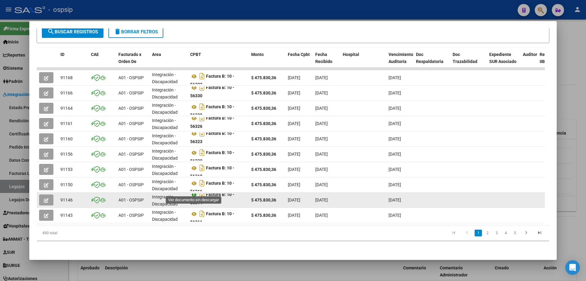
click at [194, 191] on icon at bounding box center [194, 194] width 8 height 7
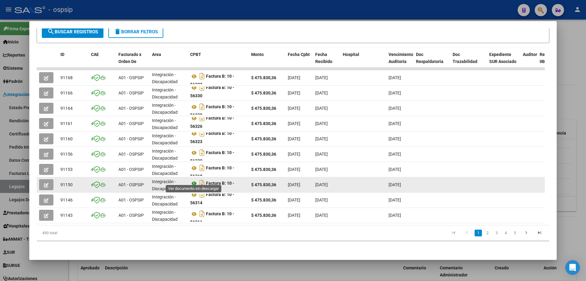
click at [194, 180] on icon at bounding box center [194, 183] width 8 height 7
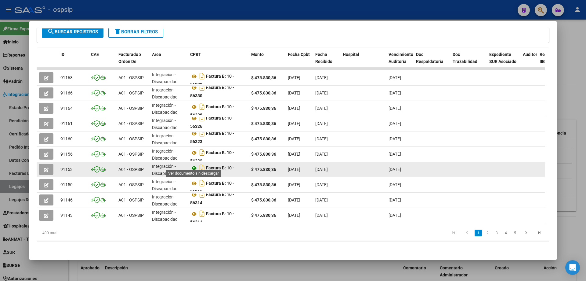
click at [194, 164] on icon at bounding box center [194, 167] width 8 height 7
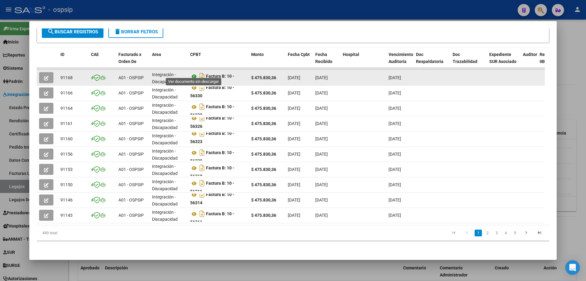
click at [191, 73] on icon at bounding box center [194, 76] width 8 height 7
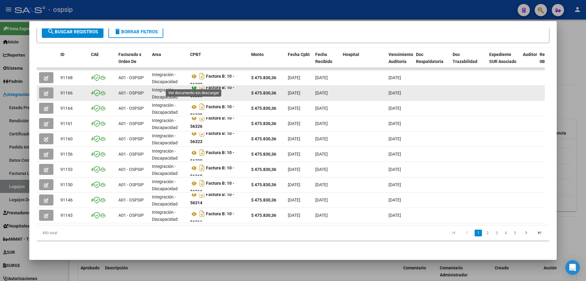
click at [194, 84] on icon at bounding box center [194, 87] width 8 height 7
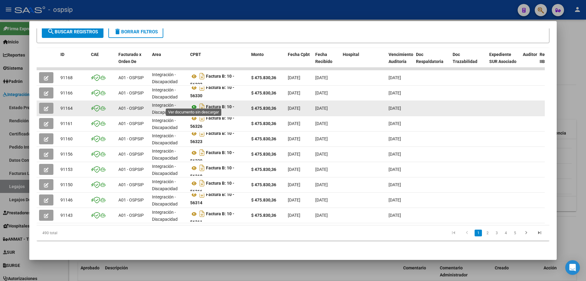
click at [192, 103] on icon at bounding box center [194, 106] width 8 height 7
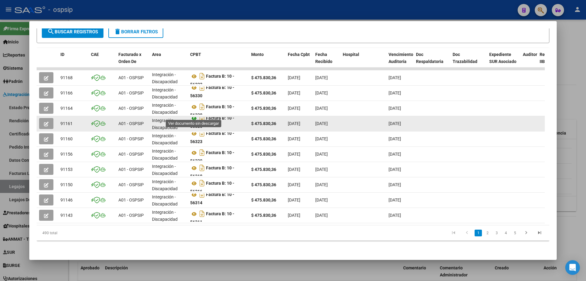
click at [193, 117] on icon at bounding box center [194, 118] width 8 height 7
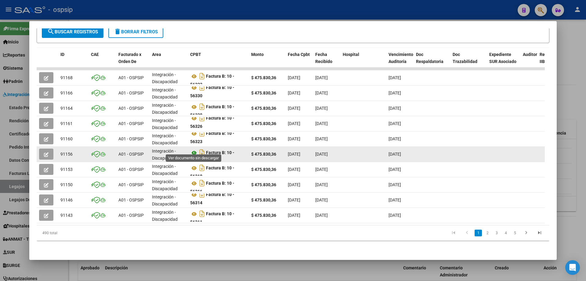
click at [192, 149] on icon at bounding box center [194, 152] width 8 height 7
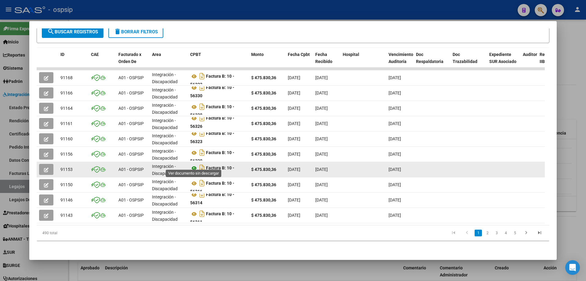
click at [196, 164] on icon at bounding box center [194, 167] width 8 height 7
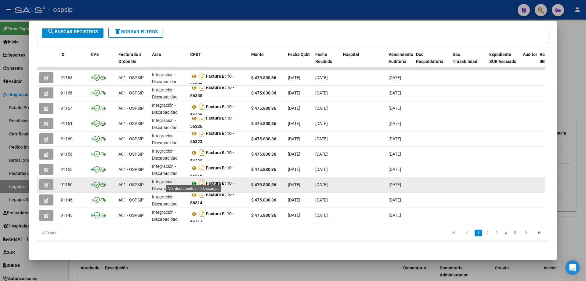
click at [194, 180] on icon at bounding box center [194, 183] width 8 height 7
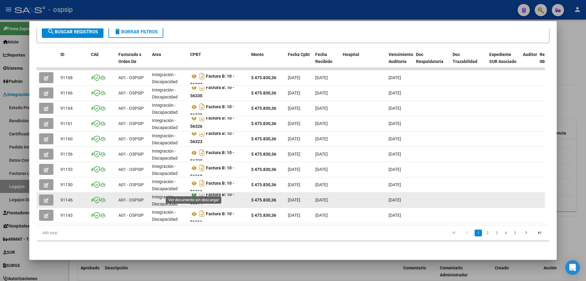
click at [195, 193] on icon at bounding box center [194, 194] width 8 height 7
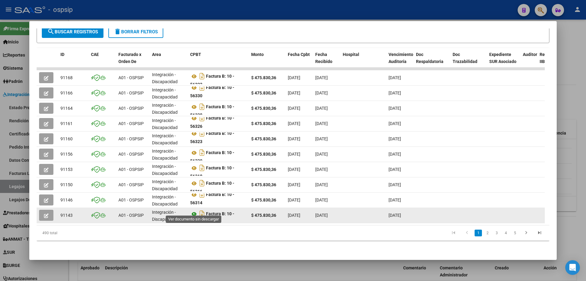
click at [194, 210] on icon at bounding box center [194, 213] width 8 height 7
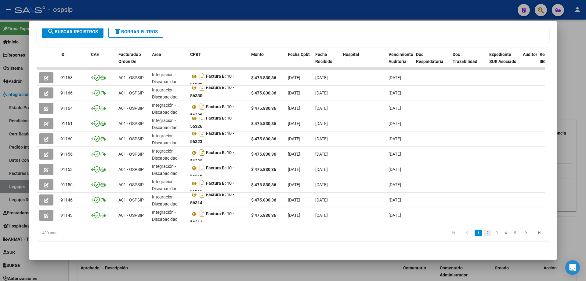
click at [484, 235] on link "2" at bounding box center [487, 232] width 7 height 7
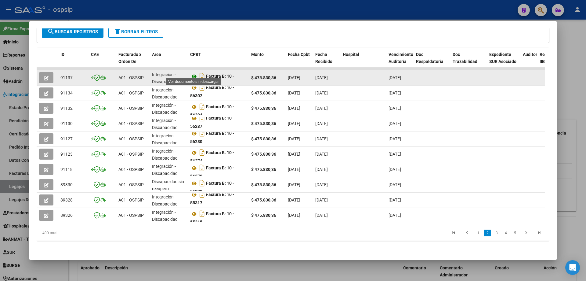
click at [195, 73] on icon at bounding box center [194, 76] width 8 height 7
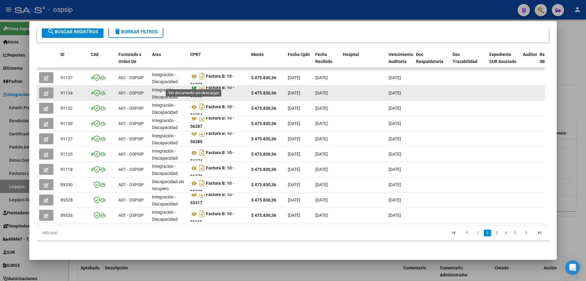
click at [194, 84] on icon at bounding box center [194, 87] width 8 height 7
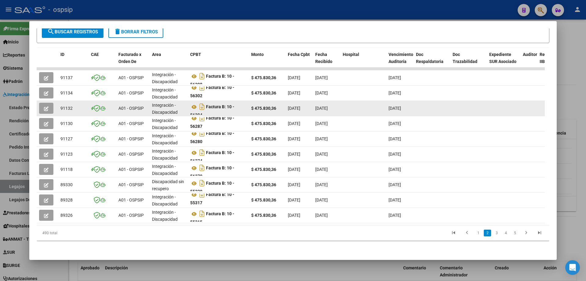
click at [193, 106] on div "Factura B: 10 - 56294" at bounding box center [218, 108] width 56 height 13
click at [193, 104] on icon at bounding box center [194, 106] width 8 height 7
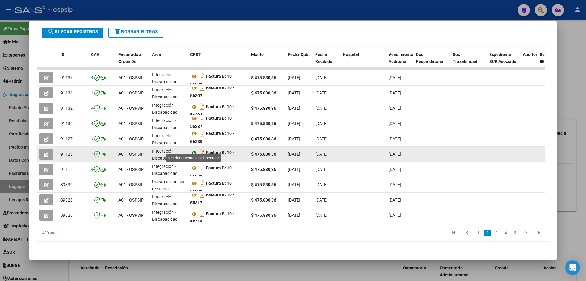
click at [194, 149] on icon at bounding box center [194, 152] width 8 height 7
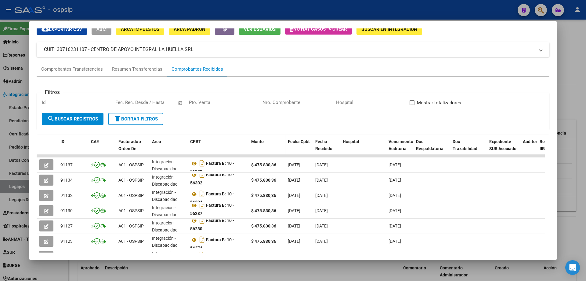
scroll to position [0, 0]
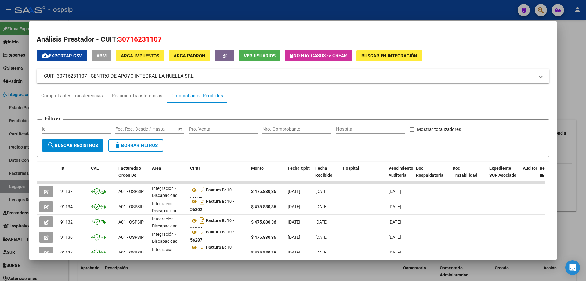
click at [567, 58] on div at bounding box center [293, 140] width 586 height 281
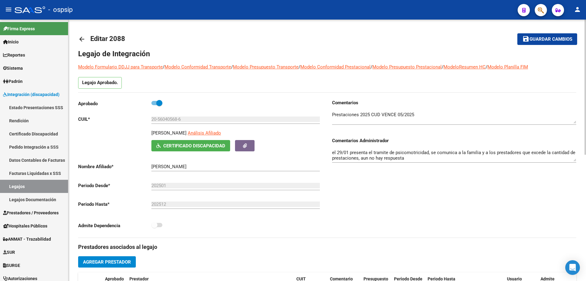
click at [79, 37] on mat-icon "arrow_back" at bounding box center [81, 38] width 7 height 7
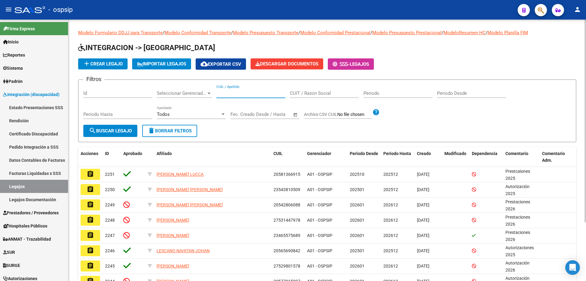
click at [238, 94] on input "CUIL / Apellido" at bounding box center [250, 92] width 69 height 5
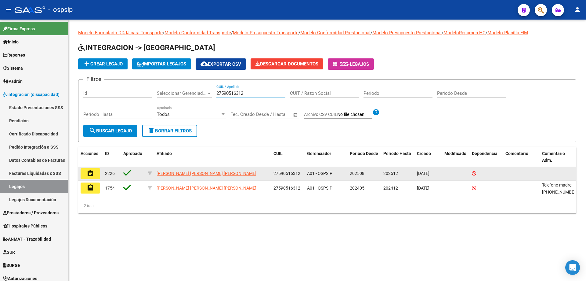
type input "27590516312"
click at [93, 176] on mat-icon "assignment" at bounding box center [90, 172] width 7 height 7
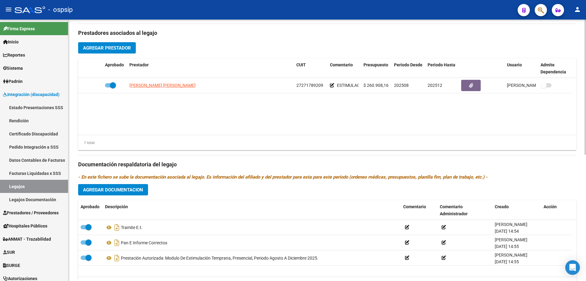
scroll to position [244, 0]
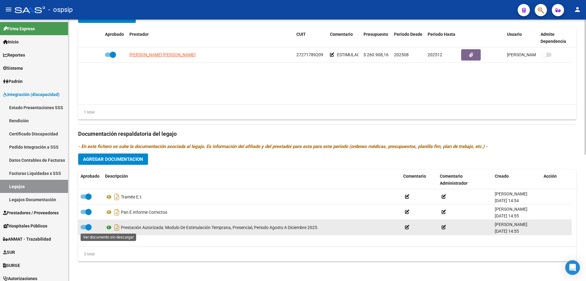
click at [110, 228] on icon at bounding box center [109, 227] width 8 height 7
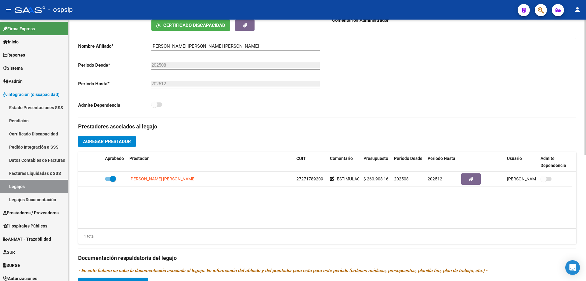
scroll to position [0, 0]
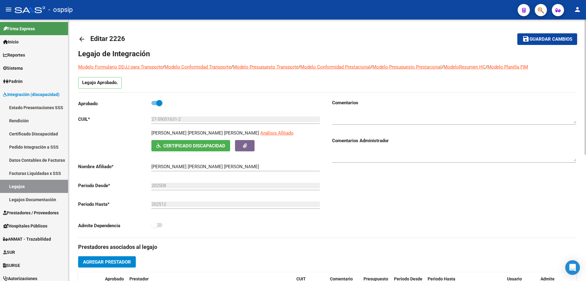
click at [85, 39] on mat-icon "arrow_back" at bounding box center [81, 38] width 7 height 7
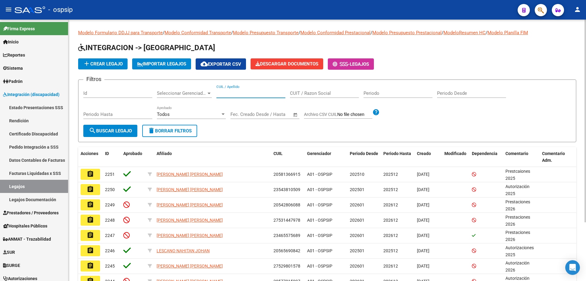
click at [219, 94] on input "CUIL / Apellido" at bounding box center [250, 92] width 69 height 5
paste input "20545319900"
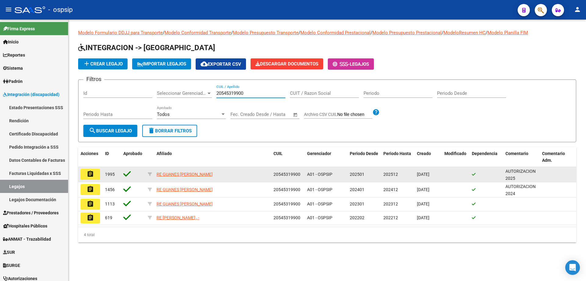
type input "20545319900"
click at [84, 172] on button "assignment" at bounding box center [91, 174] width 20 height 11
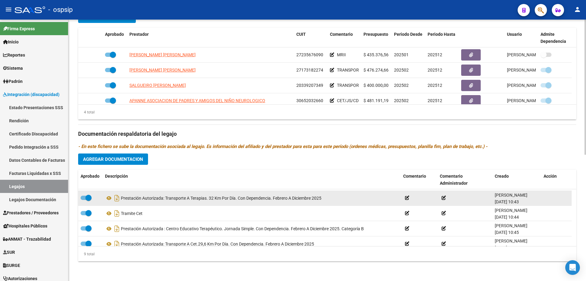
scroll to position [82, 0]
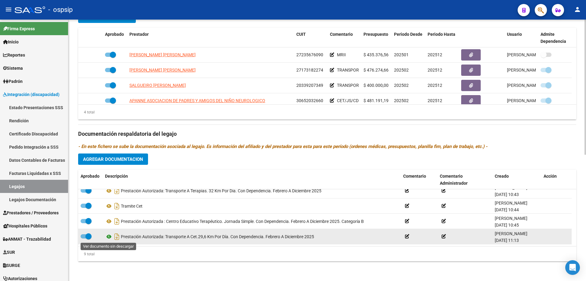
click at [108, 235] on icon at bounding box center [109, 236] width 8 height 7
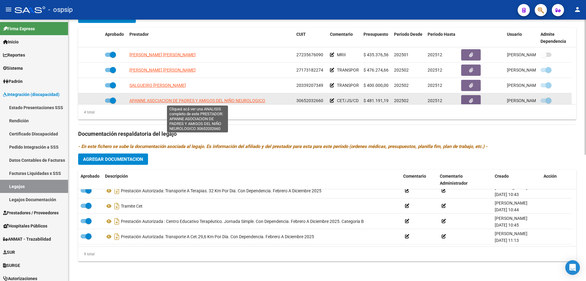
click at [199, 100] on span "APANNE ASOCIACION DE PADRES Y AMIGOS DEL NIÑO NEUROLOGICO" at bounding box center [197, 100] width 136 height 5
type textarea "30652032660"
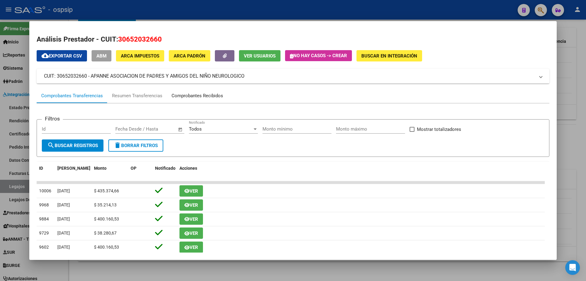
click at [202, 97] on div "Comprobantes Recibidos" at bounding box center [198, 95] width 52 height 7
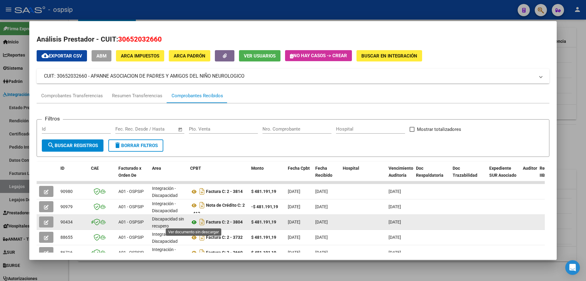
click at [192, 220] on icon at bounding box center [194, 221] width 8 height 7
